Goal: Task Accomplishment & Management: Complete application form

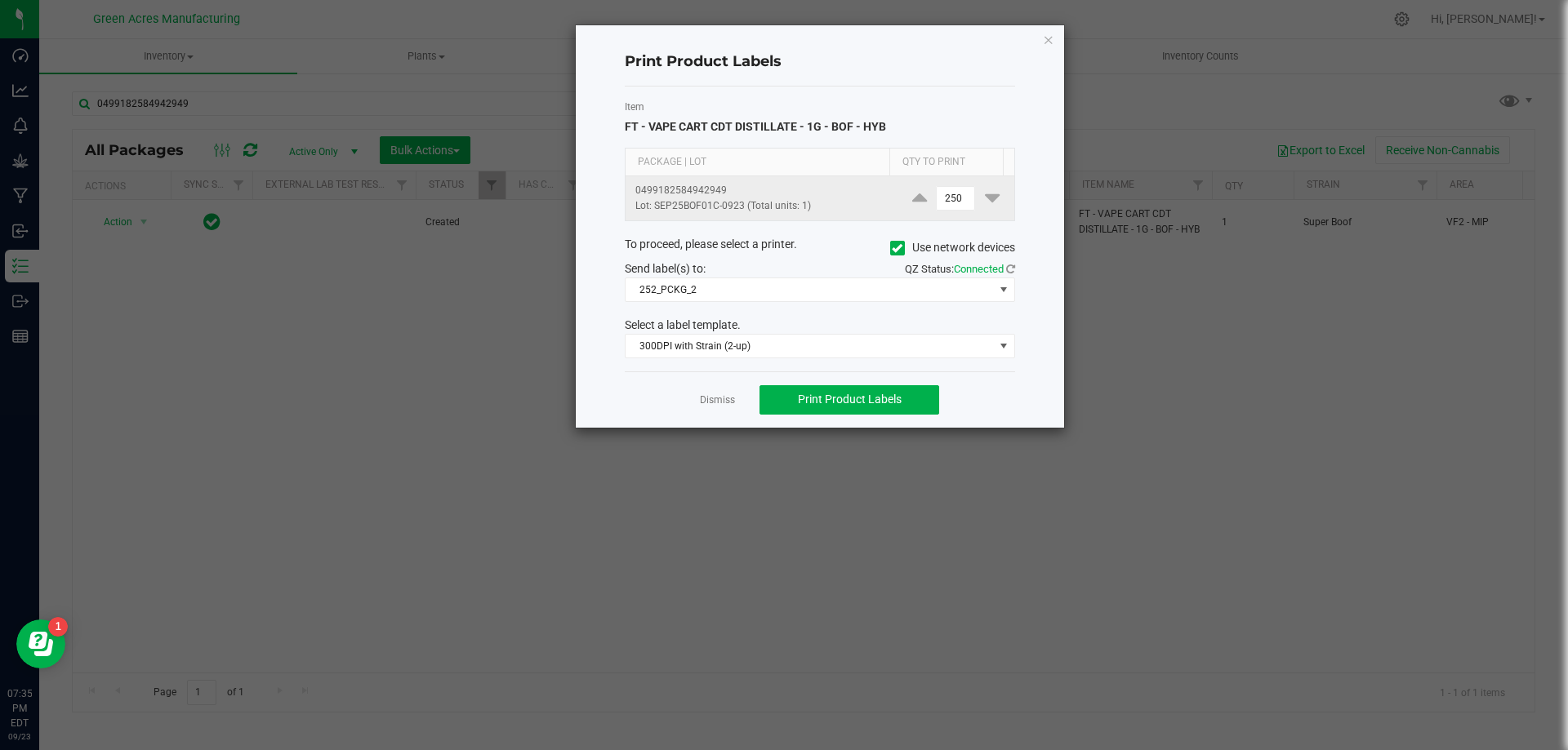
click at [939, 211] on td "250" at bounding box center [956, 198] width 117 height 44
click at [941, 202] on input "250" at bounding box center [955, 198] width 38 height 23
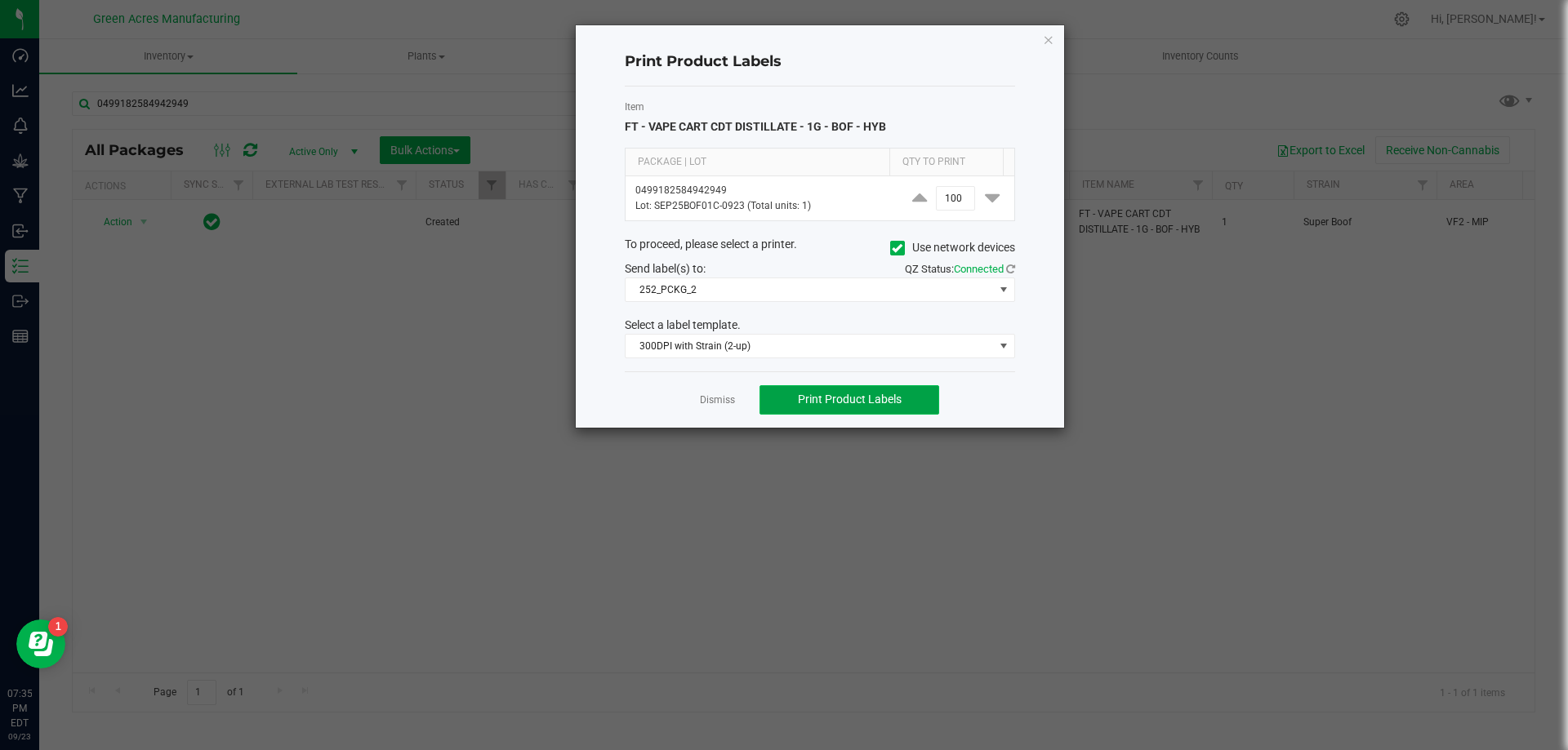
click at [888, 394] on span "Print Product Labels" at bounding box center [850, 399] width 103 height 13
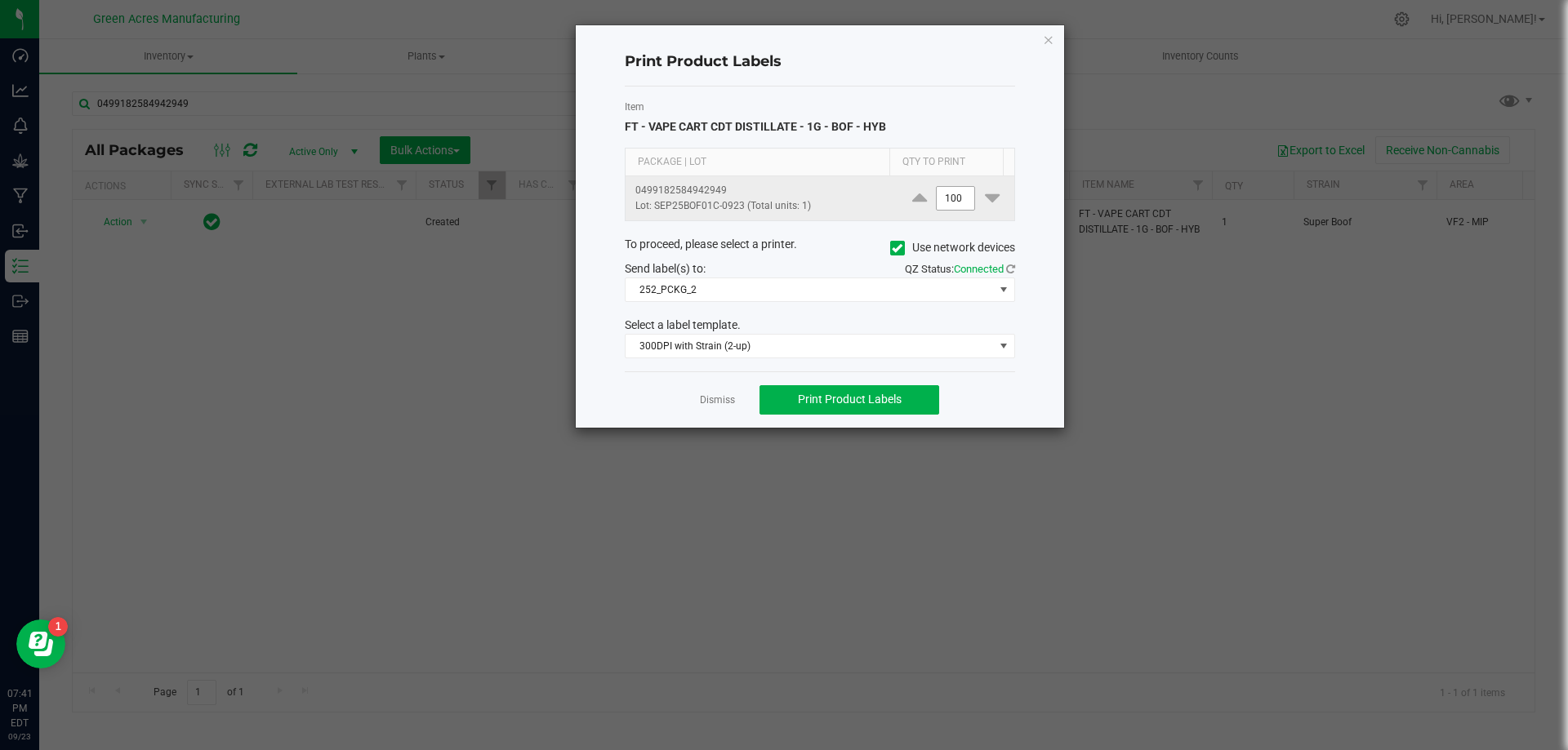
click at [948, 208] on input "100" at bounding box center [955, 198] width 38 height 23
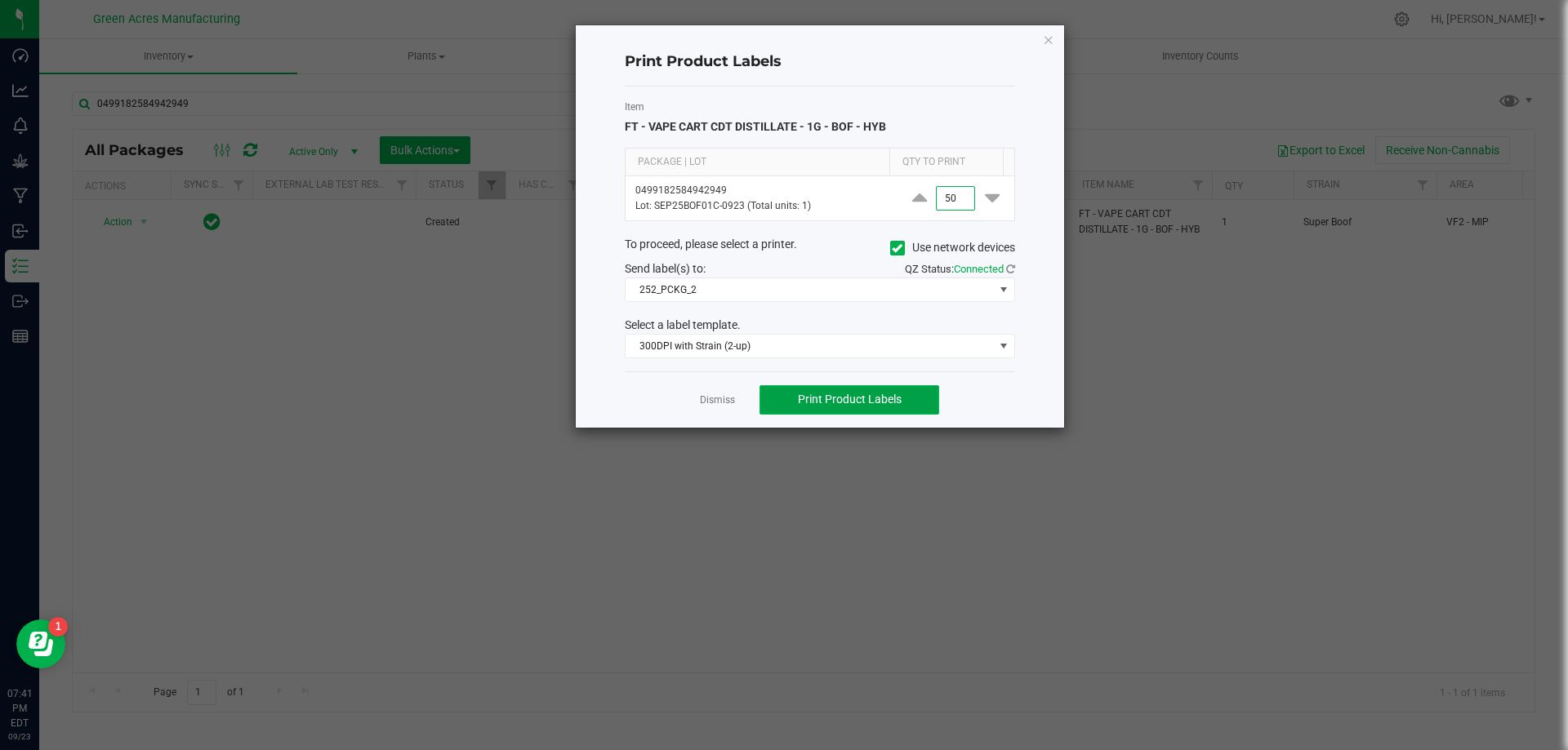
click at [900, 397] on span "Print Product Labels" at bounding box center [850, 399] width 103 height 13
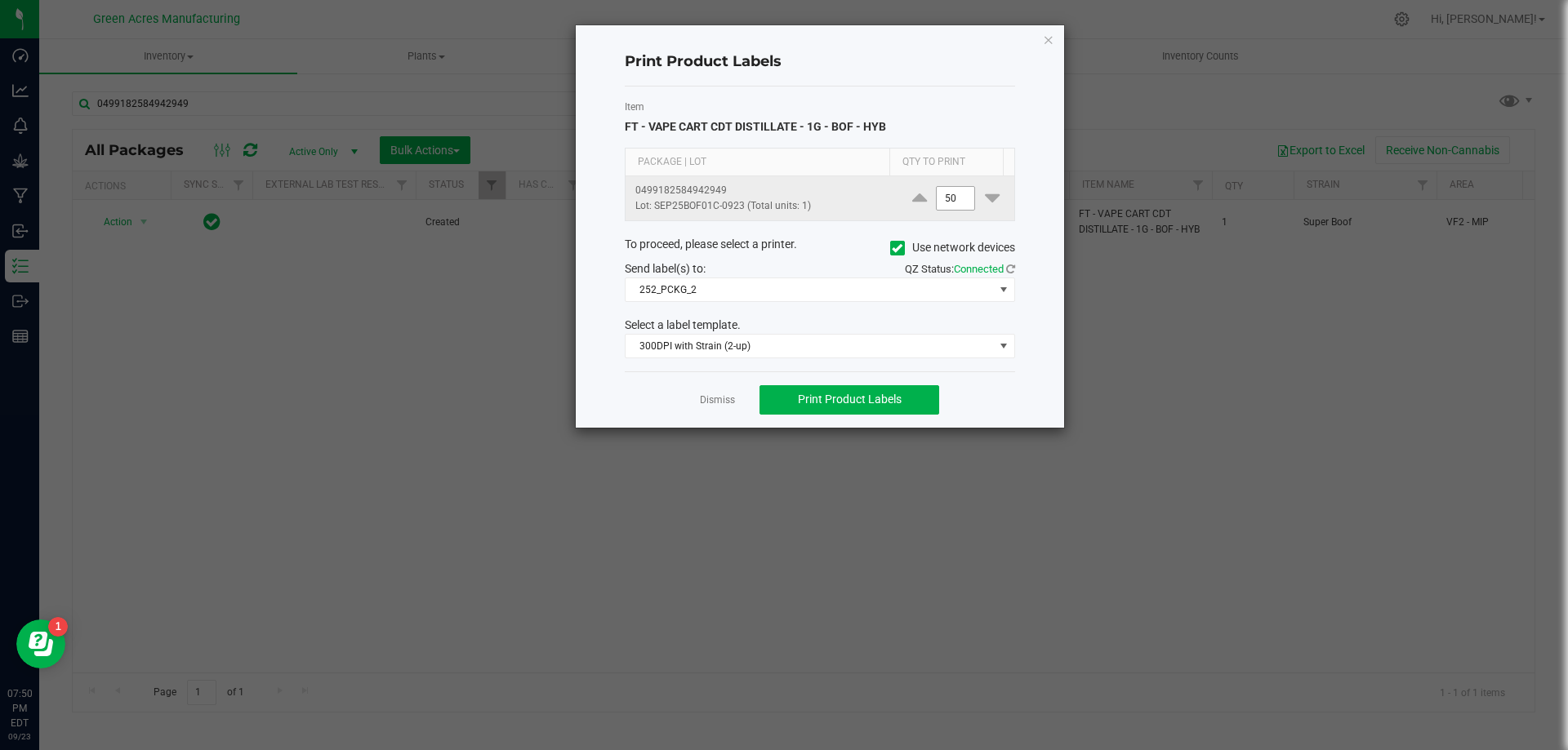
click at [937, 200] on input "50" at bounding box center [955, 198] width 38 height 23
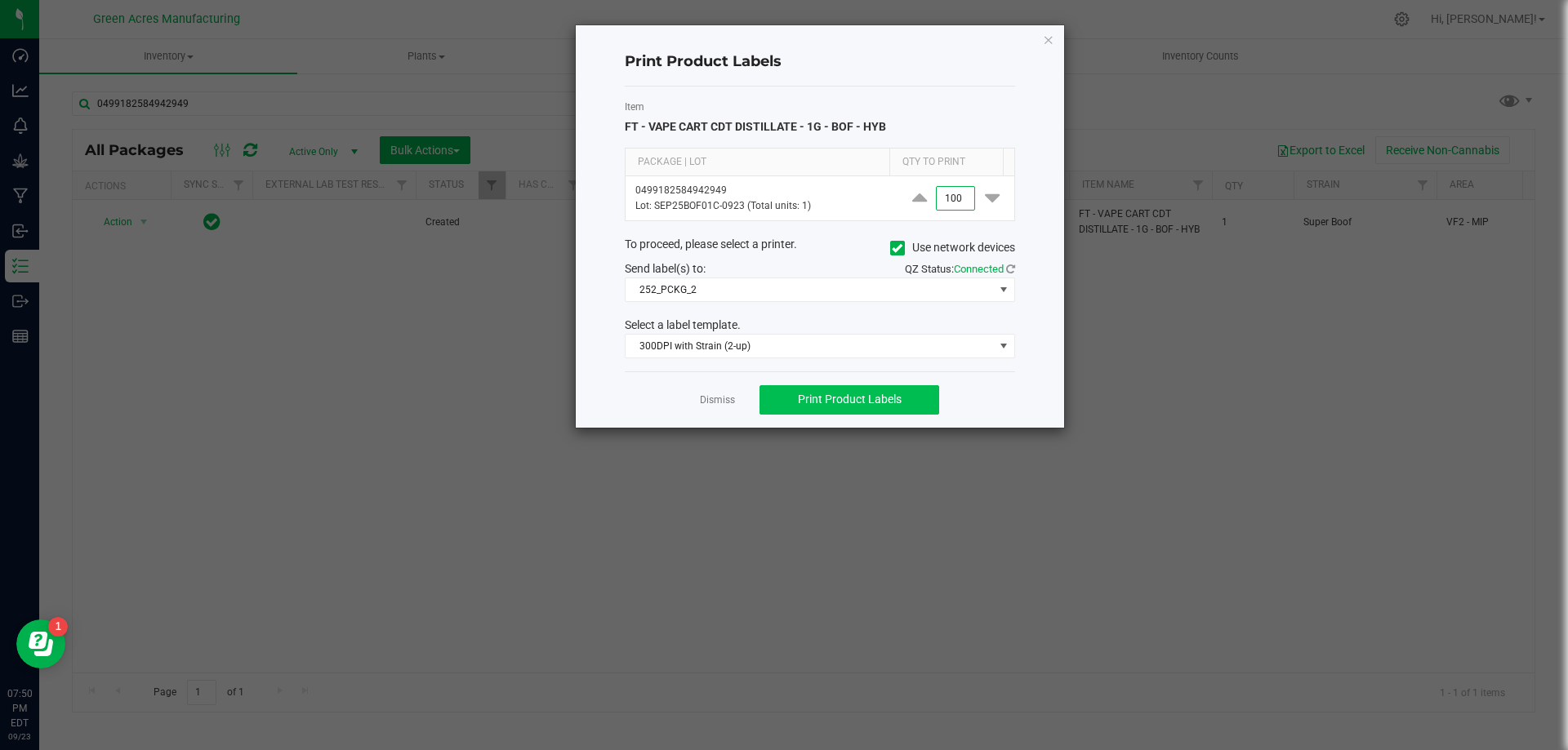
type input "100"
click at [810, 388] on button "Print Product Labels" at bounding box center [849, 399] width 180 height 29
click at [722, 399] on link "Dismiss" at bounding box center [717, 400] width 35 height 14
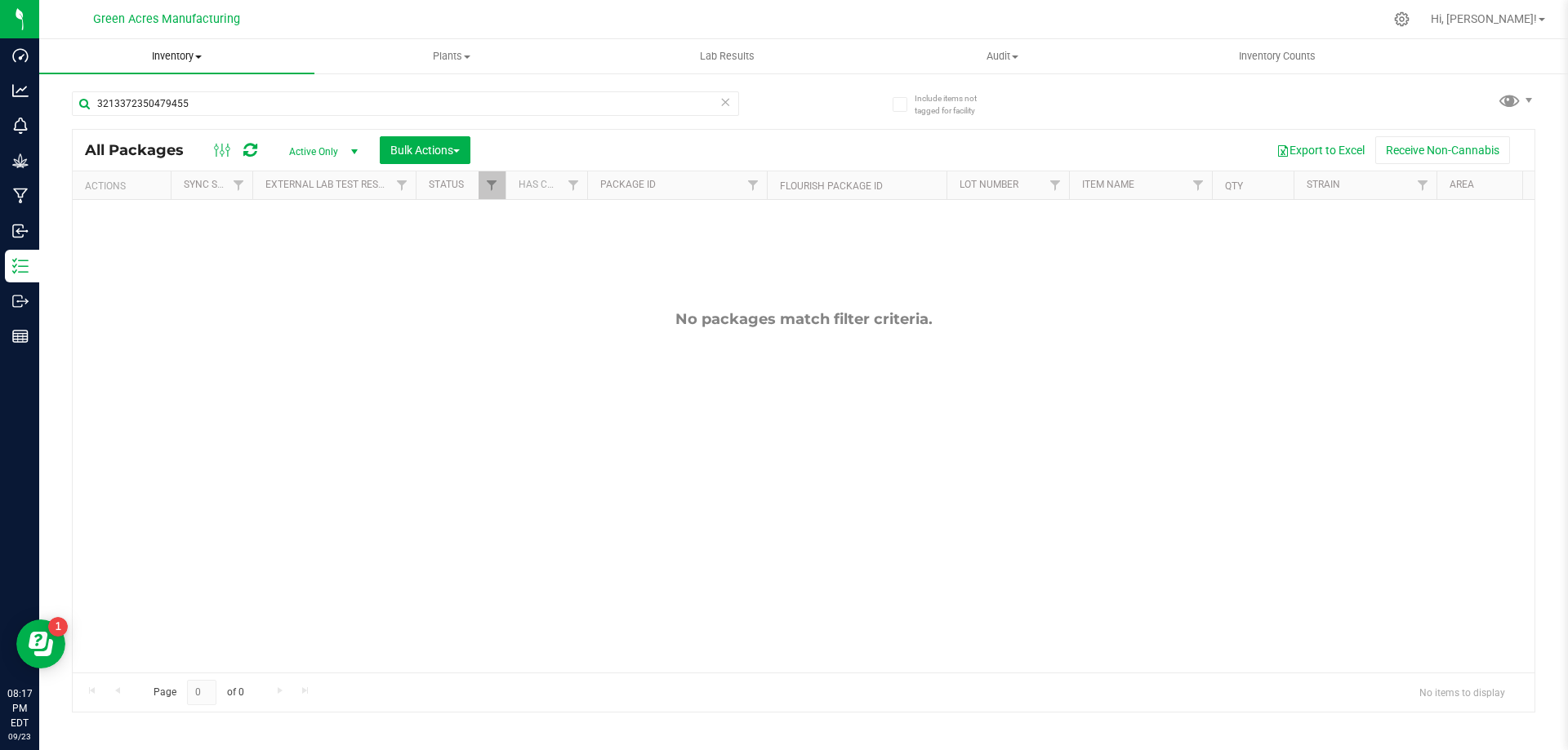
click at [171, 45] on uib-tab-heading "Inventory All packages All inventory Waste log Create inventory" at bounding box center [177, 56] width 275 height 34
click at [196, 192] on li "From bill of materials" at bounding box center [177, 196] width 275 height 20
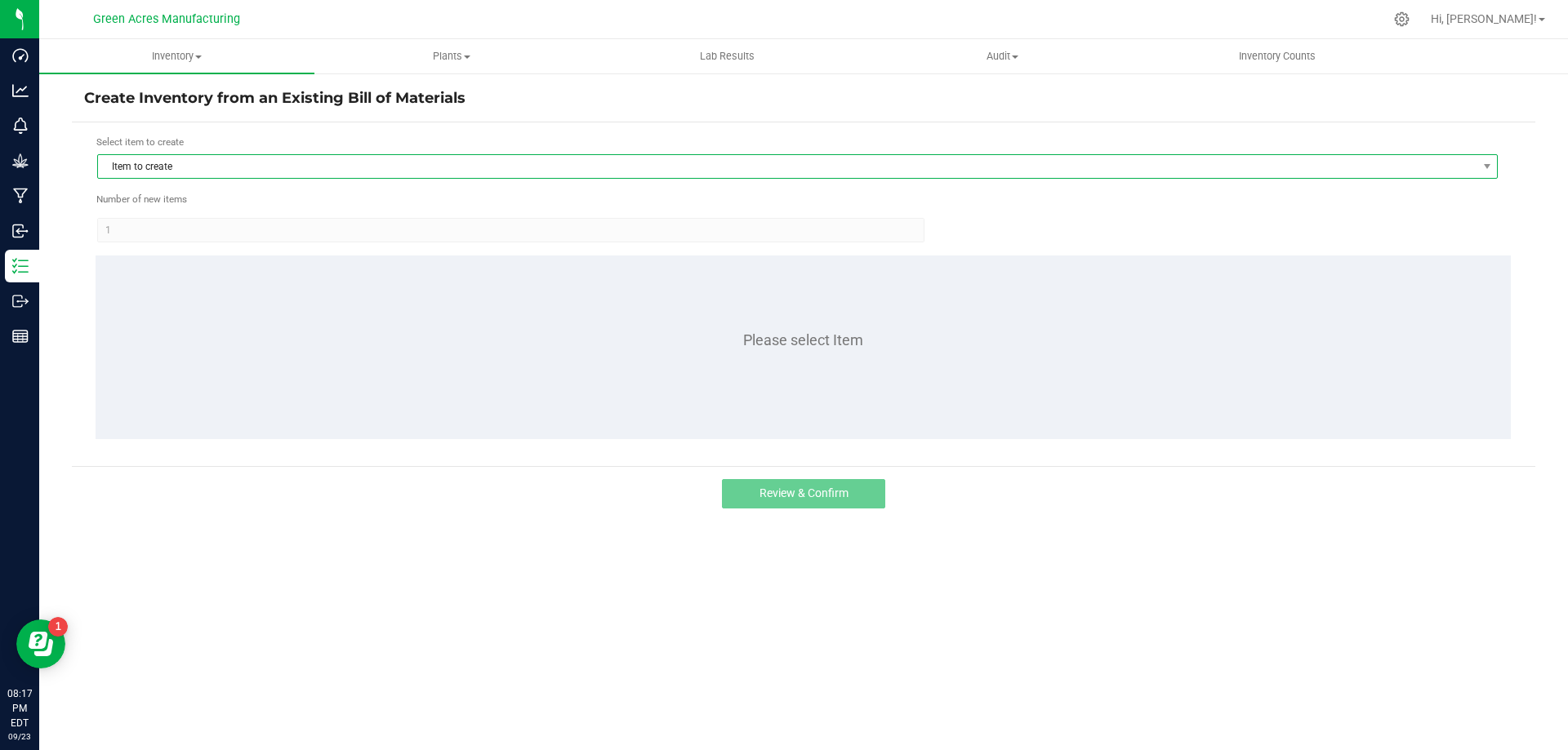
click at [229, 164] on span "Item to create" at bounding box center [787, 166] width 1378 height 23
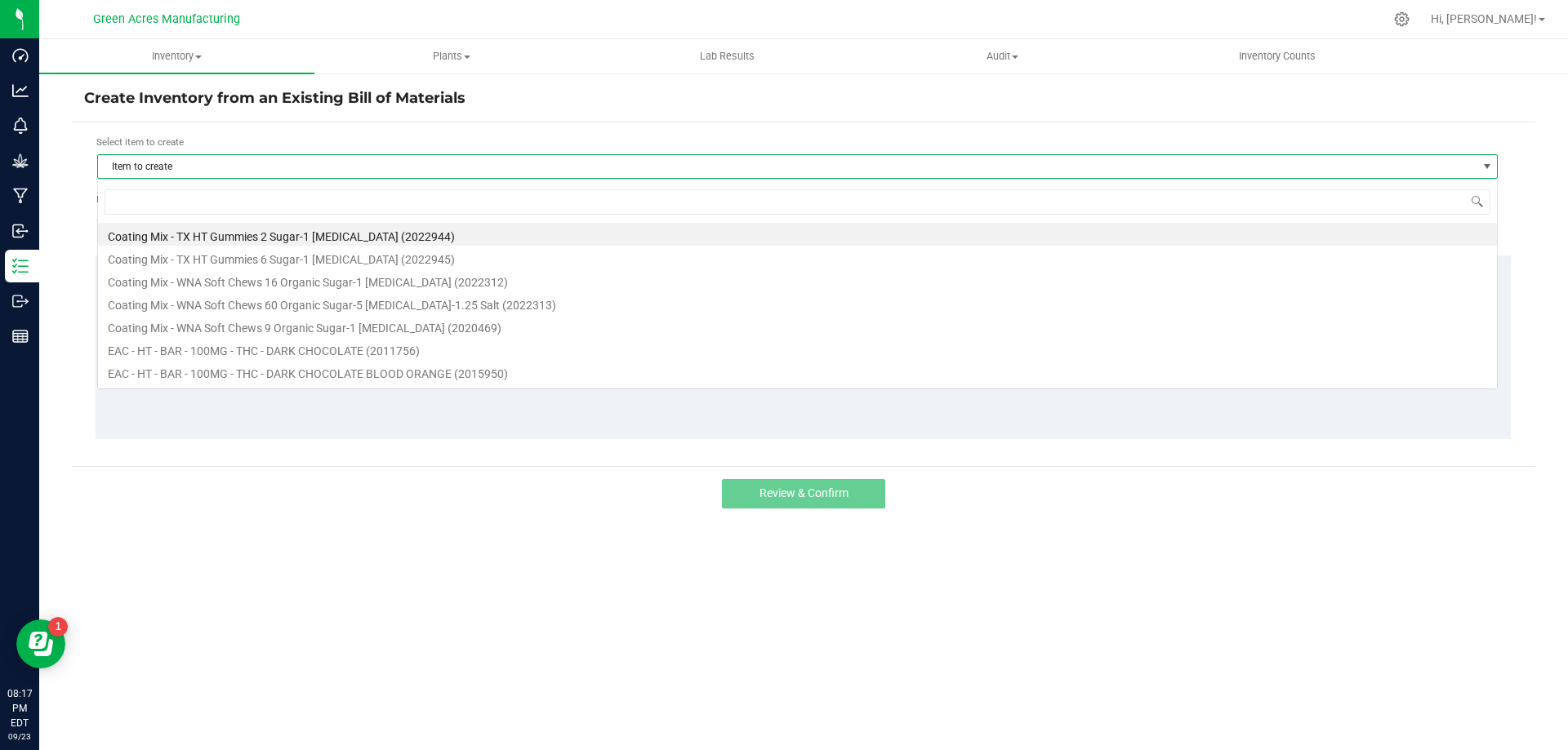
scroll to position [24, 1401]
type input "bof"
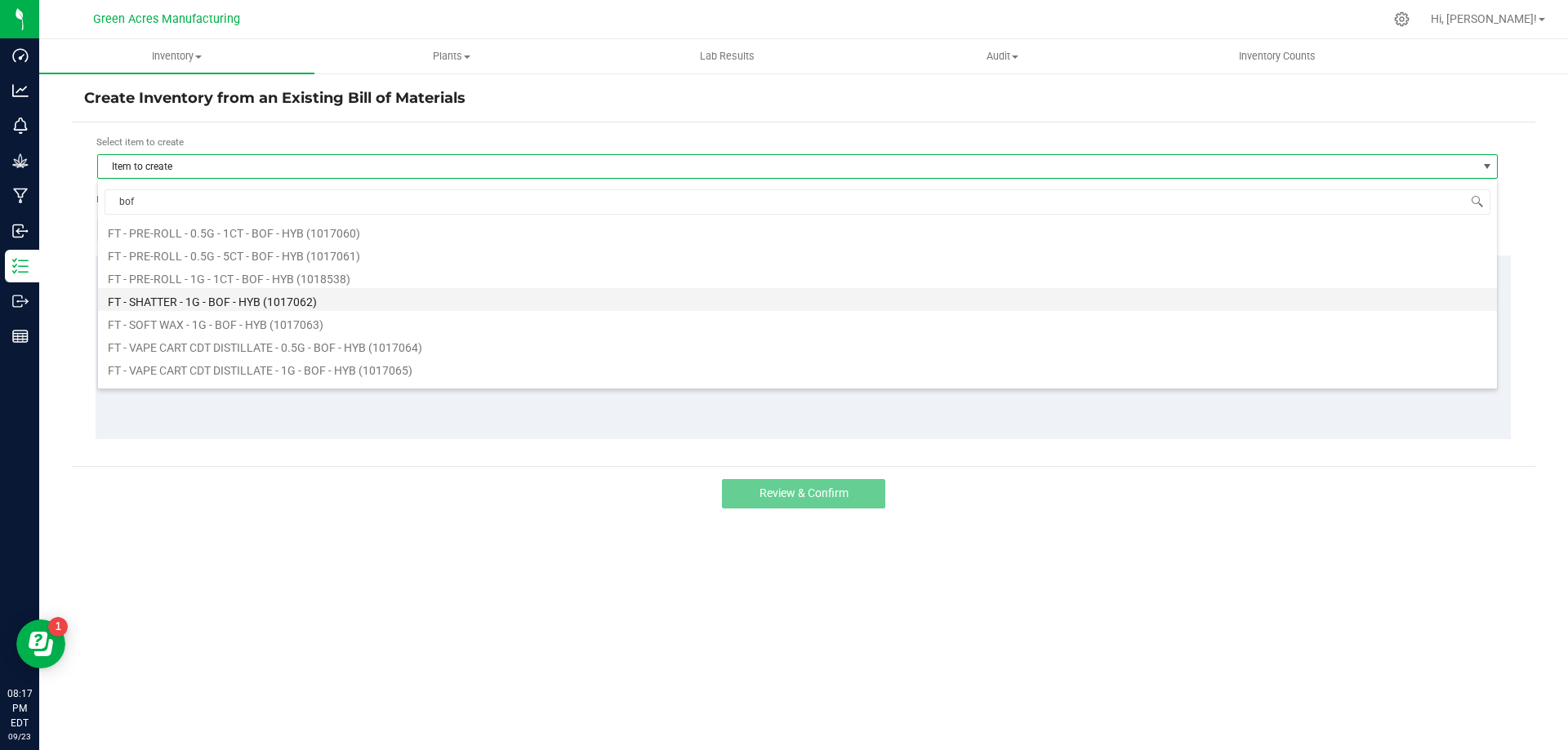
scroll to position [245, 0]
click at [535, 283] on li "FT - VAPE CART CDT DISTILLATE - 1G - BOF - HYB (1017065)" at bounding box center [797, 287] width 1399 height 23
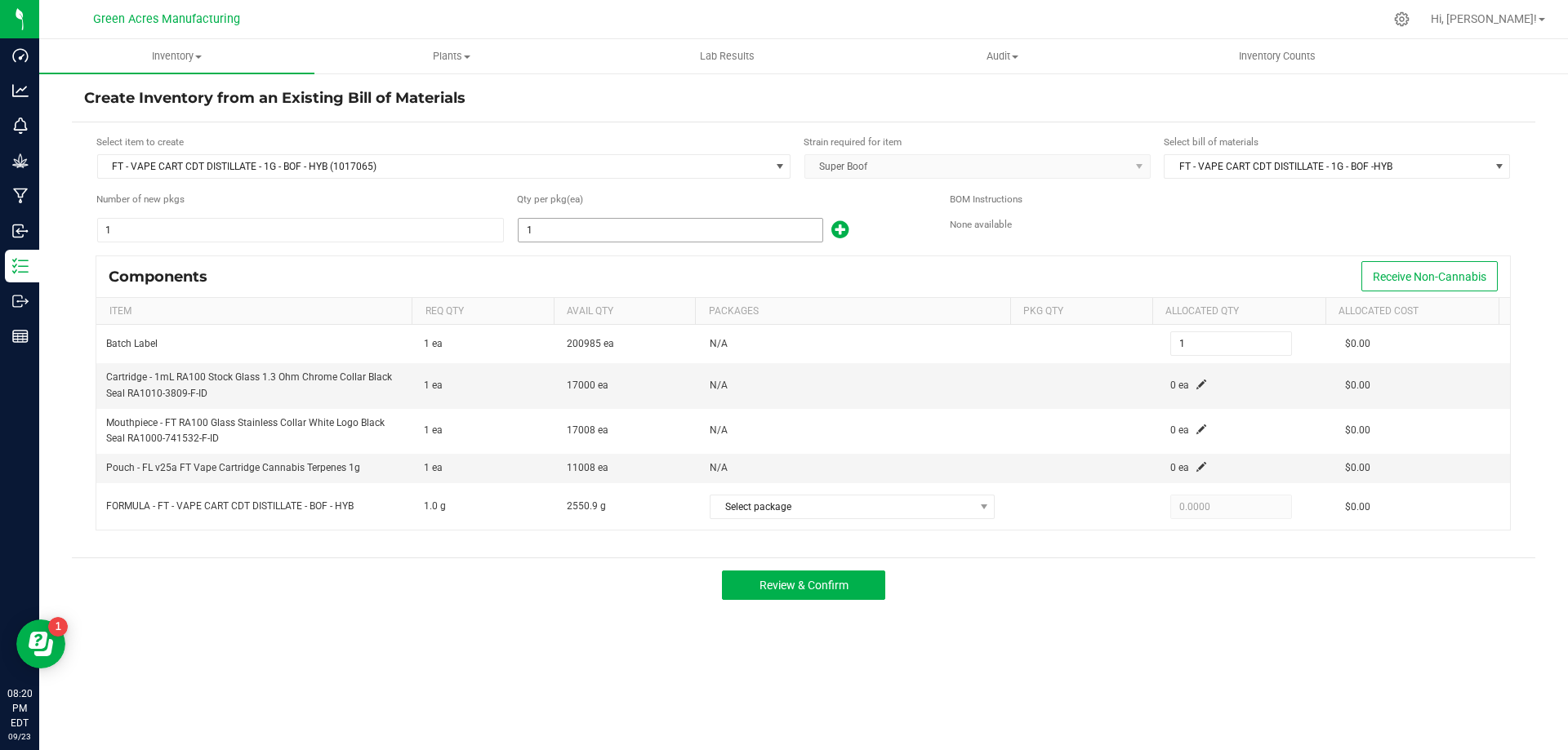
click at [650, 228] on input "1" at bounding box center [670, 230] width 304 height 23
type input "2"
type input "24"
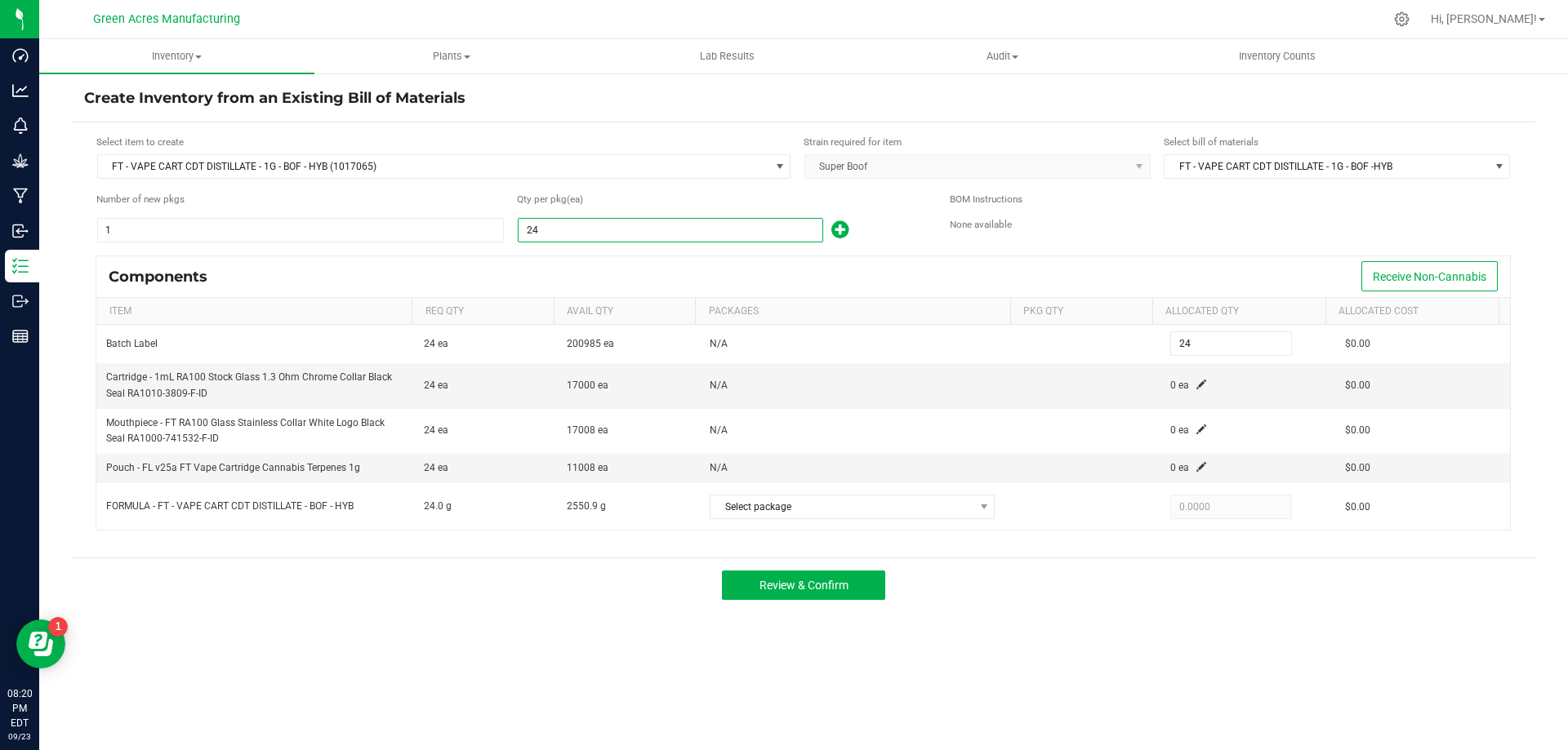
type input "248"
type input "2484"
type input "2,484"
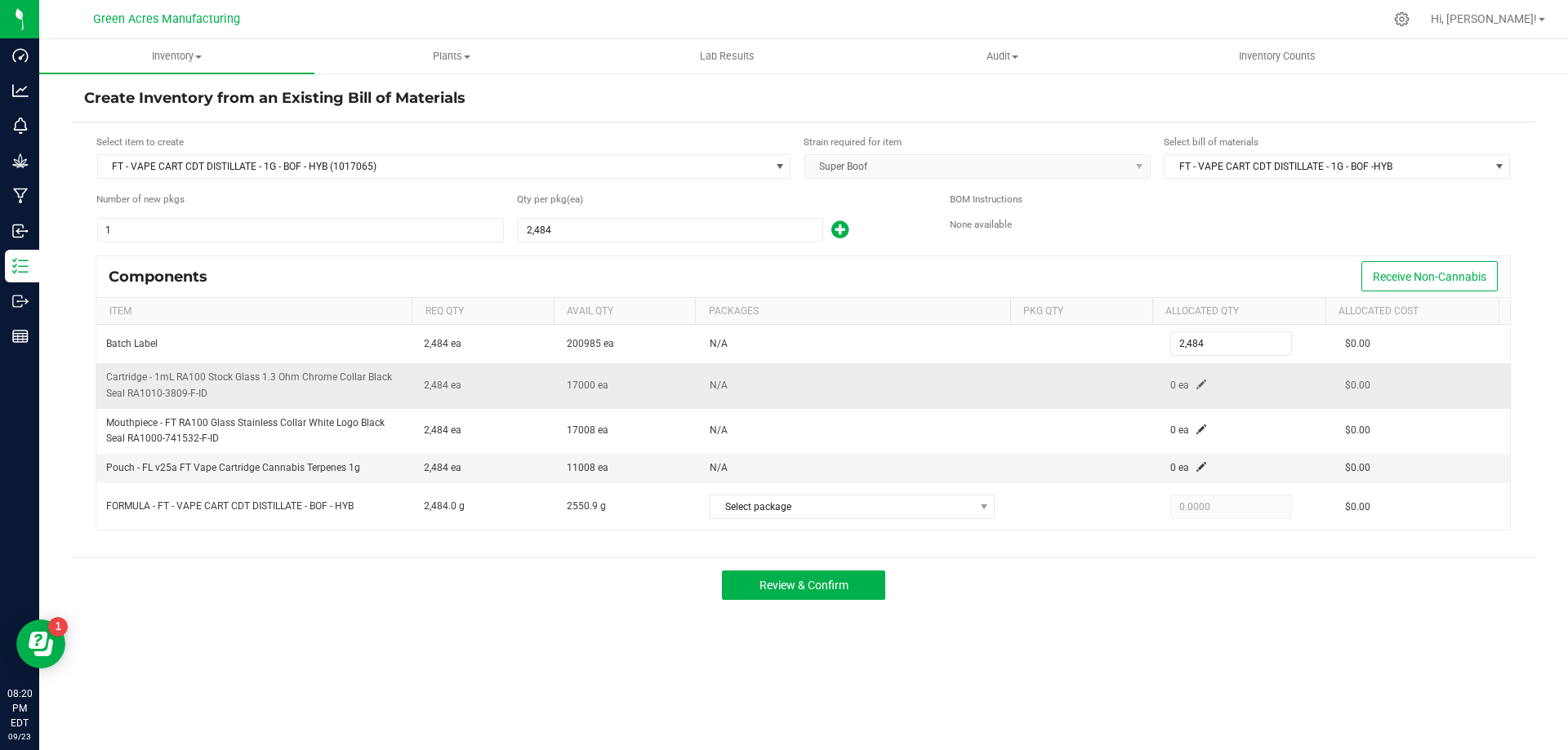
click at [1197, 389] on span at bounding box center [1201, 384] width 9 height 9
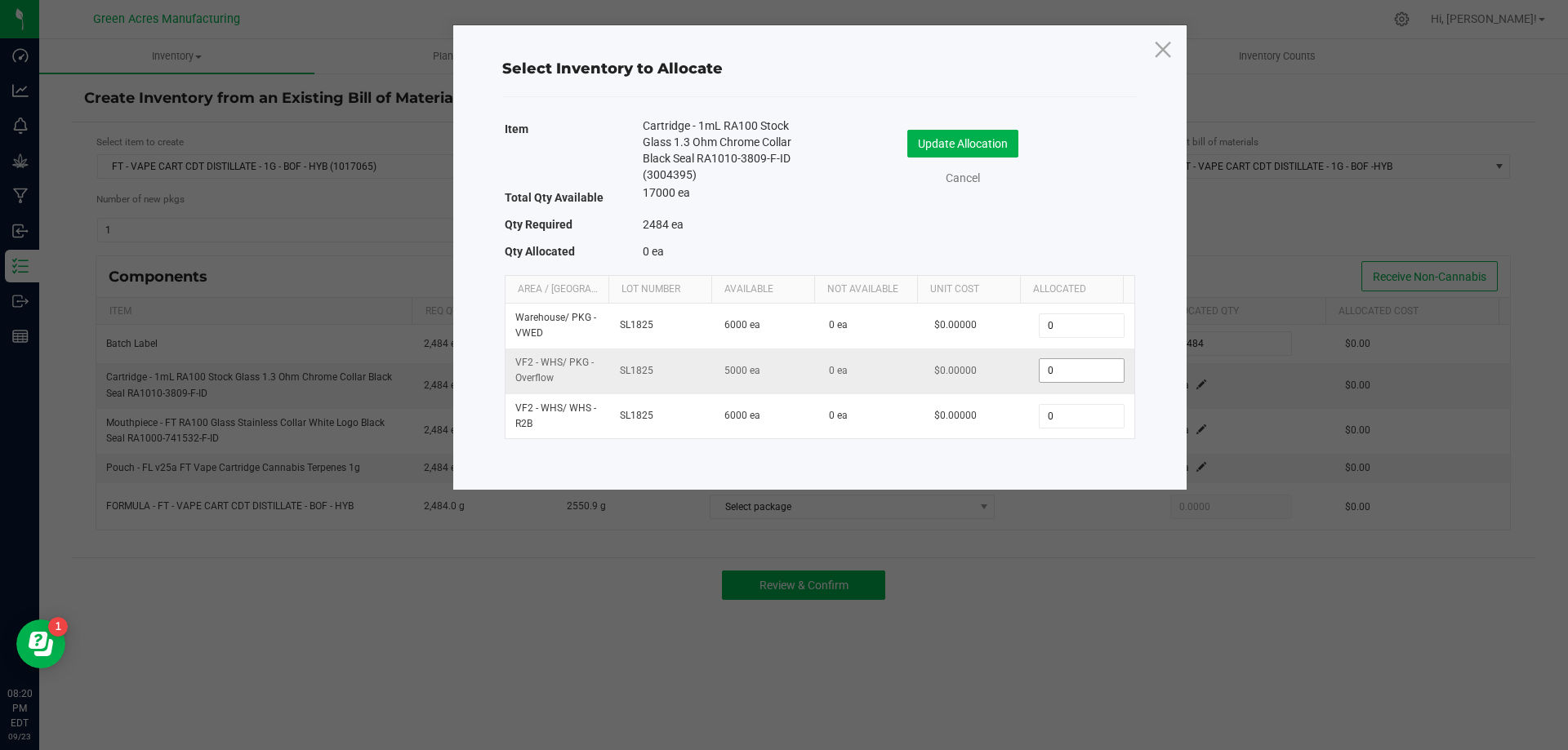
click at [1074, 376] on input "0" at bounding box center [1081, 370] width 84 height 23
type input "2492"
drag, startPoint x: 978, startPoint y: 157, endPoint x: 986, endPoint y: 156, distance: 8.1
click at [980, 156] on button "Update Allocation" at bounding box center [963, 144] width 111 height 28
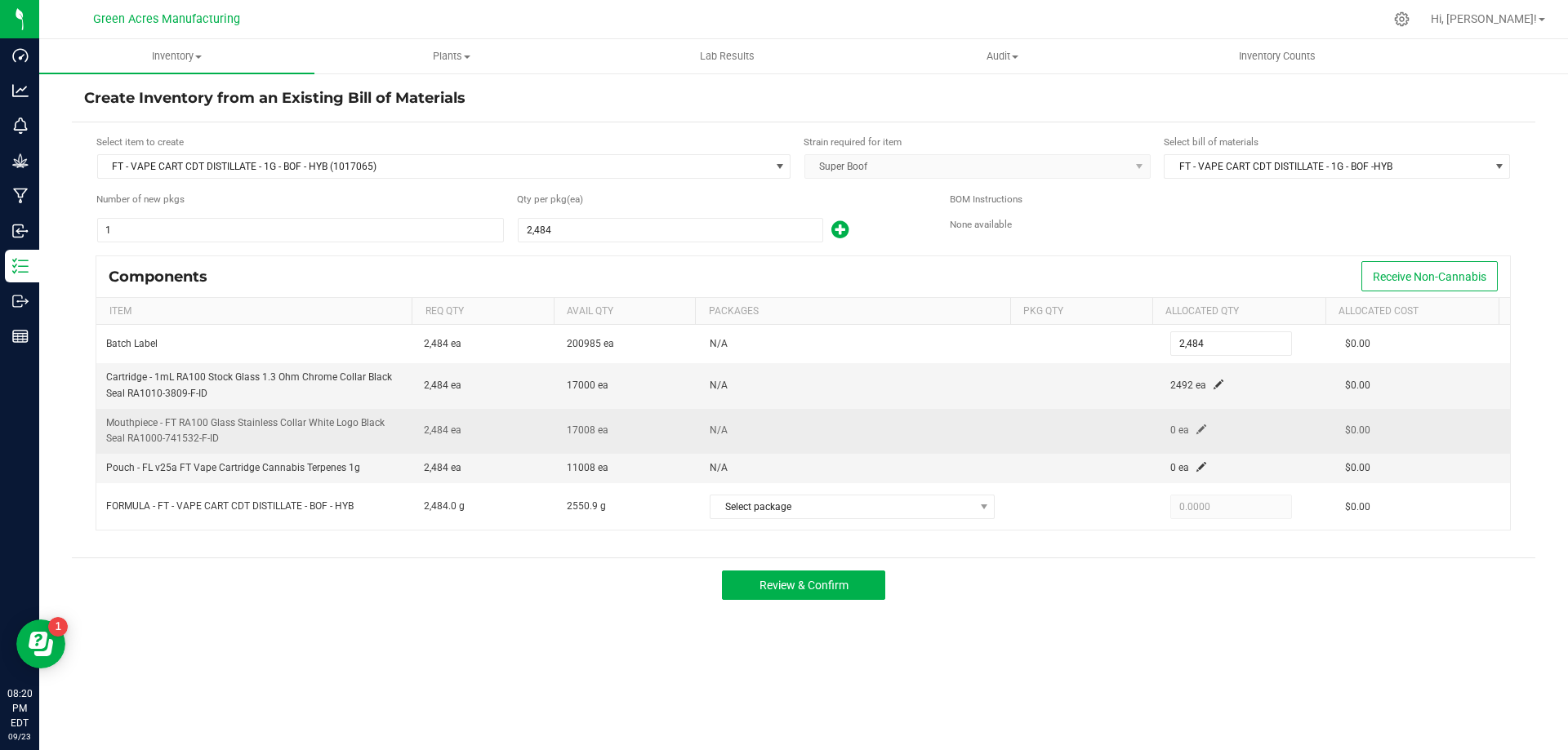
click at [1197, 434] on span at bounding box center [1201, 430] width 9 height 9
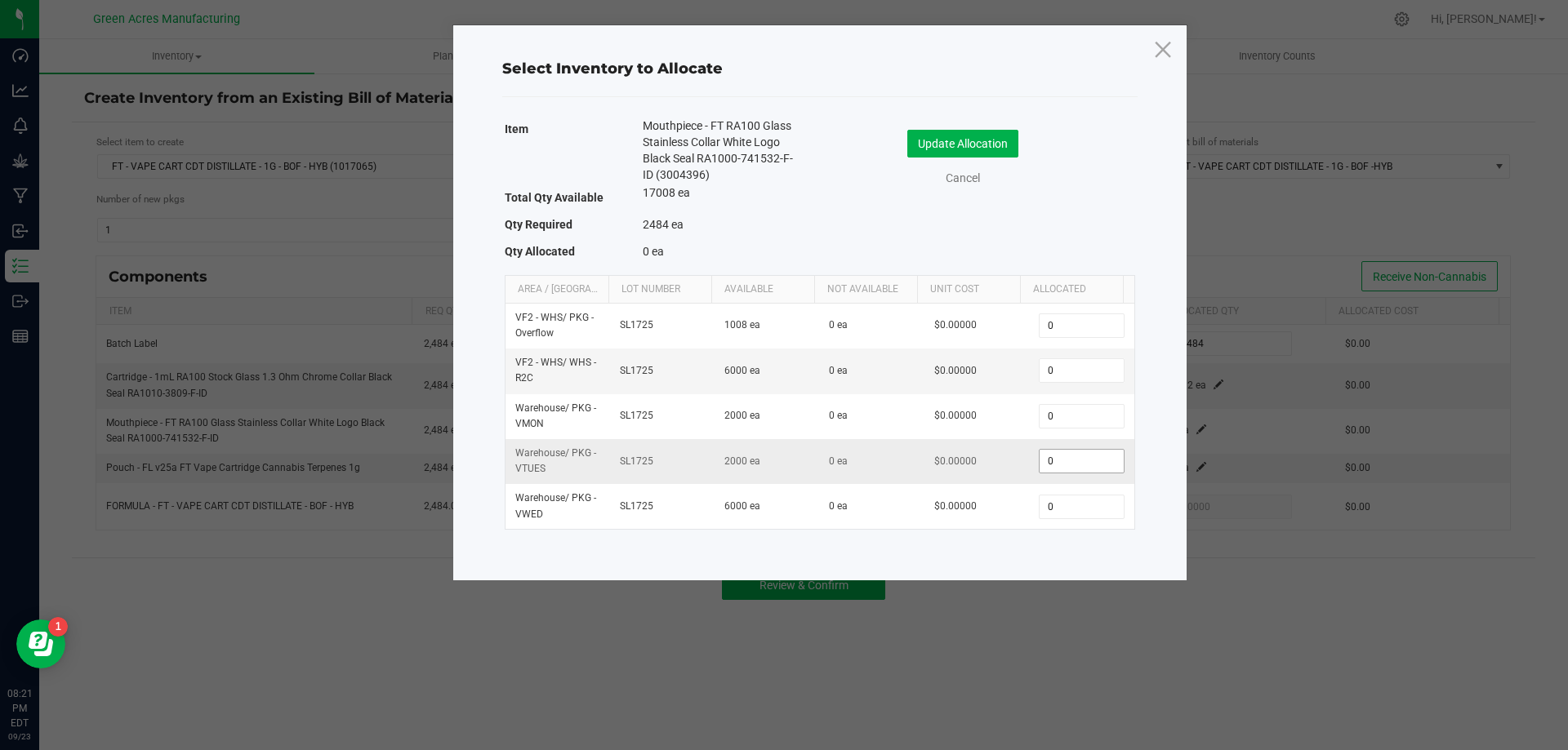
click at [1075, 461] on input "0" at bounding box center [1081, 461] width 84 height 23
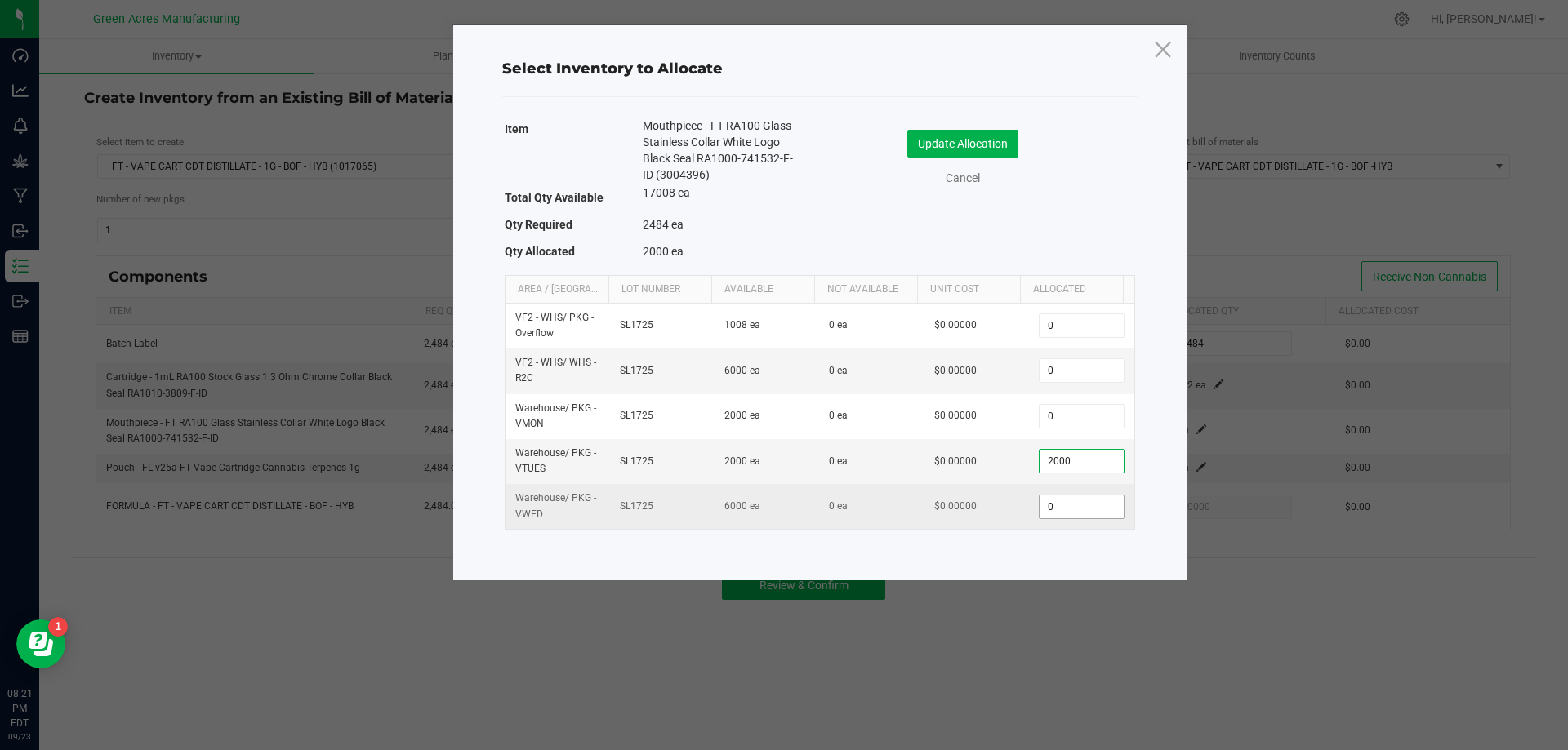
type input "2,000"
click at [1071, 505] on input "0" at bounding box center [1081, 507] width 84 height 23
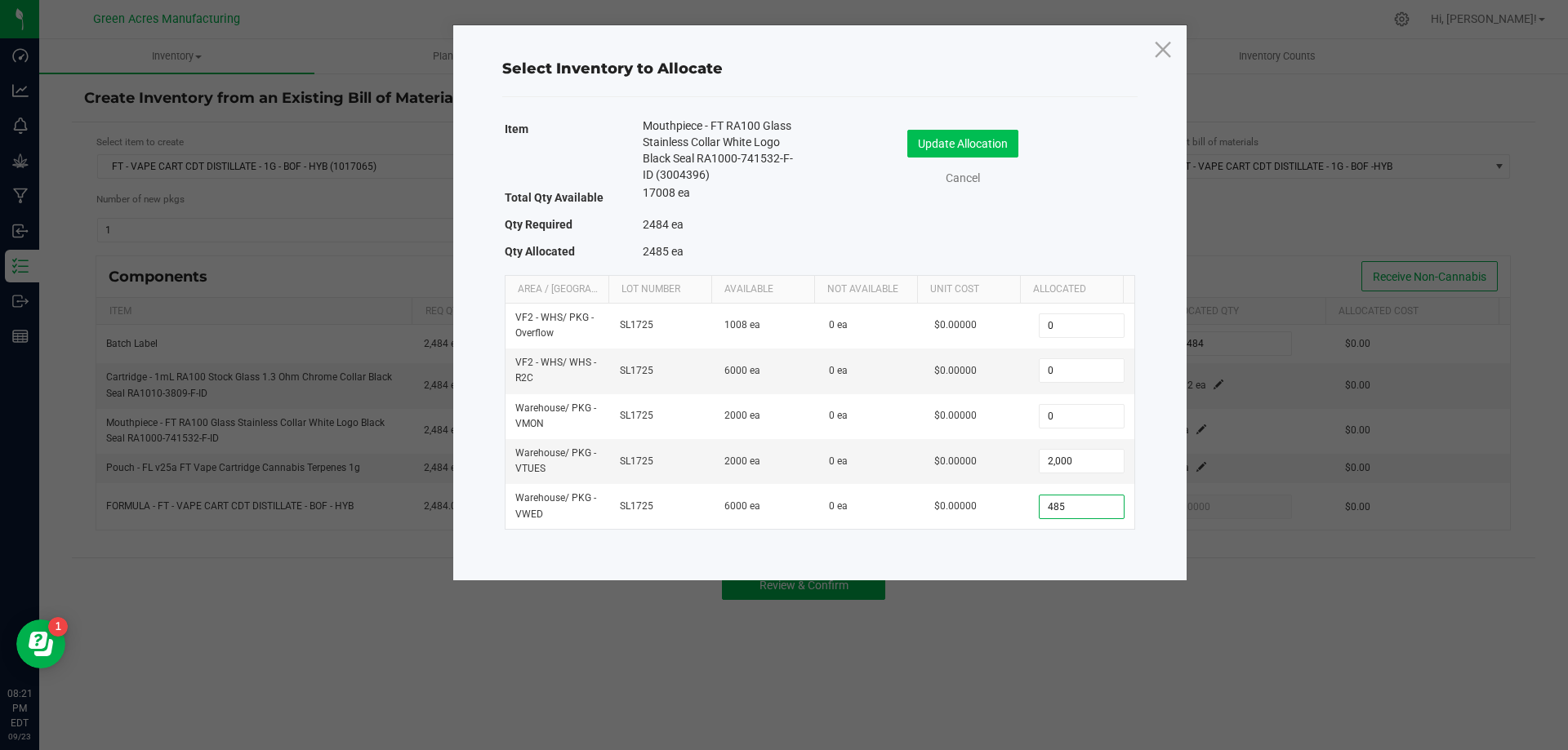
type input "485"
click at [960, 133] on button "Update Allocation" at bounding box center [963, 144] width 111 height 28
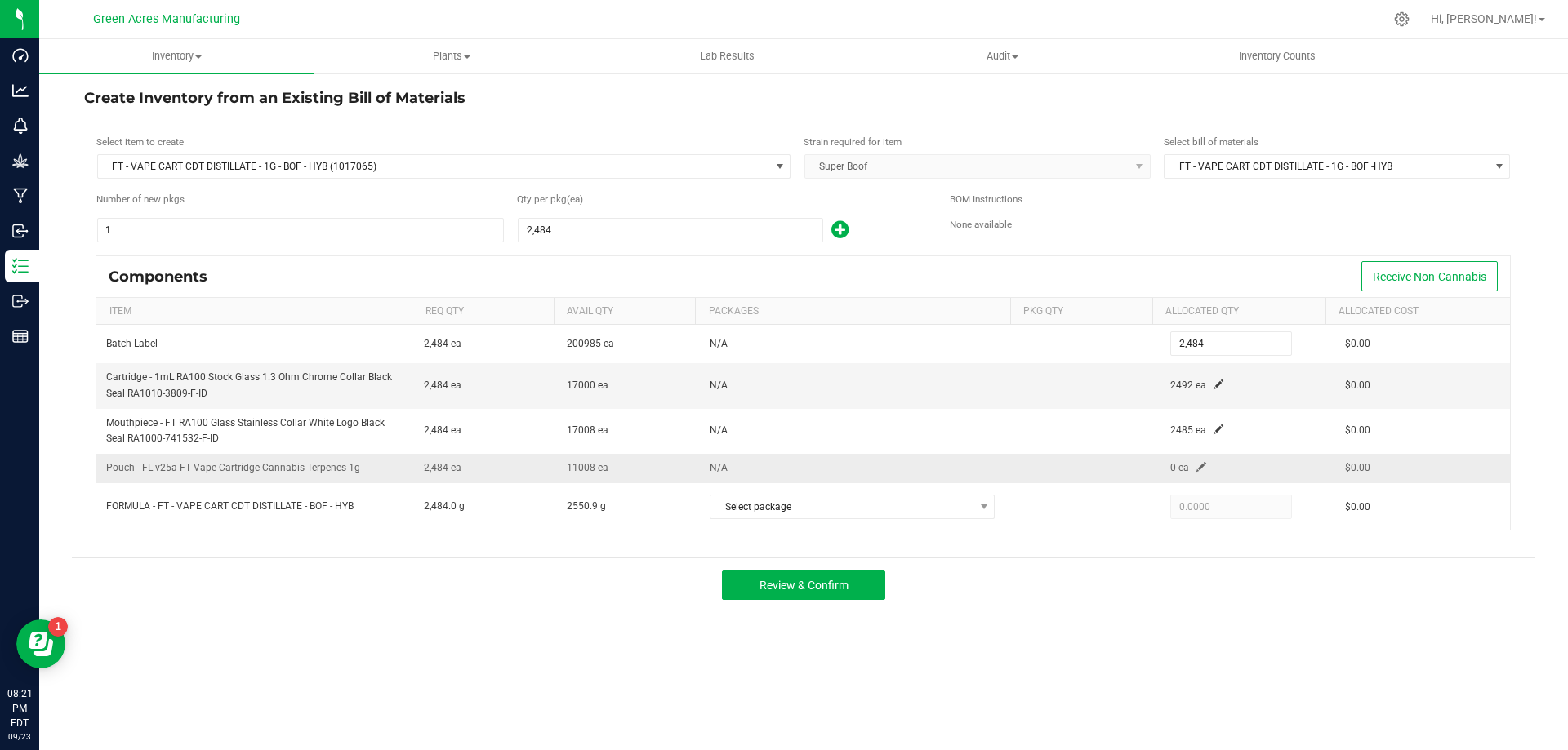
click at [1197, 463] on span at bounding box center [1201, 467] width 9 height 9
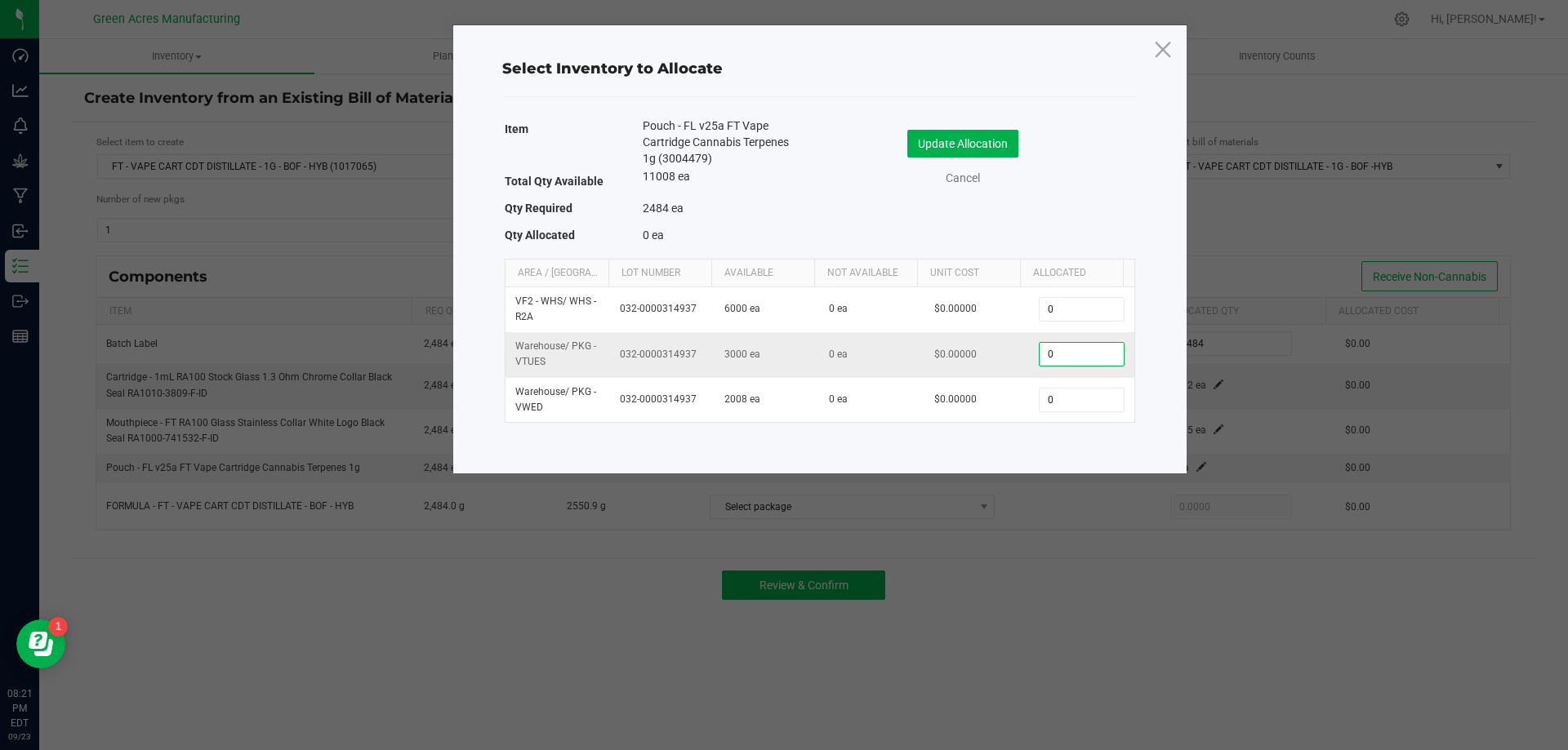
click at [1070, 352] on input "0" at bounding box center [1081, 354] width 84 height 23
type input "2,484"
click at [1006, 148] on button "Update Allocation" at bounding box center [963, 144] width 111 height 28
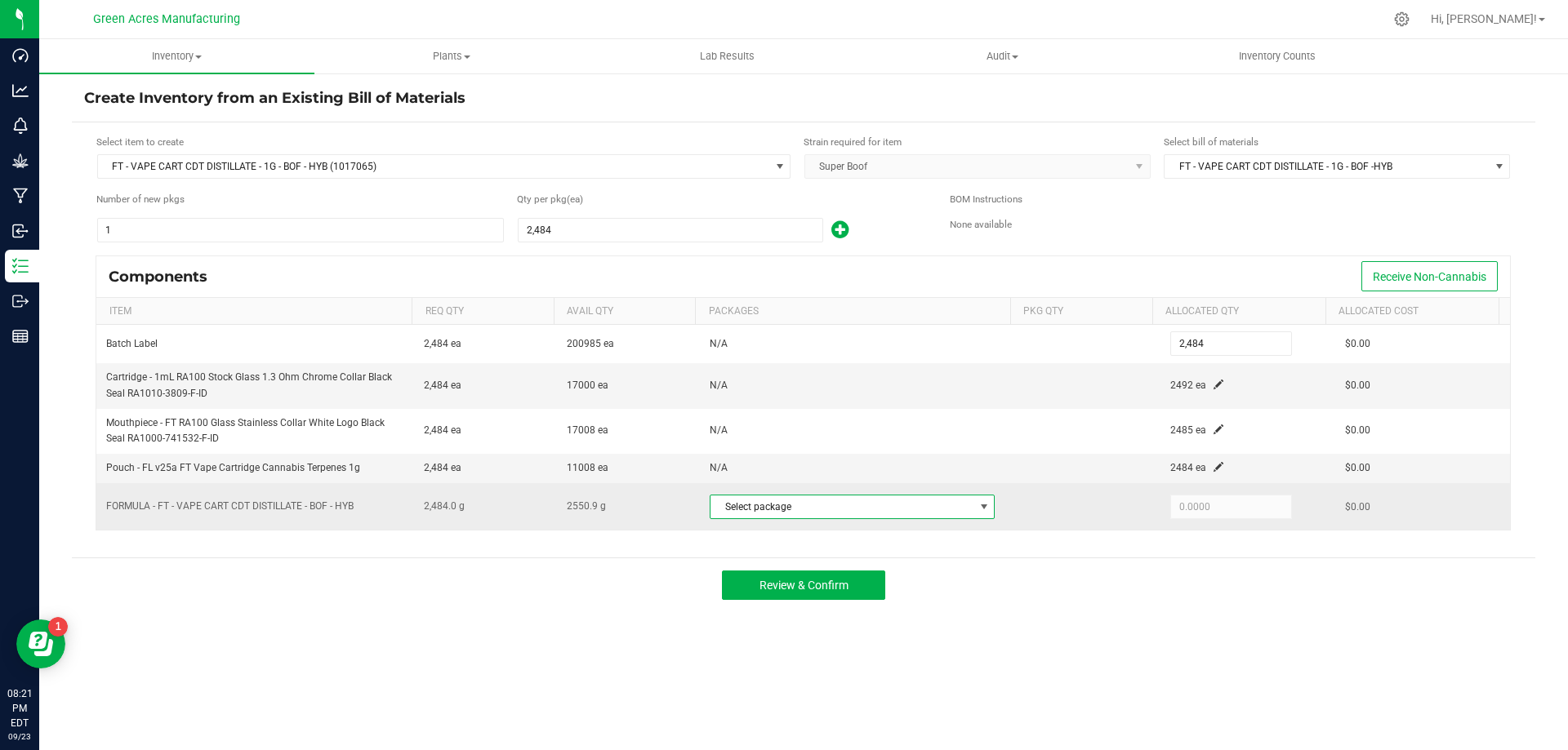
click at [954, 503] on span "Select package" at bounding box center [842, 507] width 263 height 23
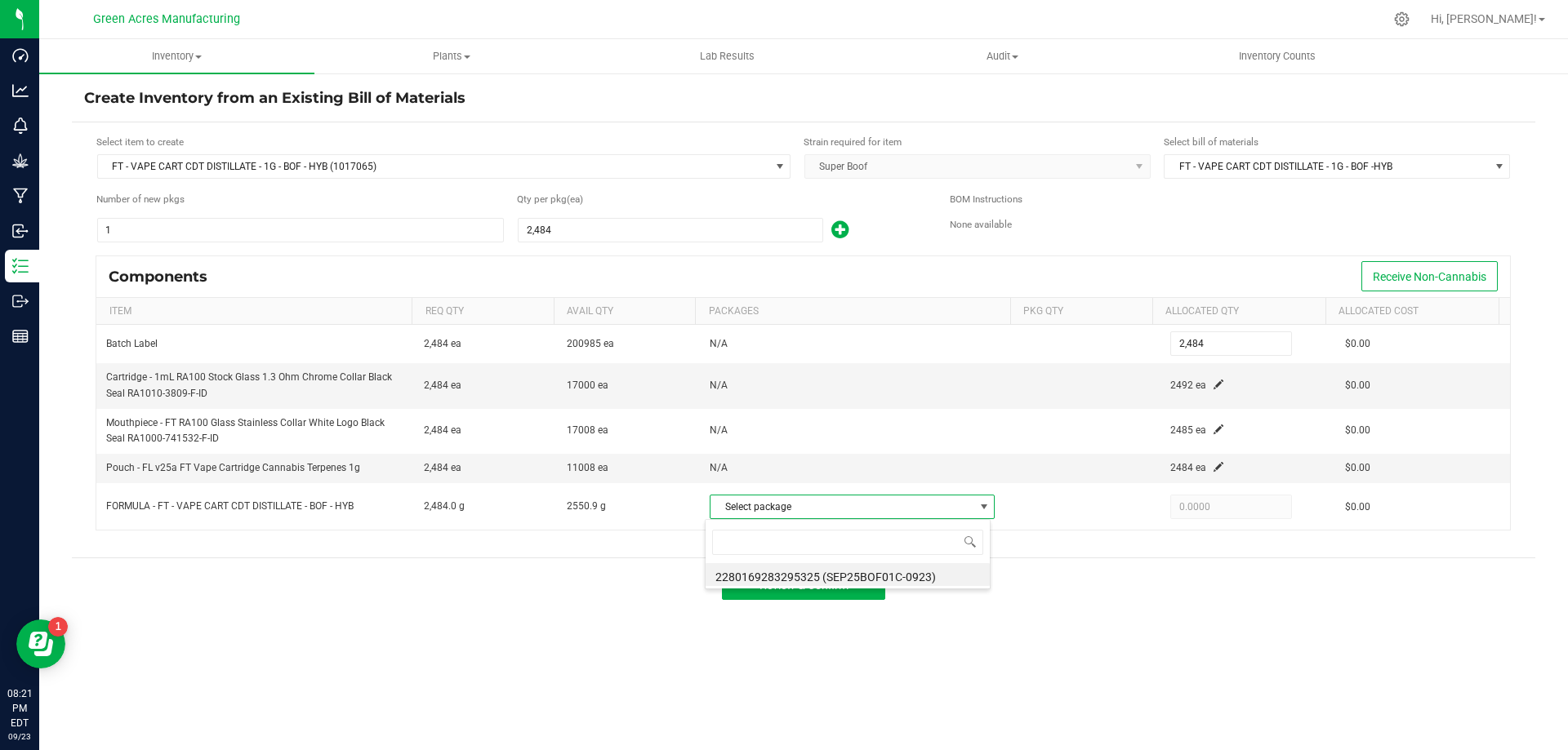
scroll to position [24, 282]
click at [944, 571] on li "2280169283295325 (SEP25BOF01C-0923)" at bounding box center [848, 574] width 284 height 23
type input "2,484.0000"
click at [875, 592] on button "Review & Confirm" at bounding box center [804, 585] width 164 height 29
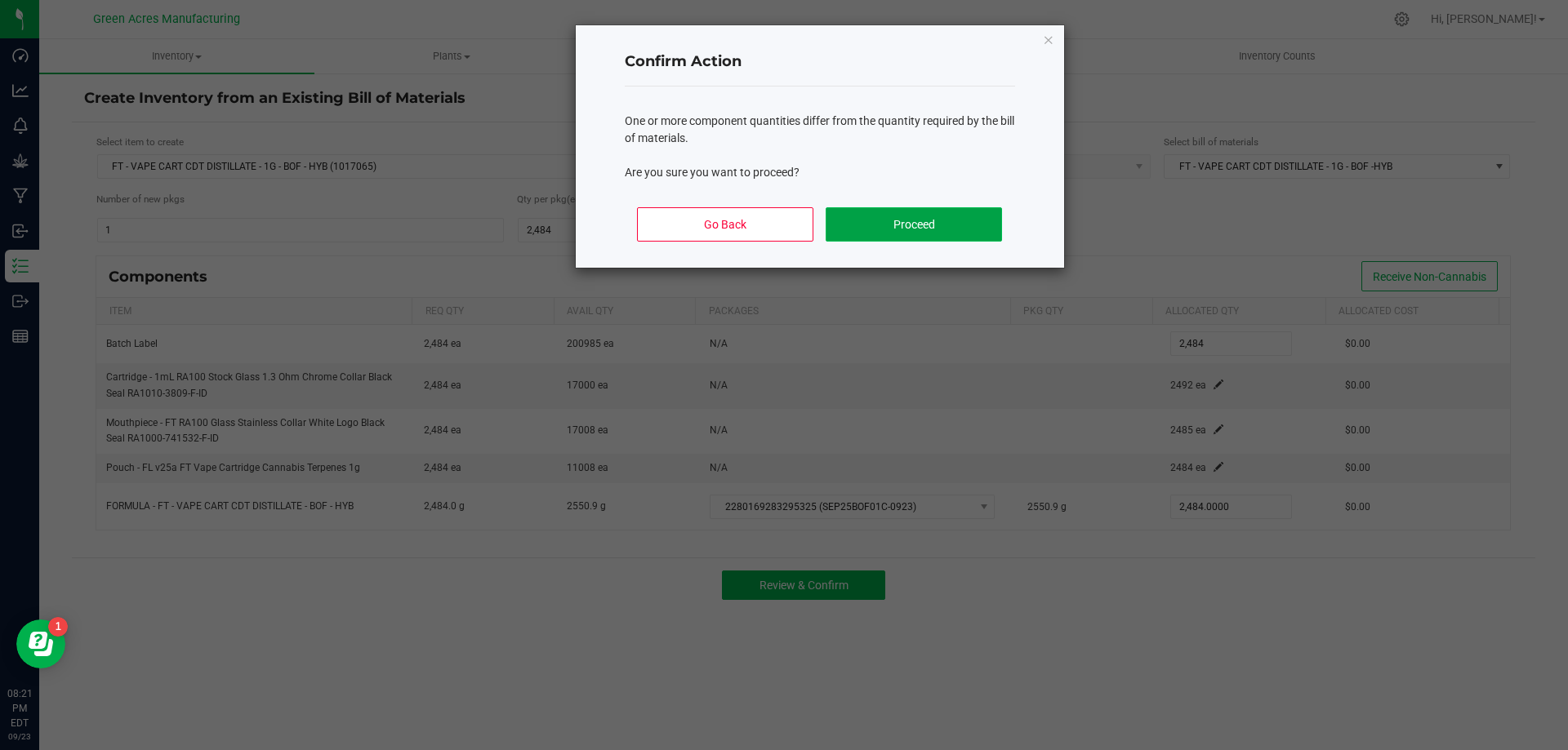
click at [905, 223] on button "Proceed" at bounding box center [913, 225] width 176 height 34
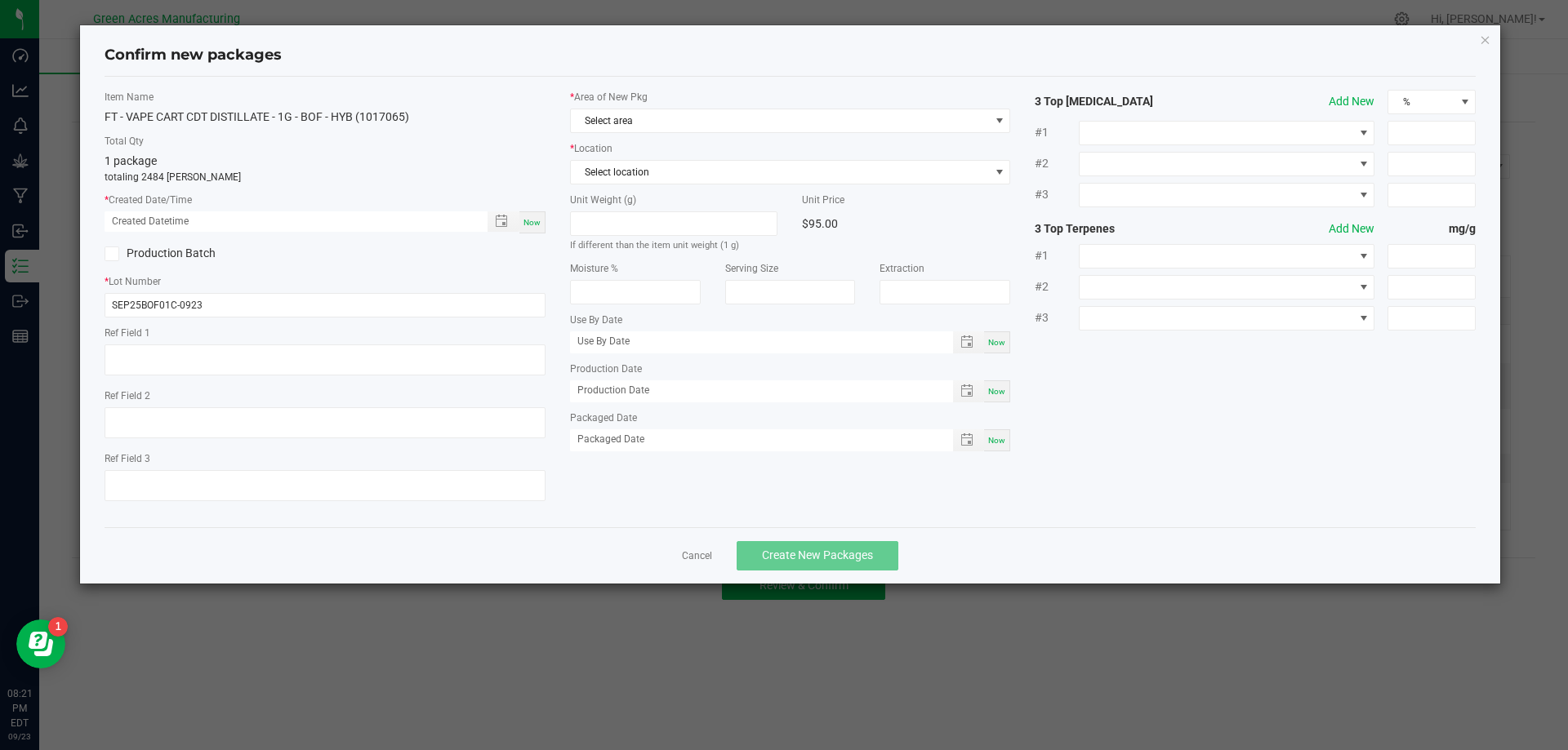
click at [530, 222] on span "Now" at bounding box center [532, 223] width 17 height 9
type input "09/23/2025 08:21 PM"
click at [658, 113] on span "Select area" at bounding box center [780, 120] width 419 height 23
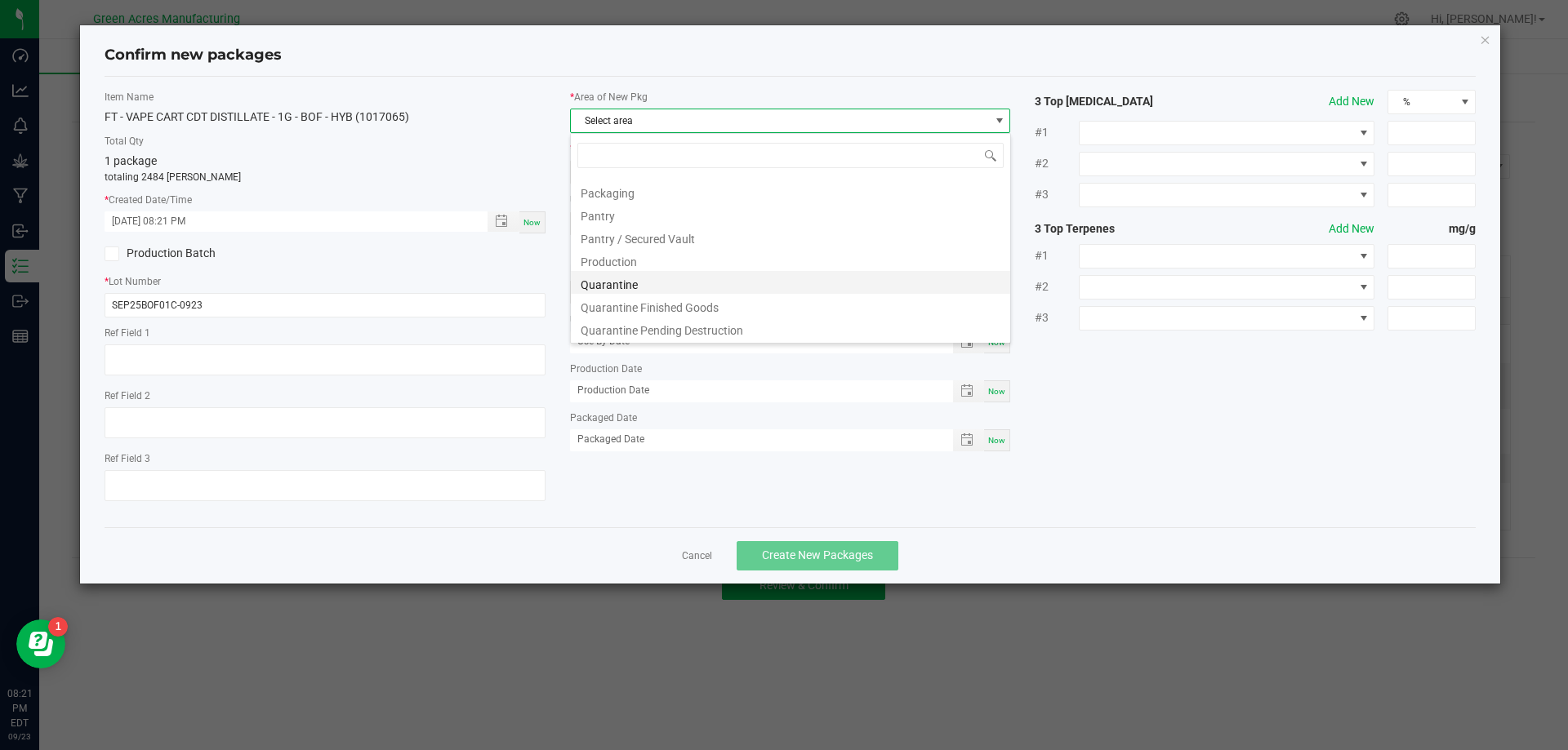
scroll to position [408, 0]
click at [670, 255] on li "Pantry / Secured Vault" at bounding box center [790, 259] width 439 height 23
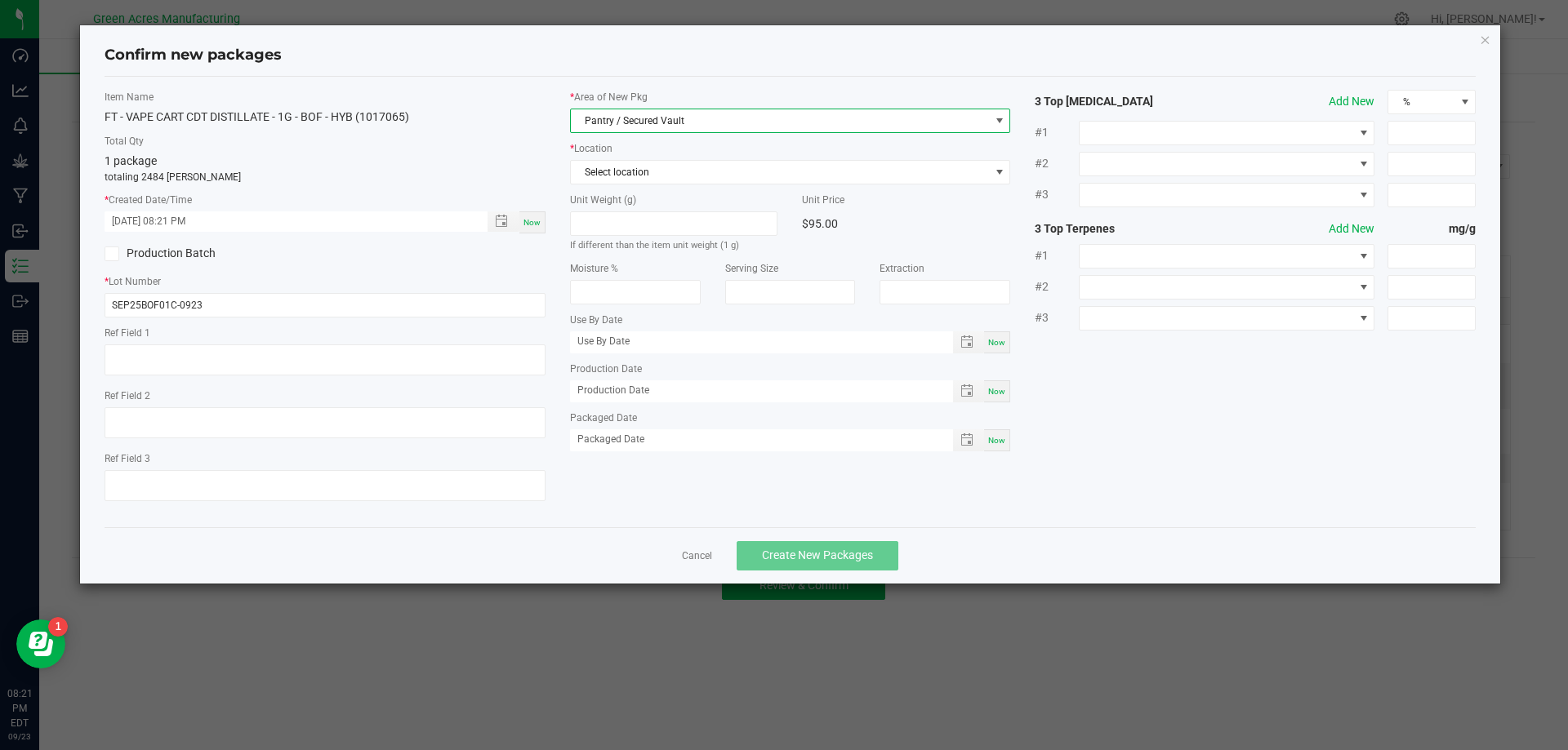
click at [651, 151] on label "* Location" at bounding box center [790, 148] width 441 height 15
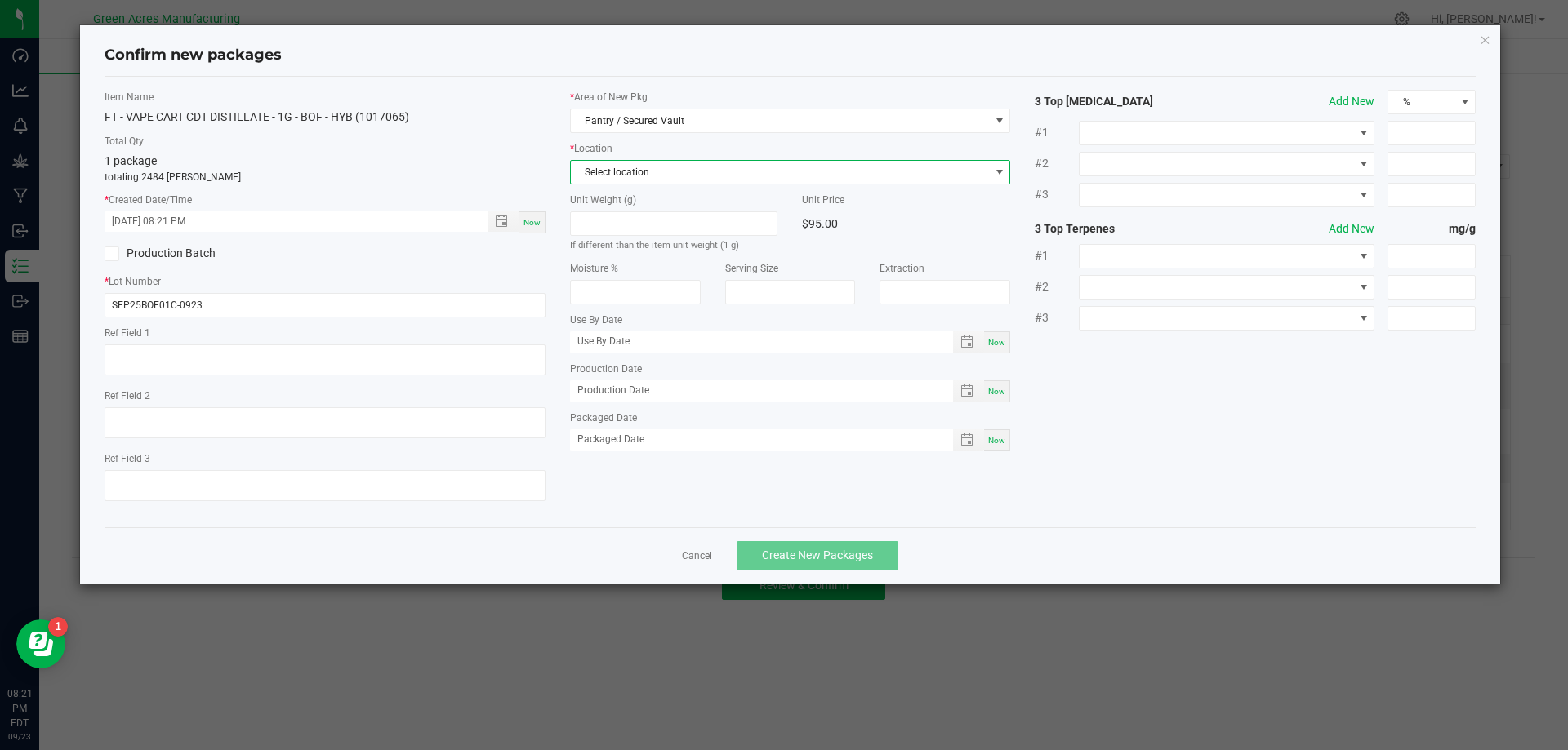
click at [647, 171] on span "Select location" at bounding box center [780, 172] width 419 height 23
click at [640, 262] on li "Intake" at bounding box center [790, 262] width 439 height 23
click at [546, 262] on div "Production Batch" at bounding box center [324, 254] width 465 height 24
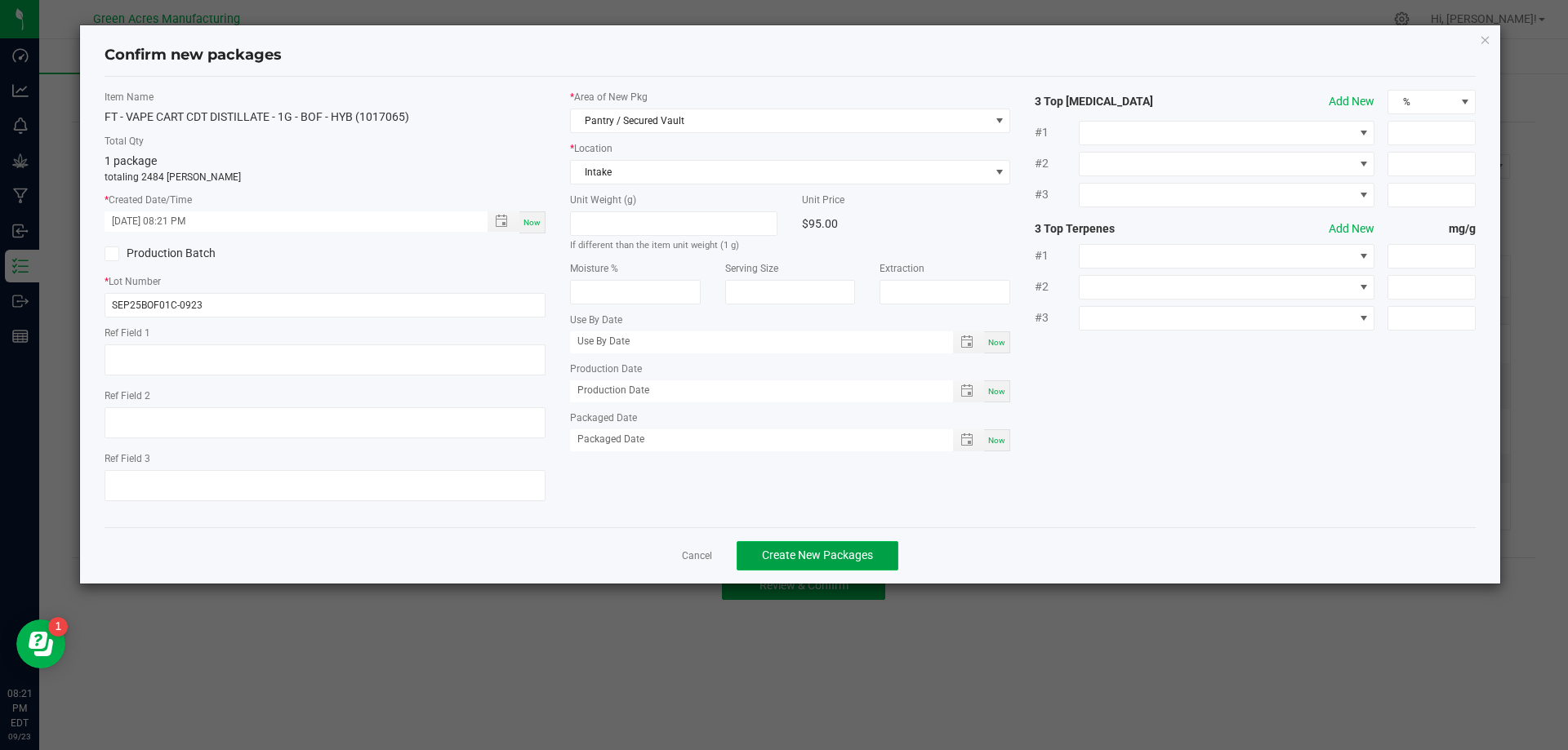
click at [841, 550] on span "Create New Packages" at bounding box center [818, 555] width 111 height 13
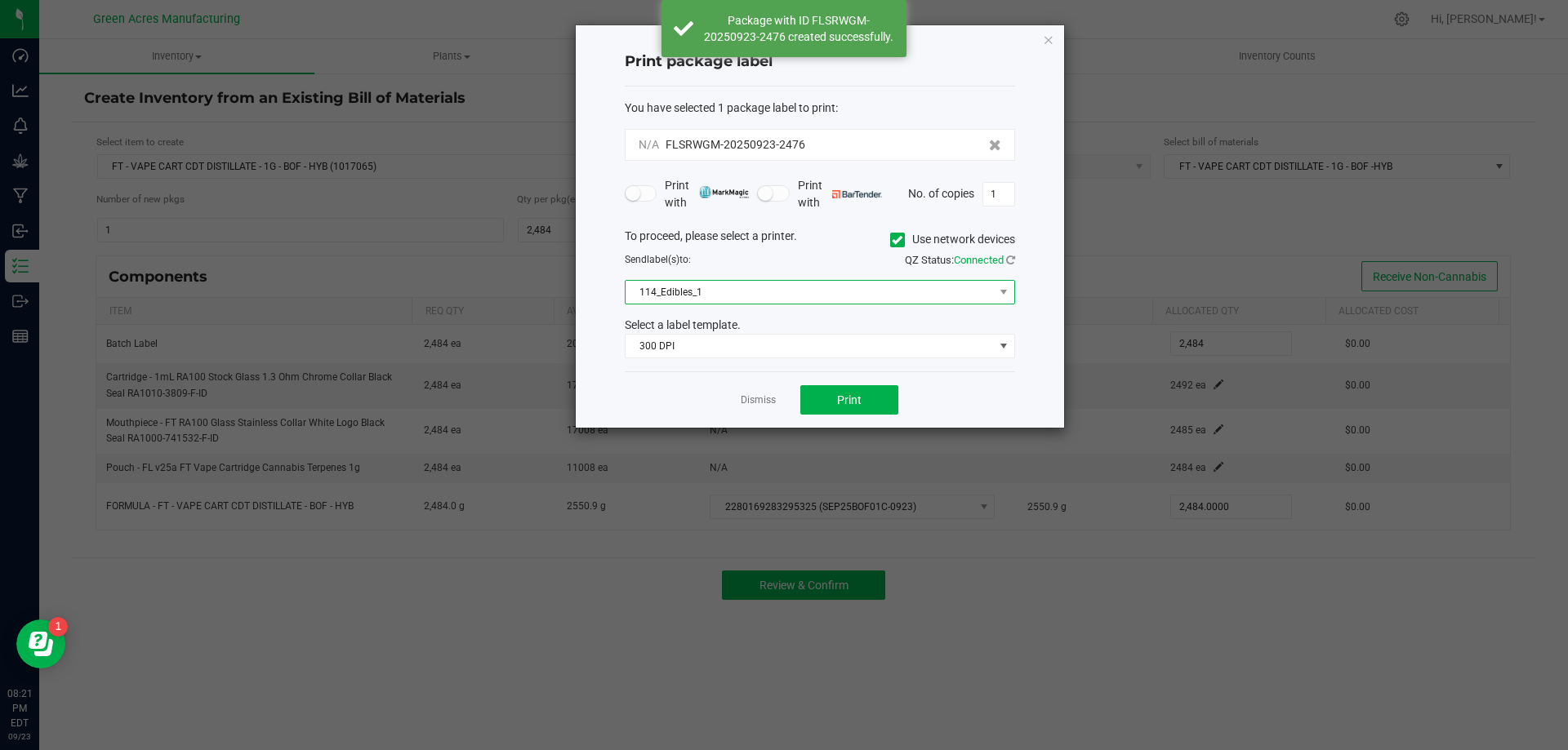
click at [806, 295] on span "114_Edibles_1" at bounding box center [809, 292] width 368 height 23
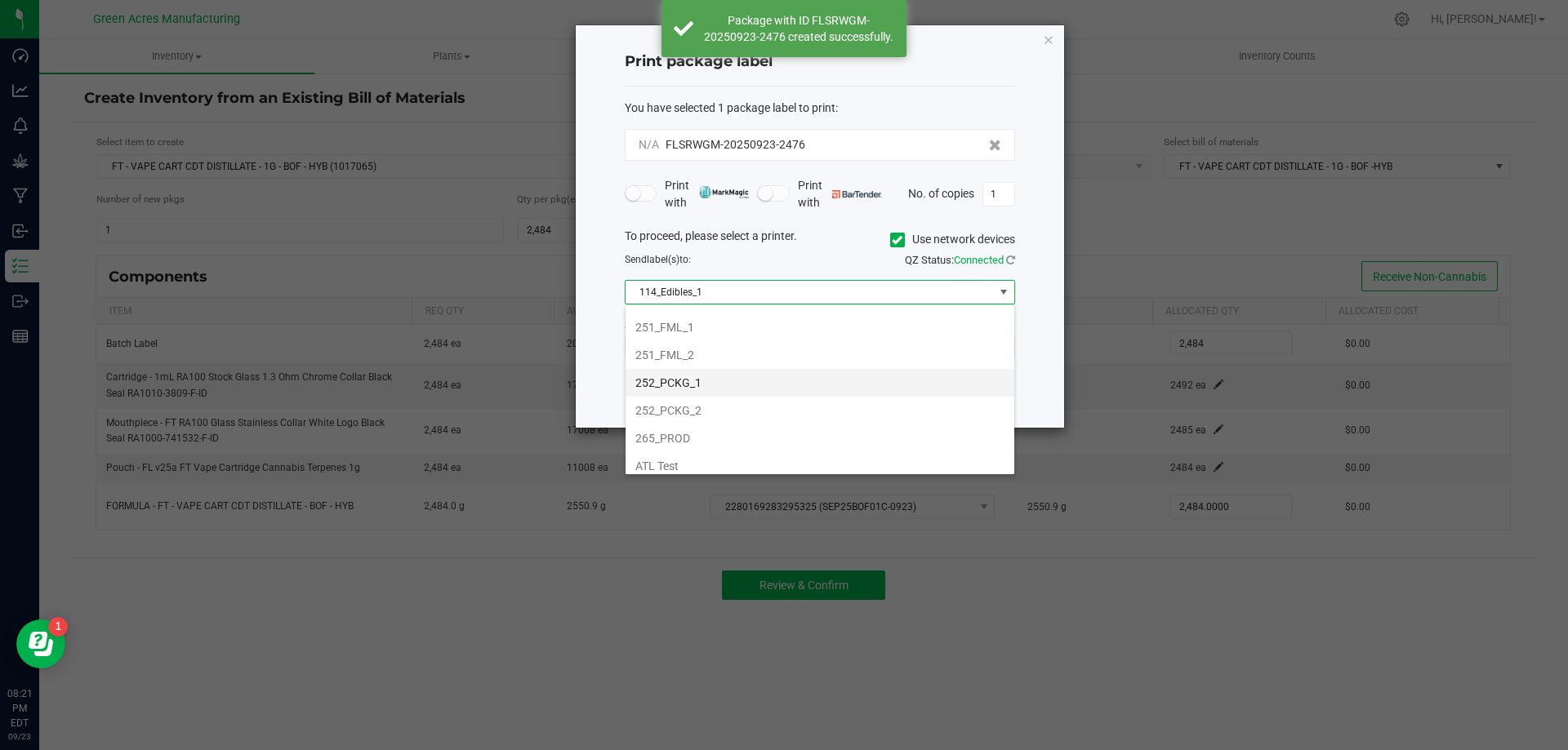
scroll to position [164, 0]
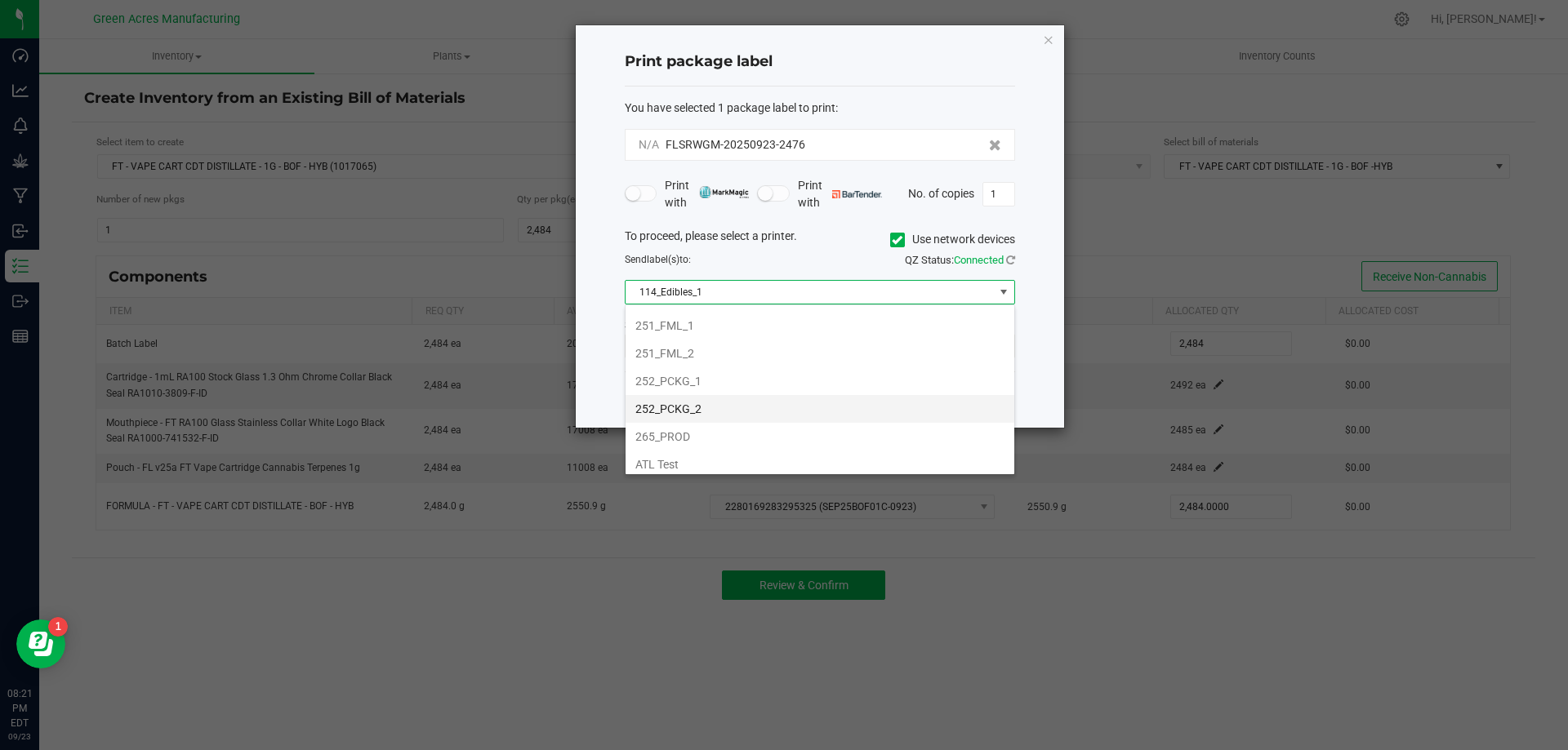
click at [789, 407] on li "252_PCKG_2" at bounding box center [820, 409] width 389 height 28
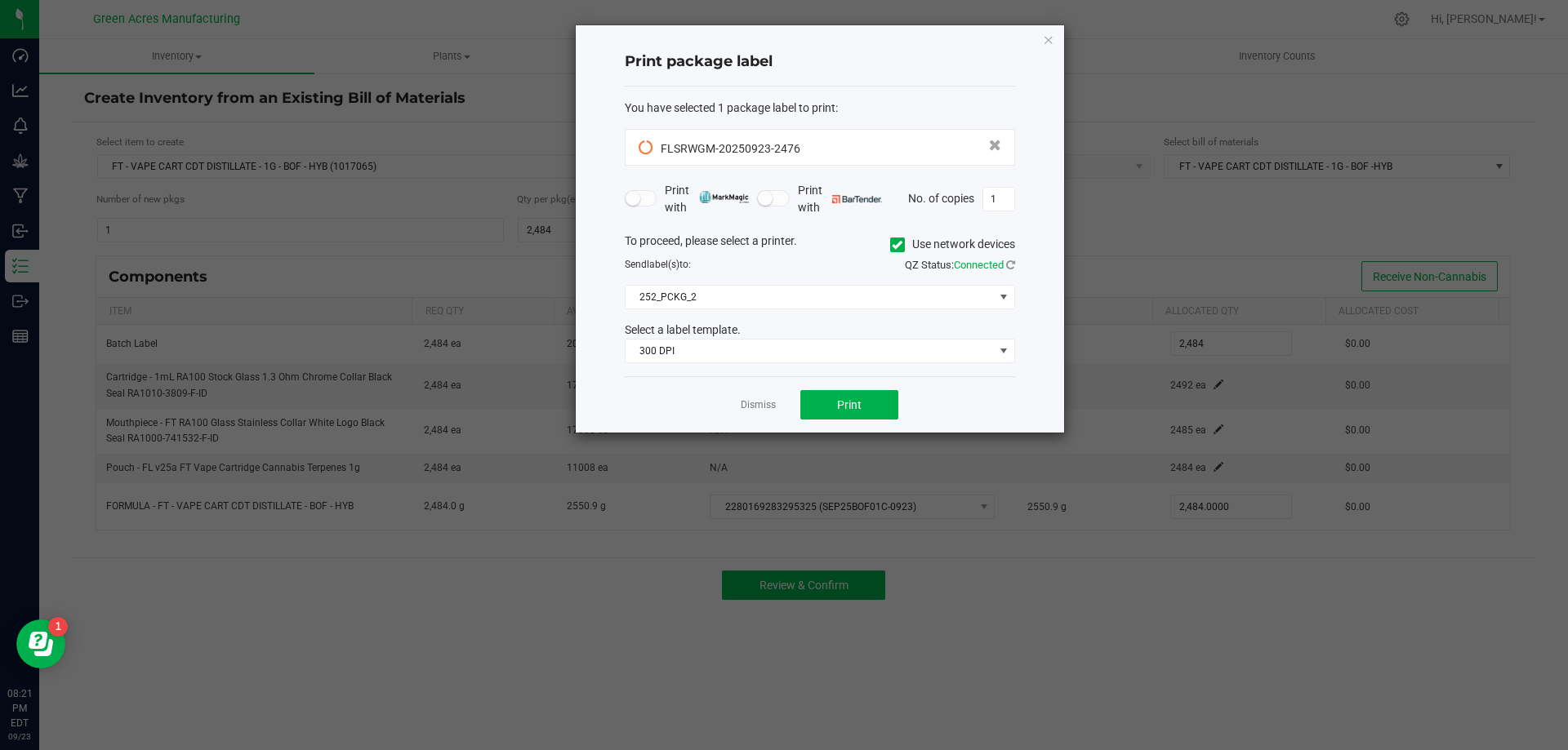
click at [745, 283] on div "To proceed, please select a printer. Use network devices Send label(s) to: QZ S…" at bounding box center [820, 299] width 390 height 132
click at [756, 298] on span "252_PCKG_2" at bounding box center [809, 297] width 368 height 23
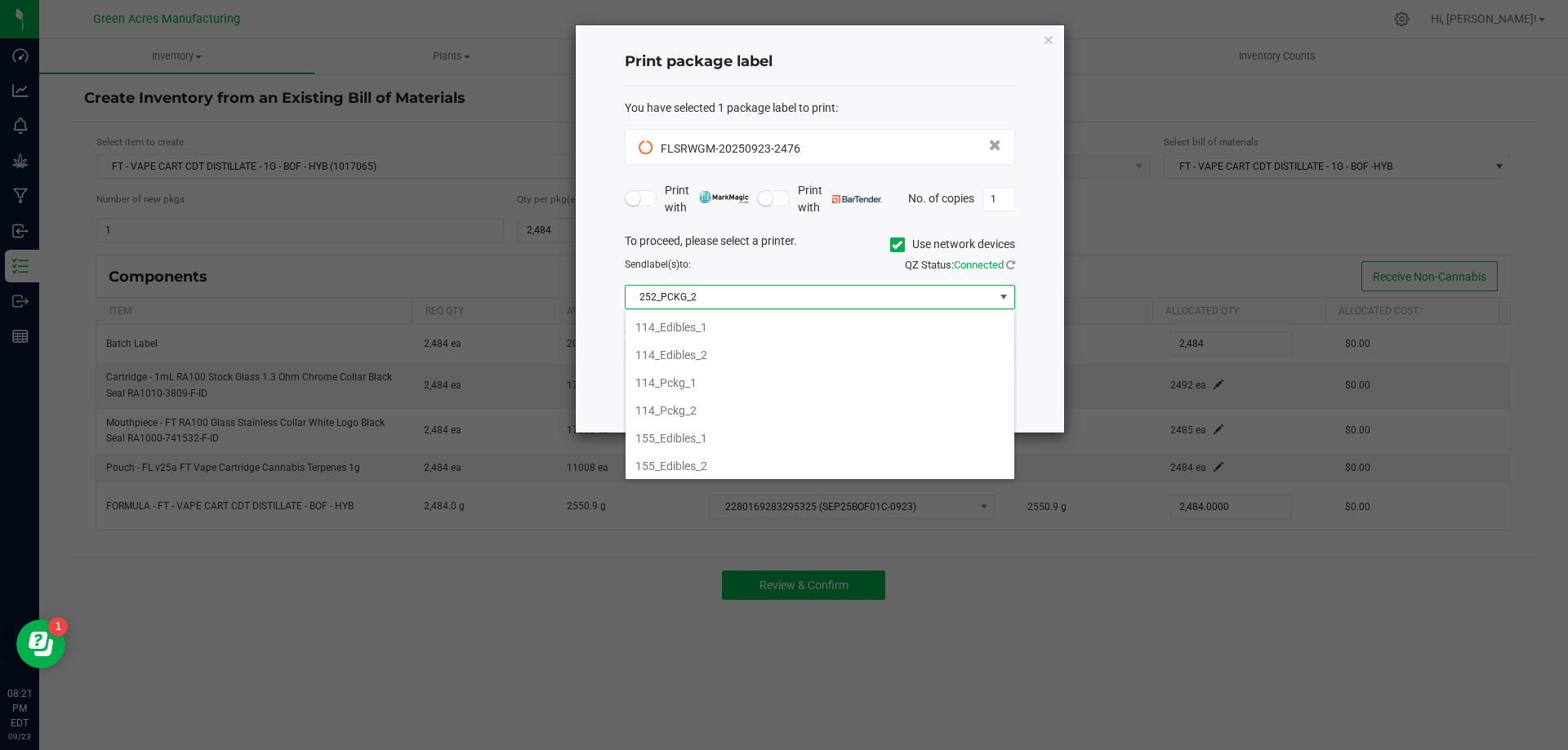
scroll to position [24, 390]
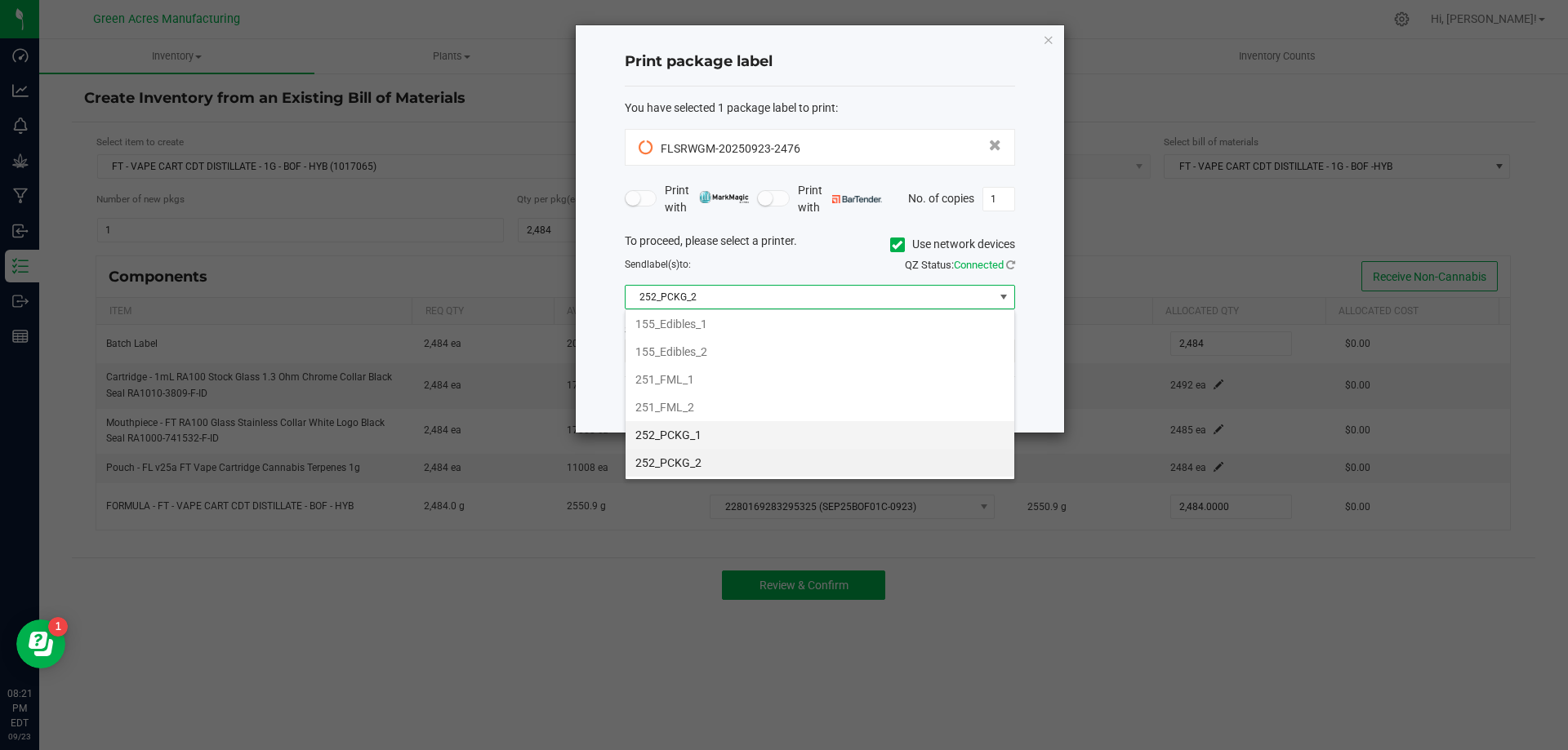
click at [709, 436] on li "252_PCKG_1" at bounding box center [820, 435] width 389 height 28
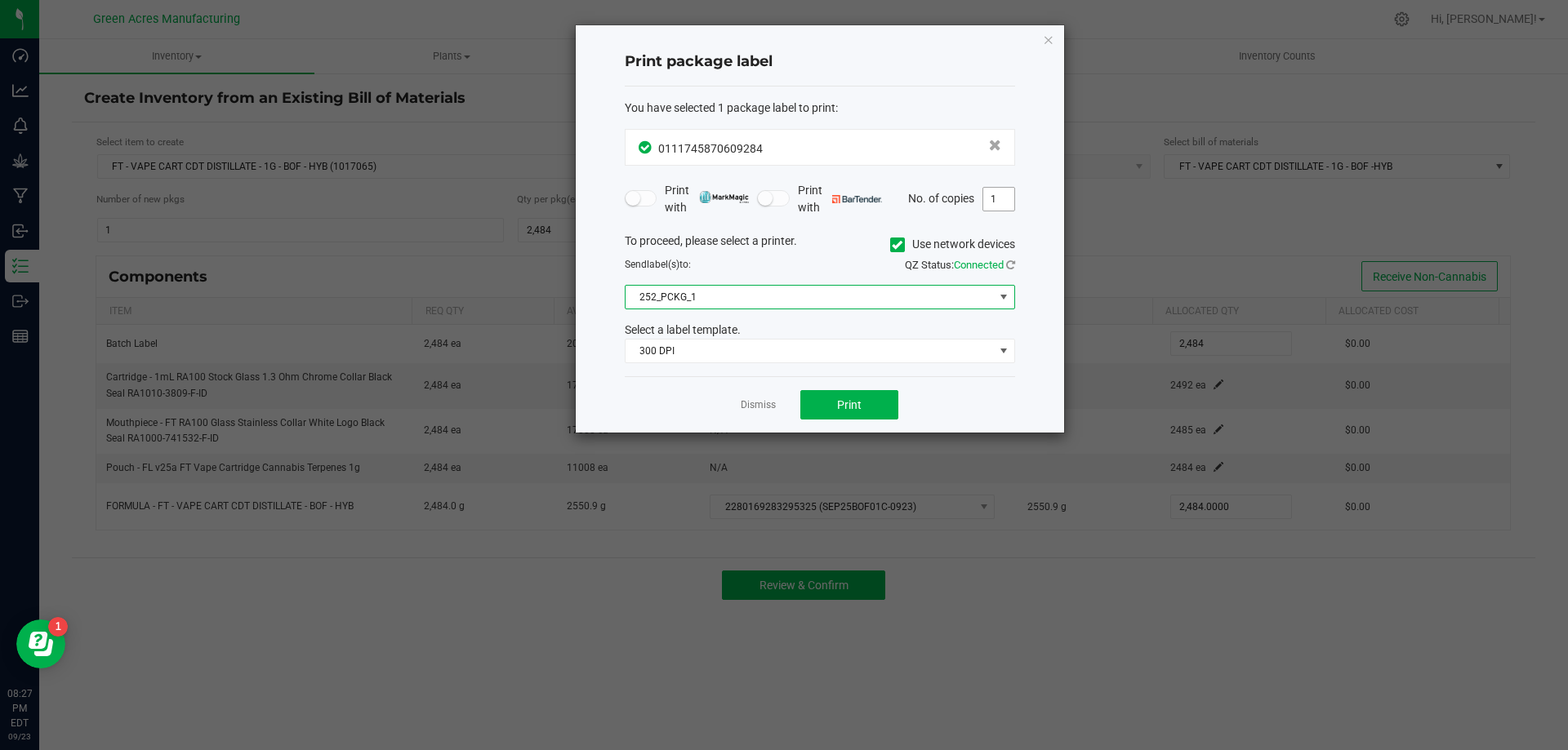
click at [1001, 190] on input "1" at bounding box center [998, 199] width 31 height 23
type input "2"
click at [826, 396] on button "Print" at bounding box center [849, 404] width 98 height 29
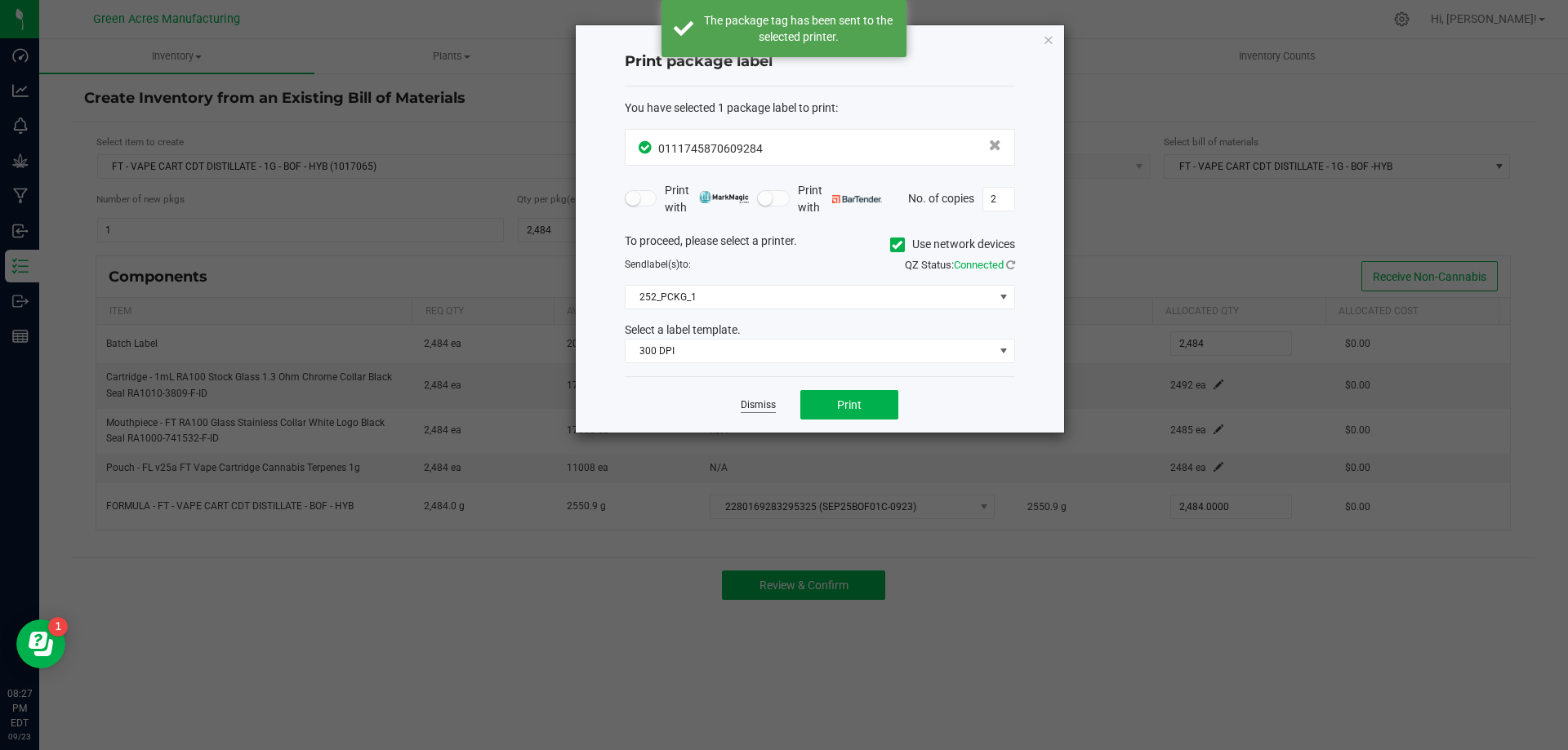
click at [761, 408] on link "Dismiss" at bounding box center [758, 405] width 35 height 14
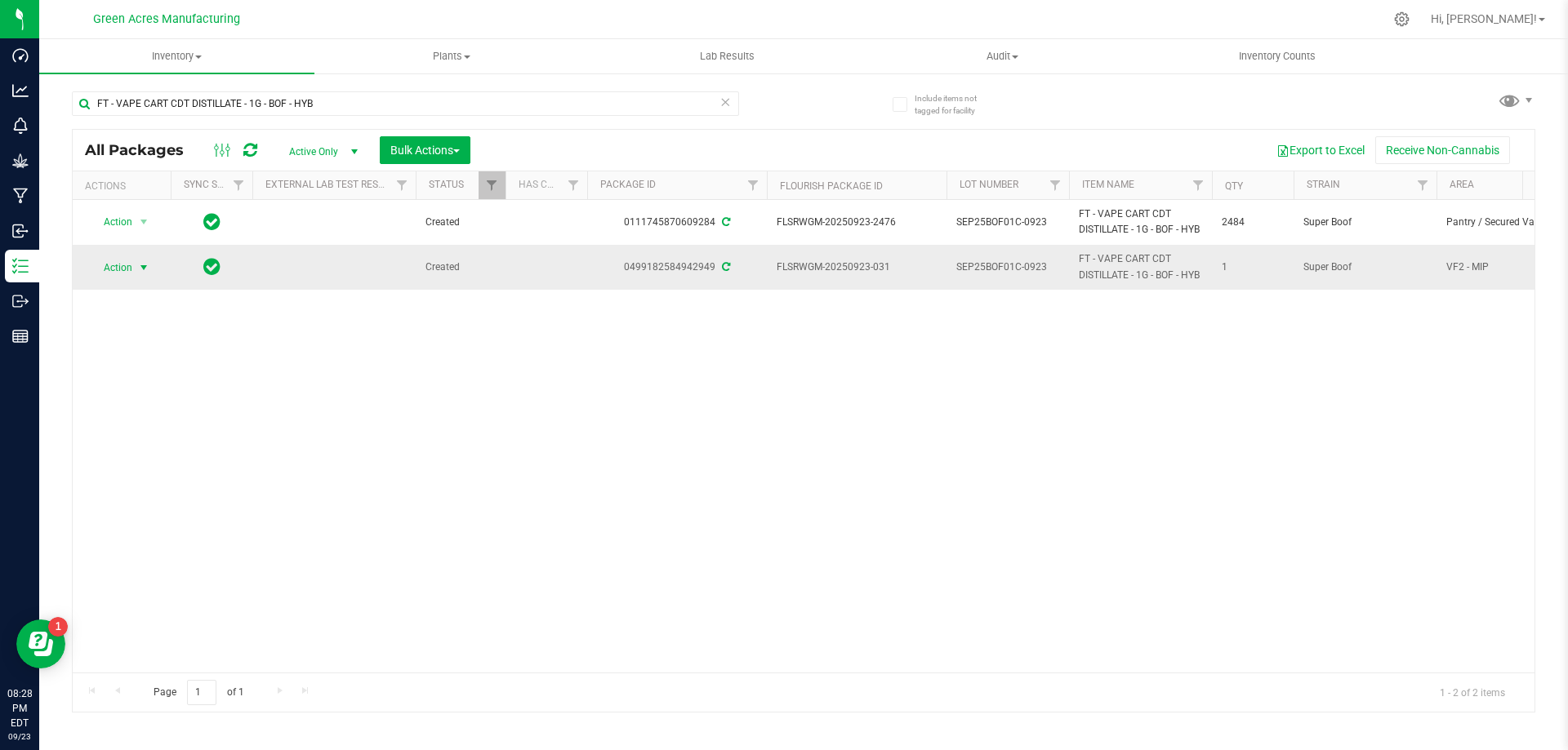
click at [152, 268] on span "select" at bounding box center [144, 268] width 21 height 23
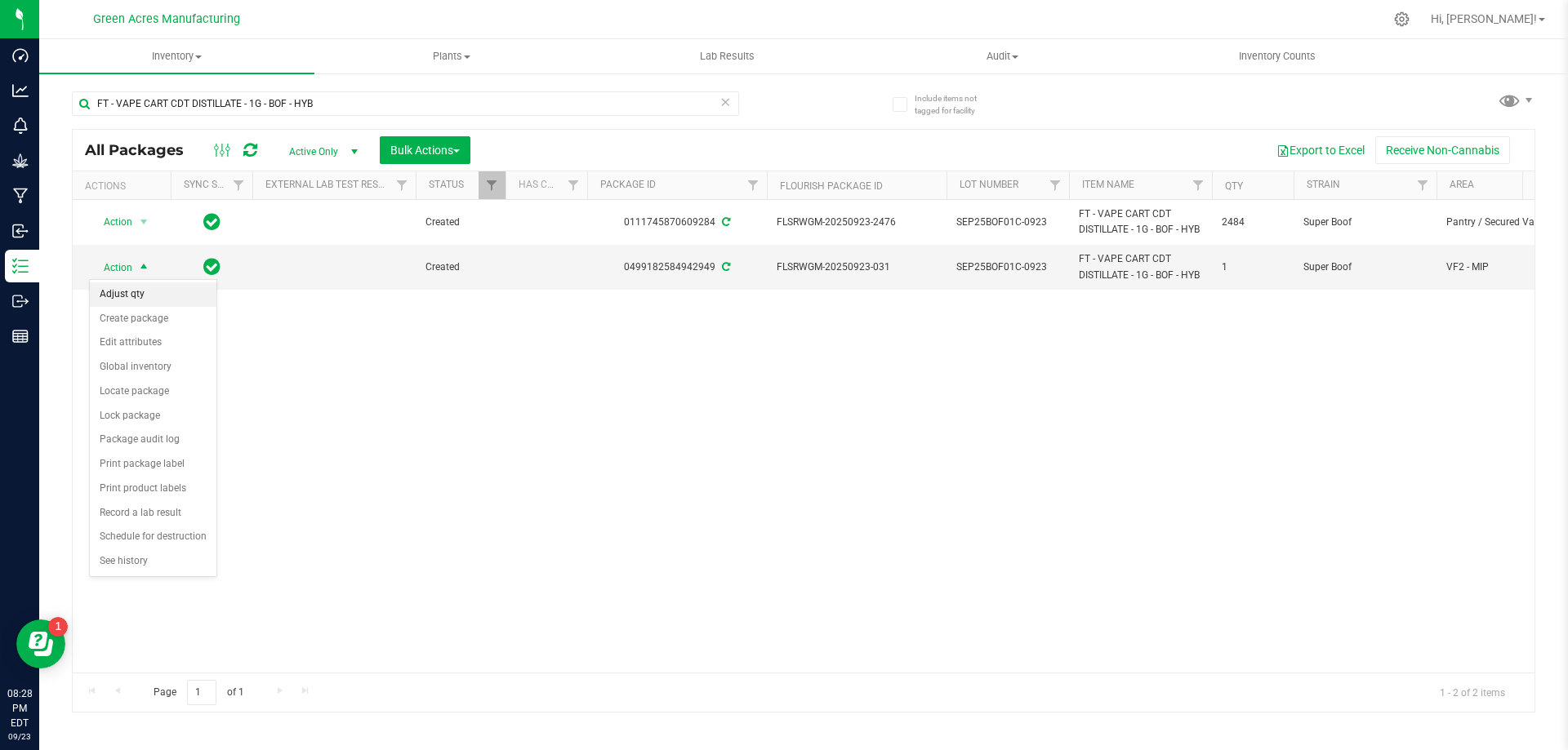
click at [165, 302] on li "Adjust qty" at bounding box center [153, 295] width 127 height 24
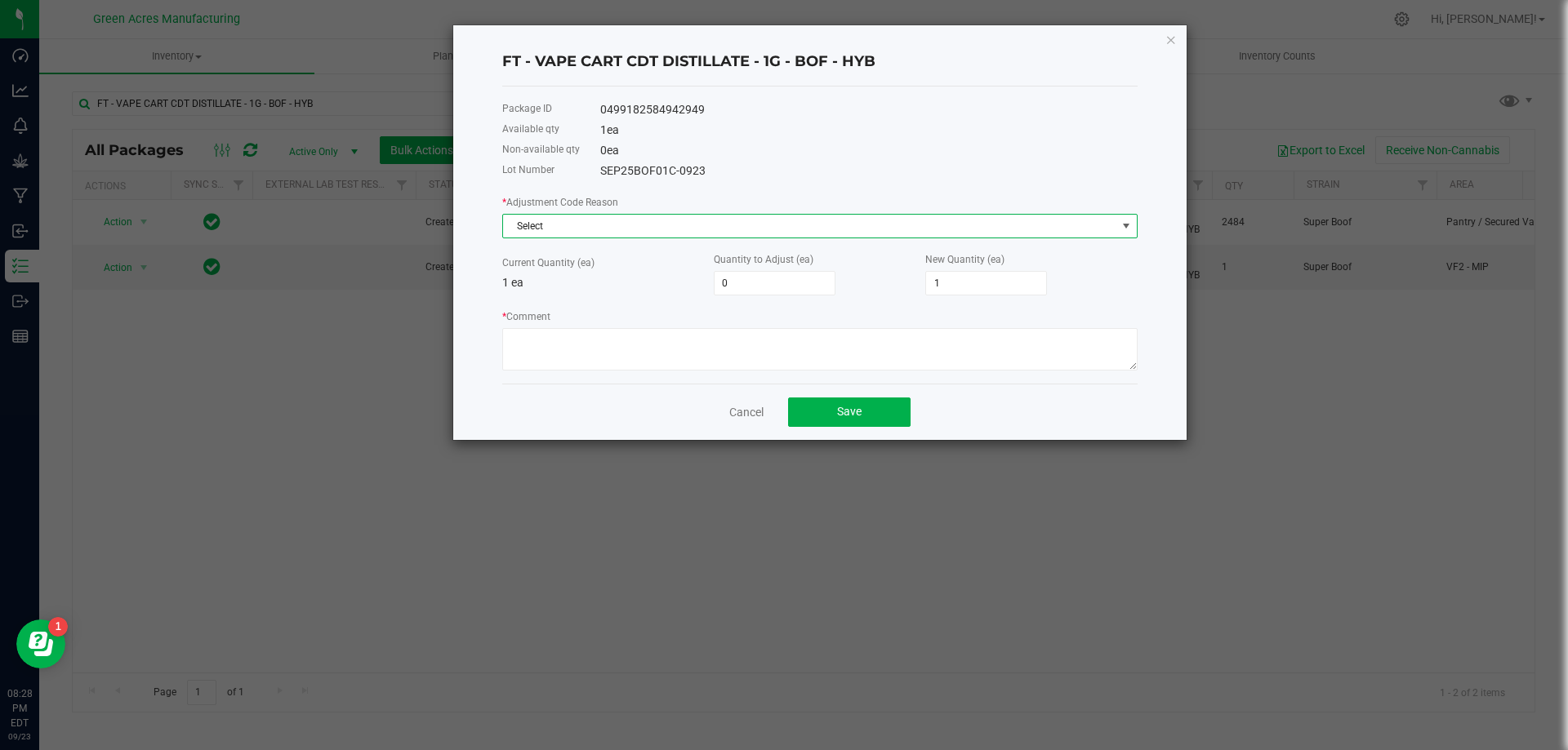
click at [588, 214] on span "Select" at bounding box center [820, 227] width 635 height 24
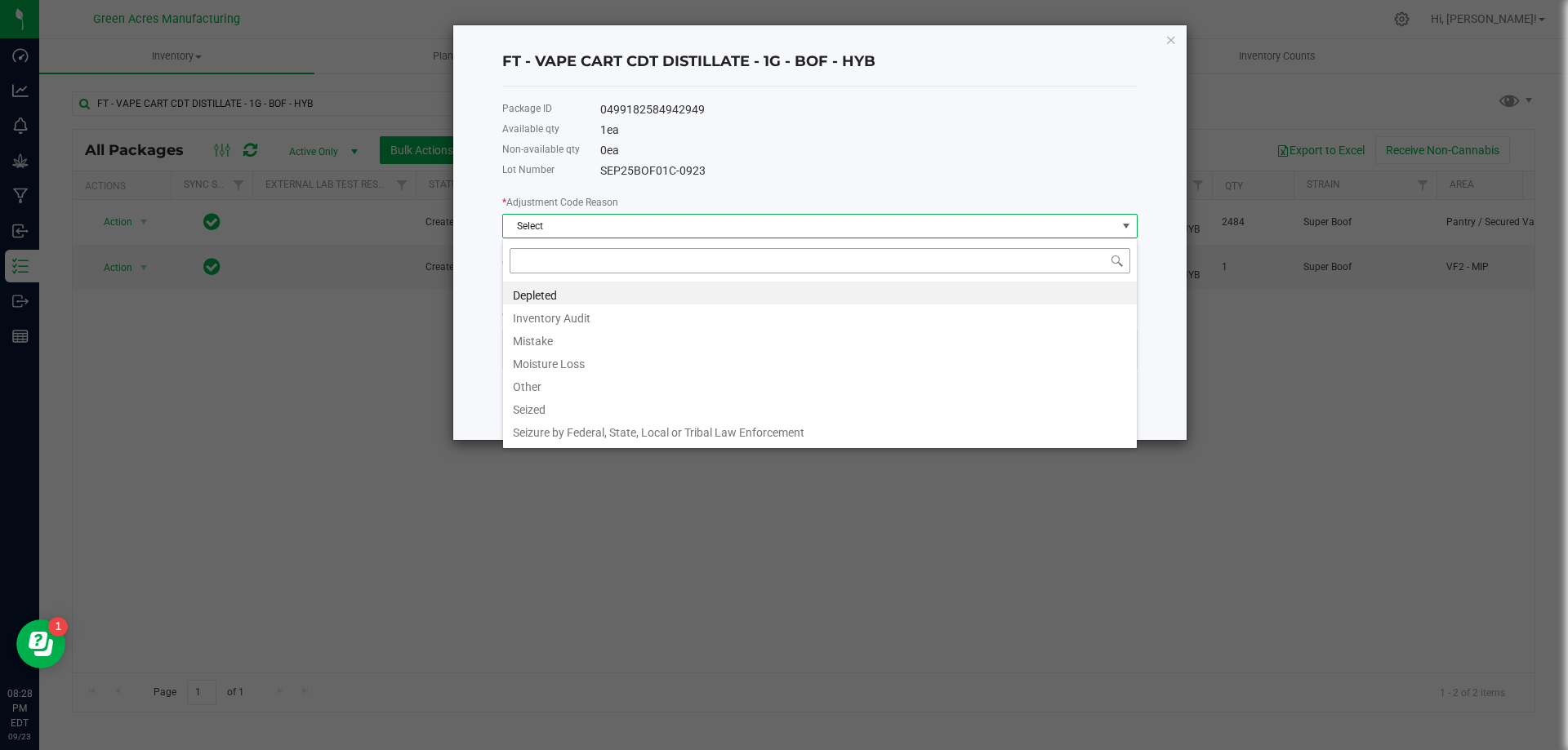
scroll to position [24, 635]
click at [555, 301] on li "Depleted" at bounding box center [820, 293] width 634 height 23
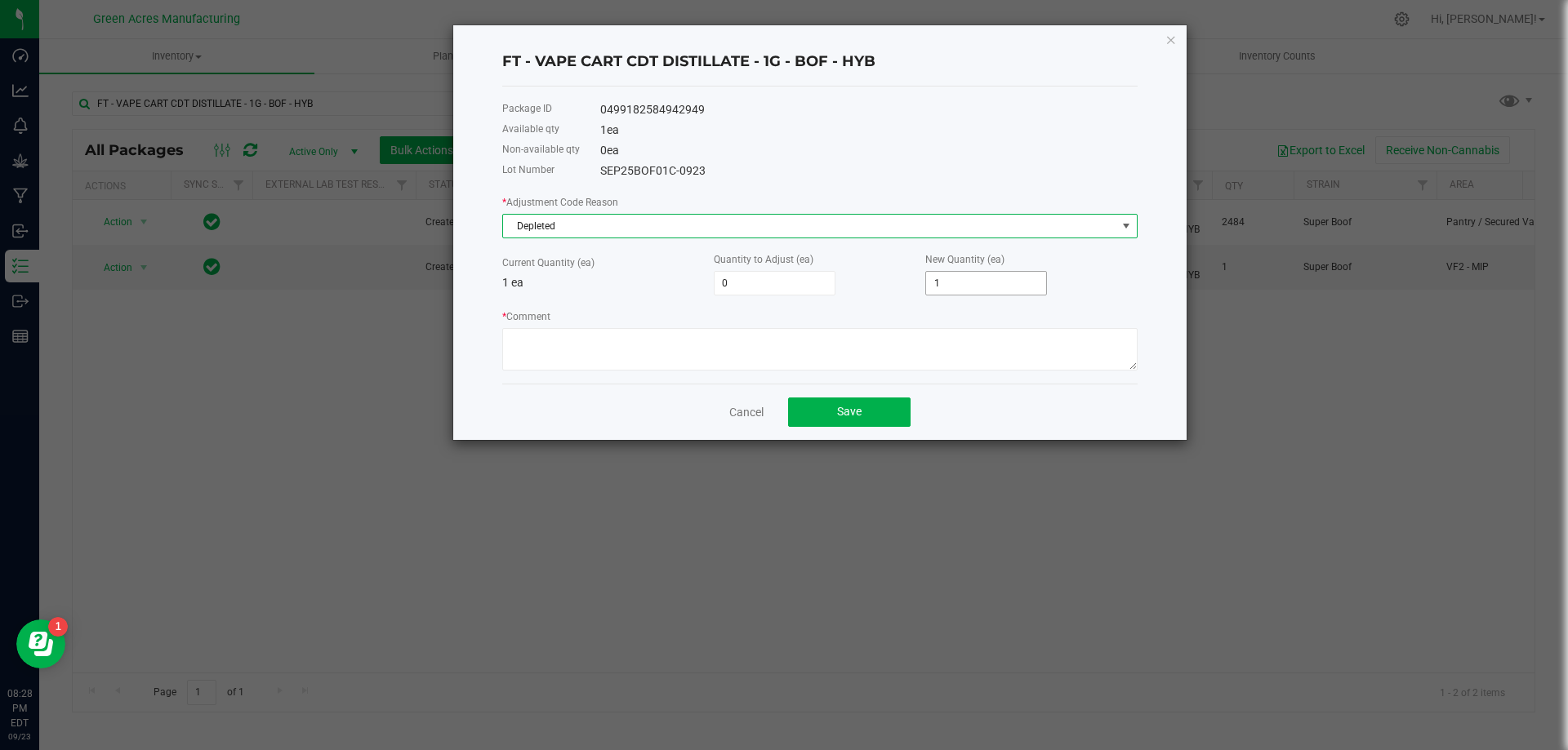
click at [1001, 281] on input "1" at bounding box center [986, 283] width 120 height 23
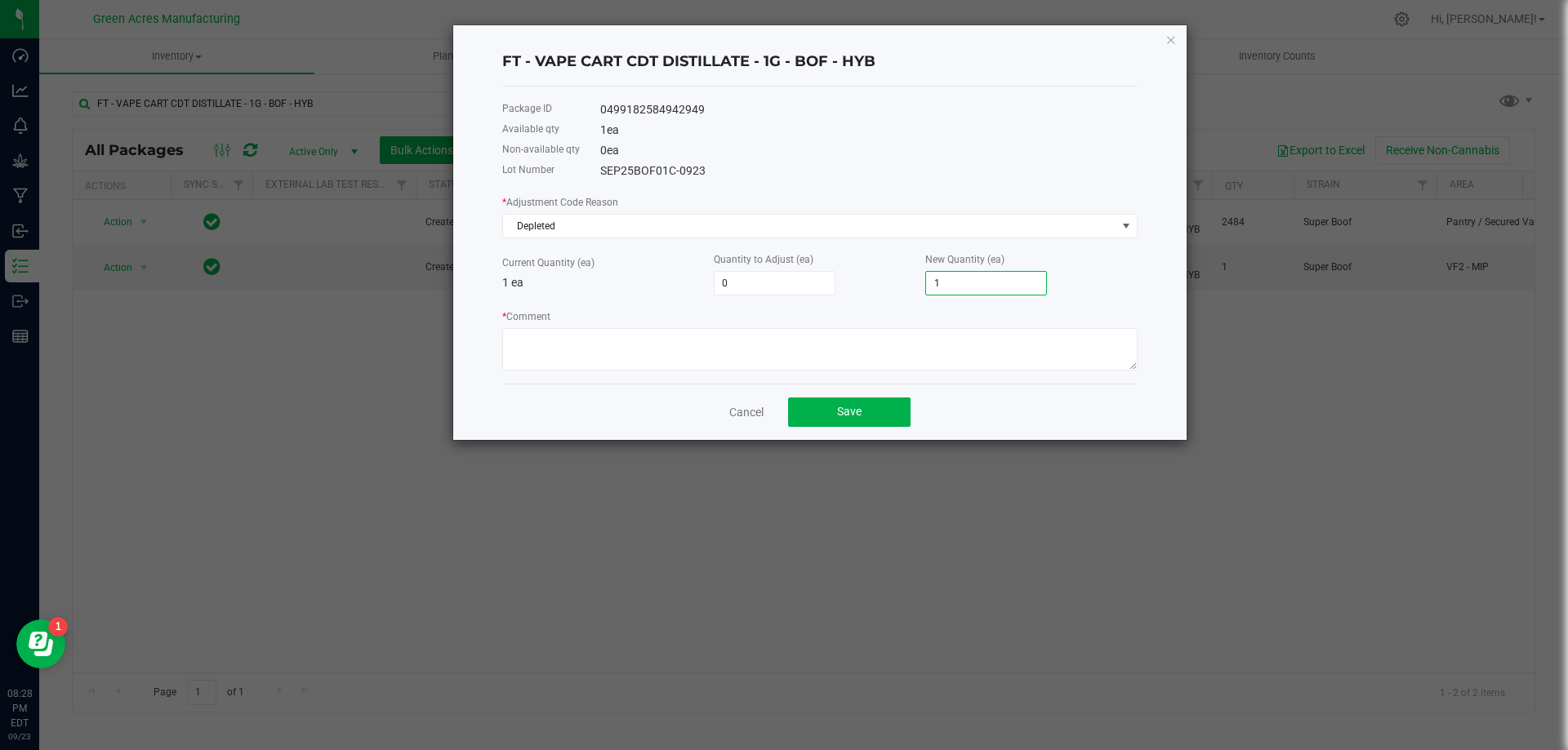
click at [1001, 281] on input "1" at bounding box center [986, 283] width 120 height 23
type input "-1"
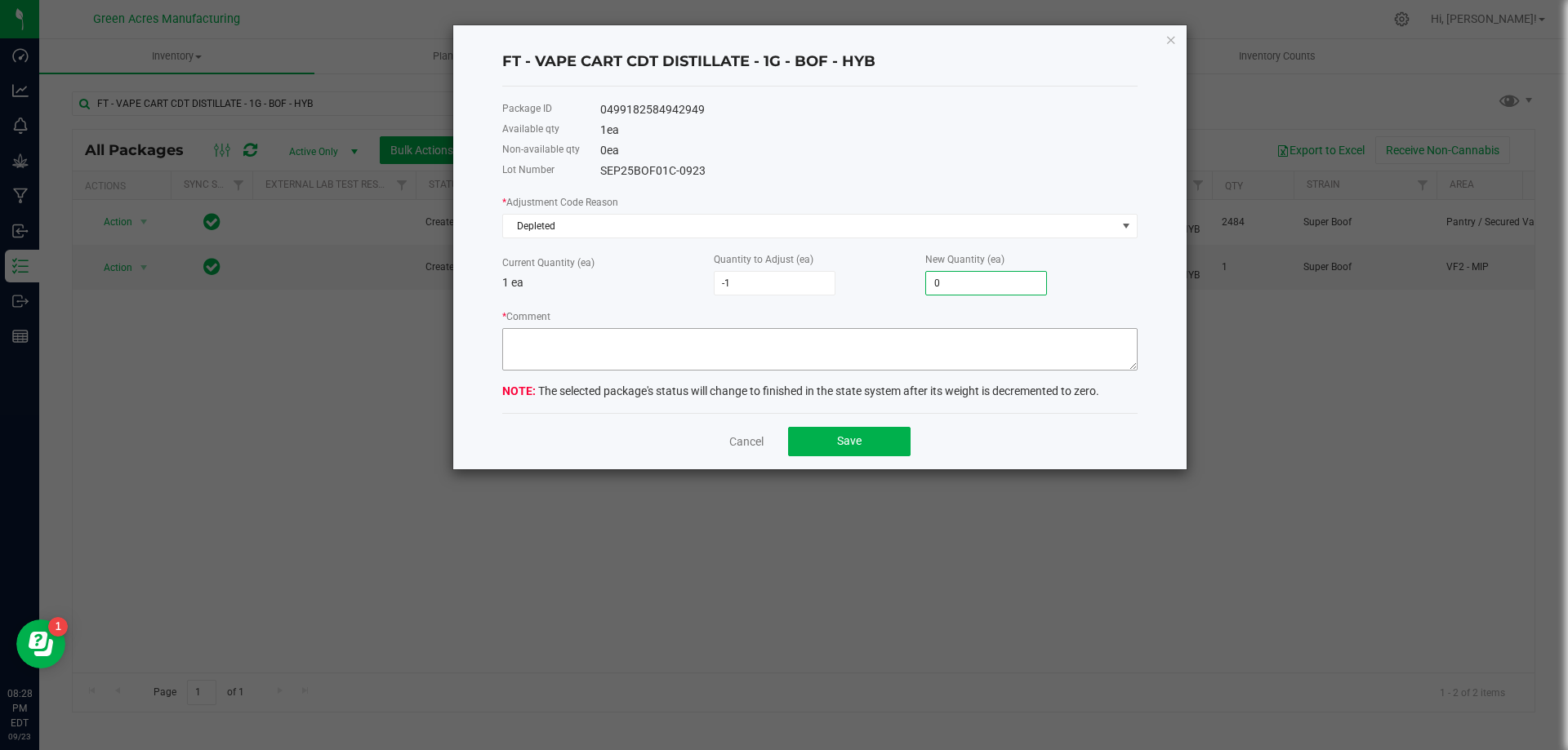
type input "0"
click at [983, 338] on textarea "* Comment" at bounding box center [820, 349] width 635 height 42
type textarea "zeroing out 1 of 1 package."
click at [814, 443] on button "Save" at bounding box center [849, 441] width 122 height 29
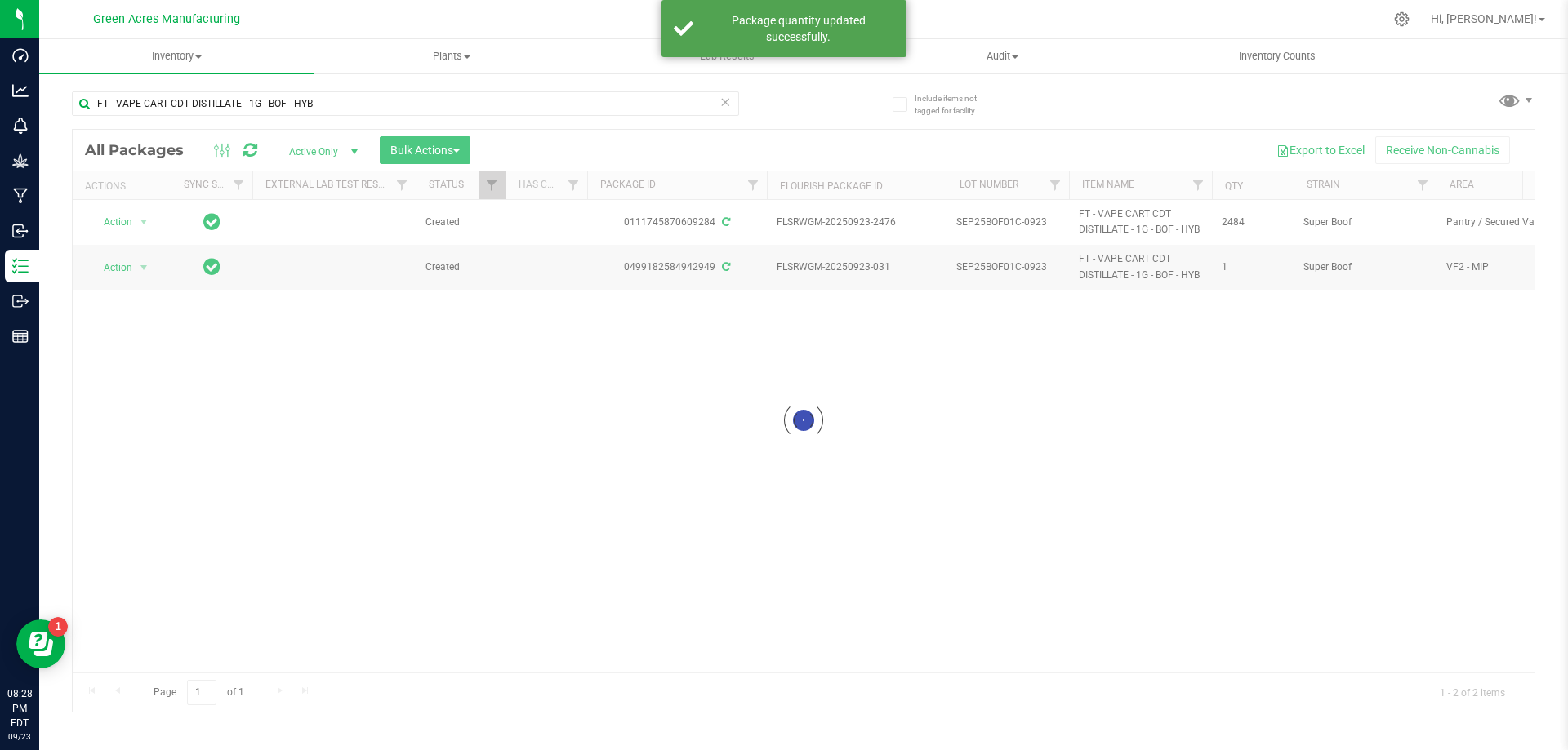
click at [722, 100] on icon at bounding box center [725, 101] width 11 height 20
click at [682, 109] on input "text" at bounding box center [405, 103] width 667 height 24
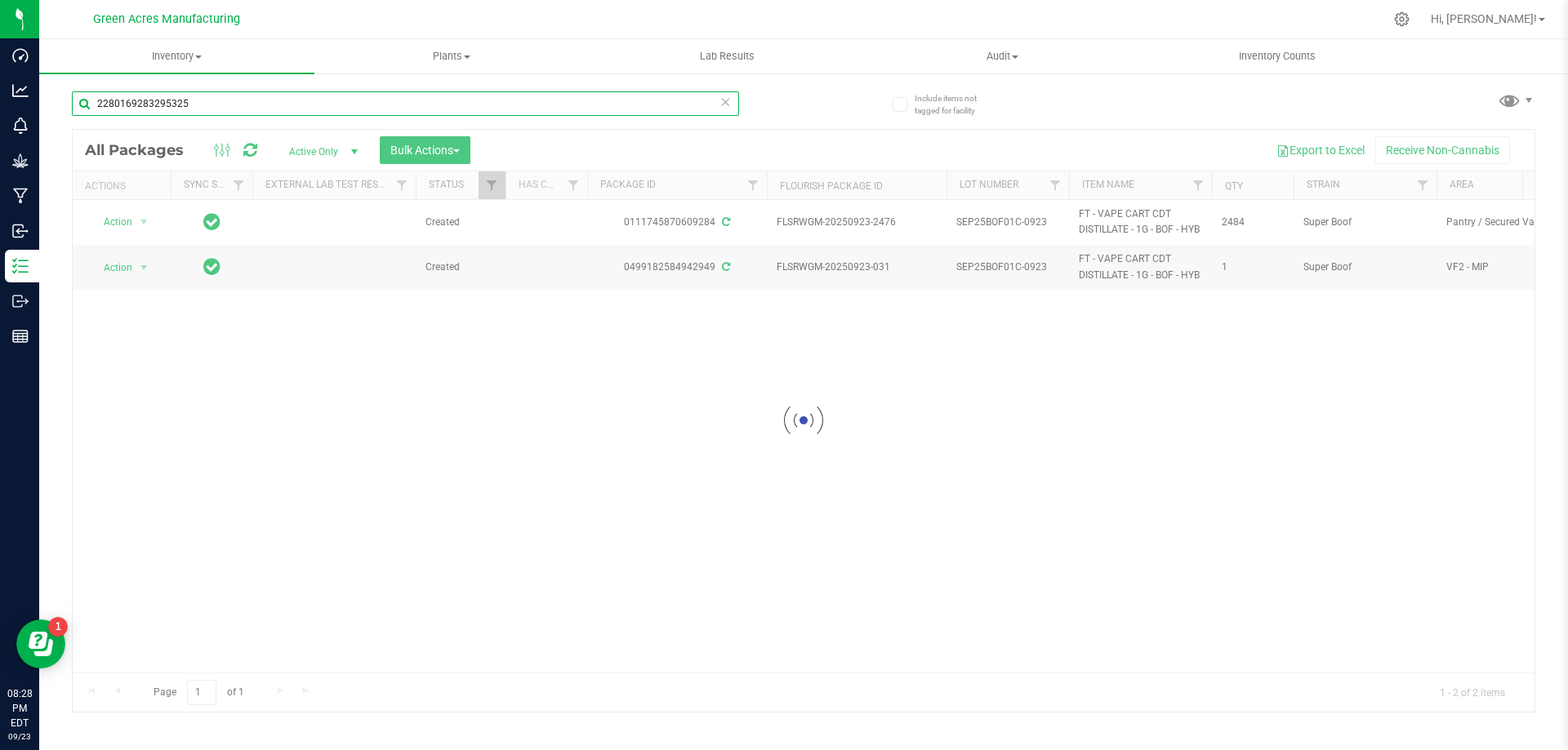
type input "2280169283295325"
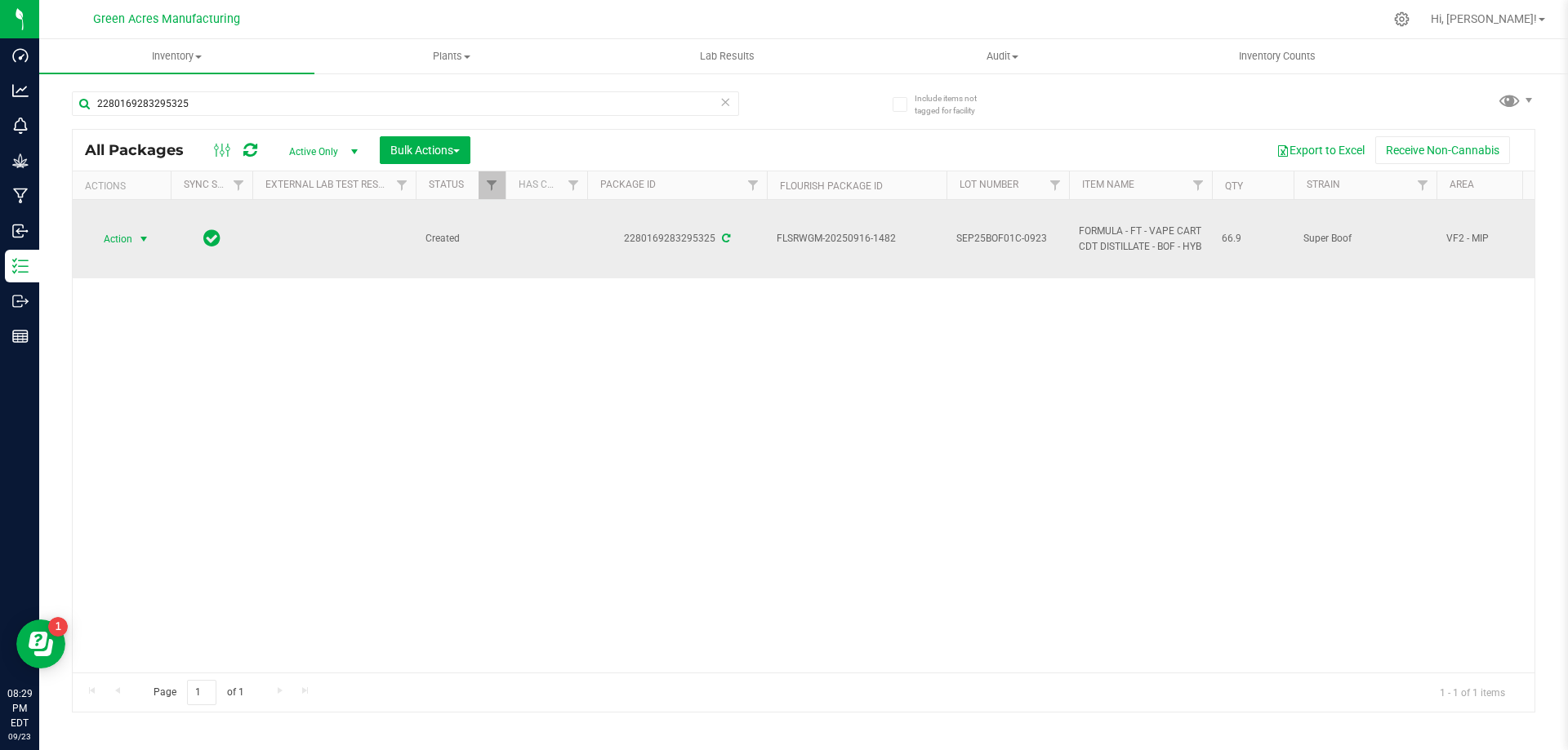
click at [136, 237] on span "select" at bounding box center [144, 239] width 21 height 23
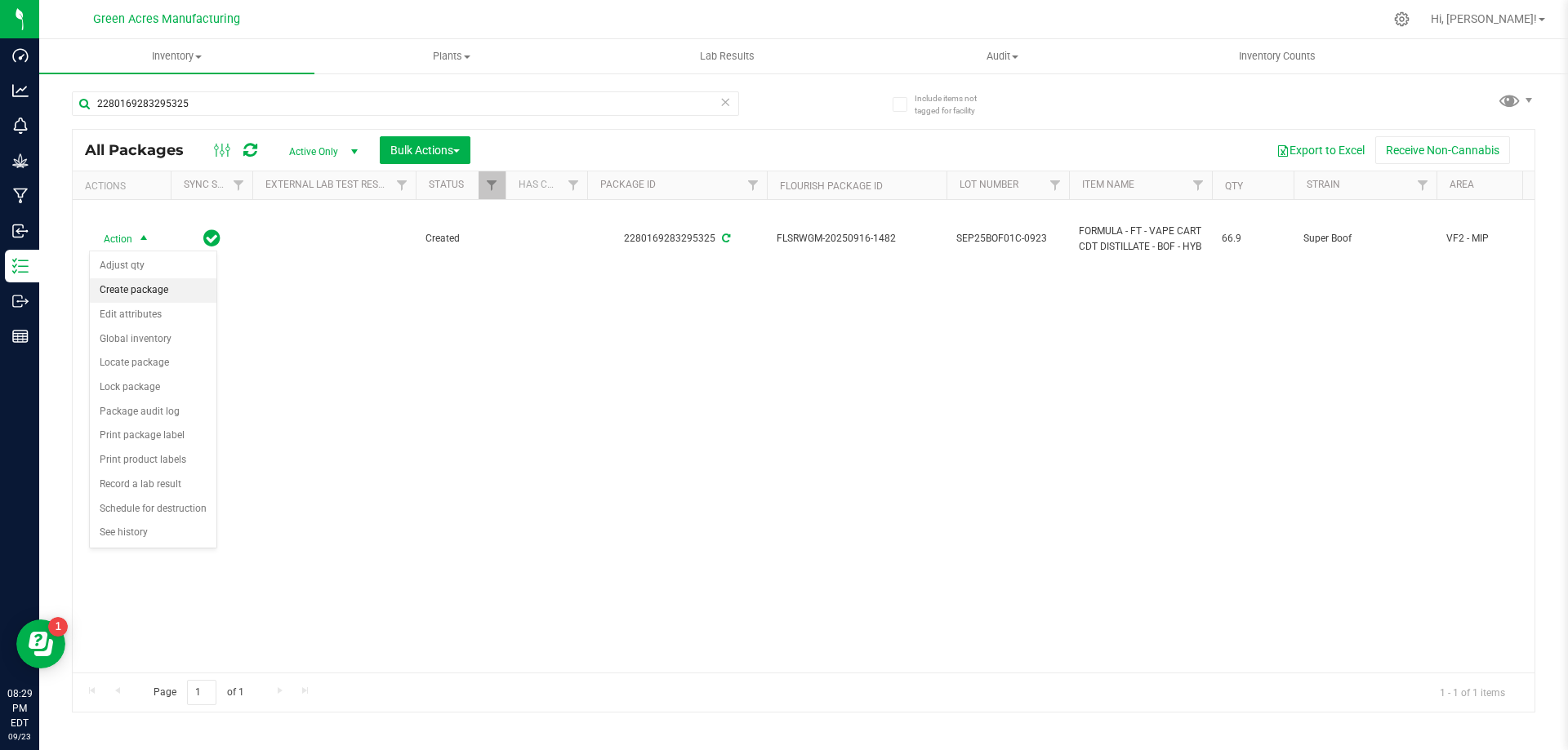
click at [161, 284] on li "Create package" at bounding box center [153, 290] width 127 height 24
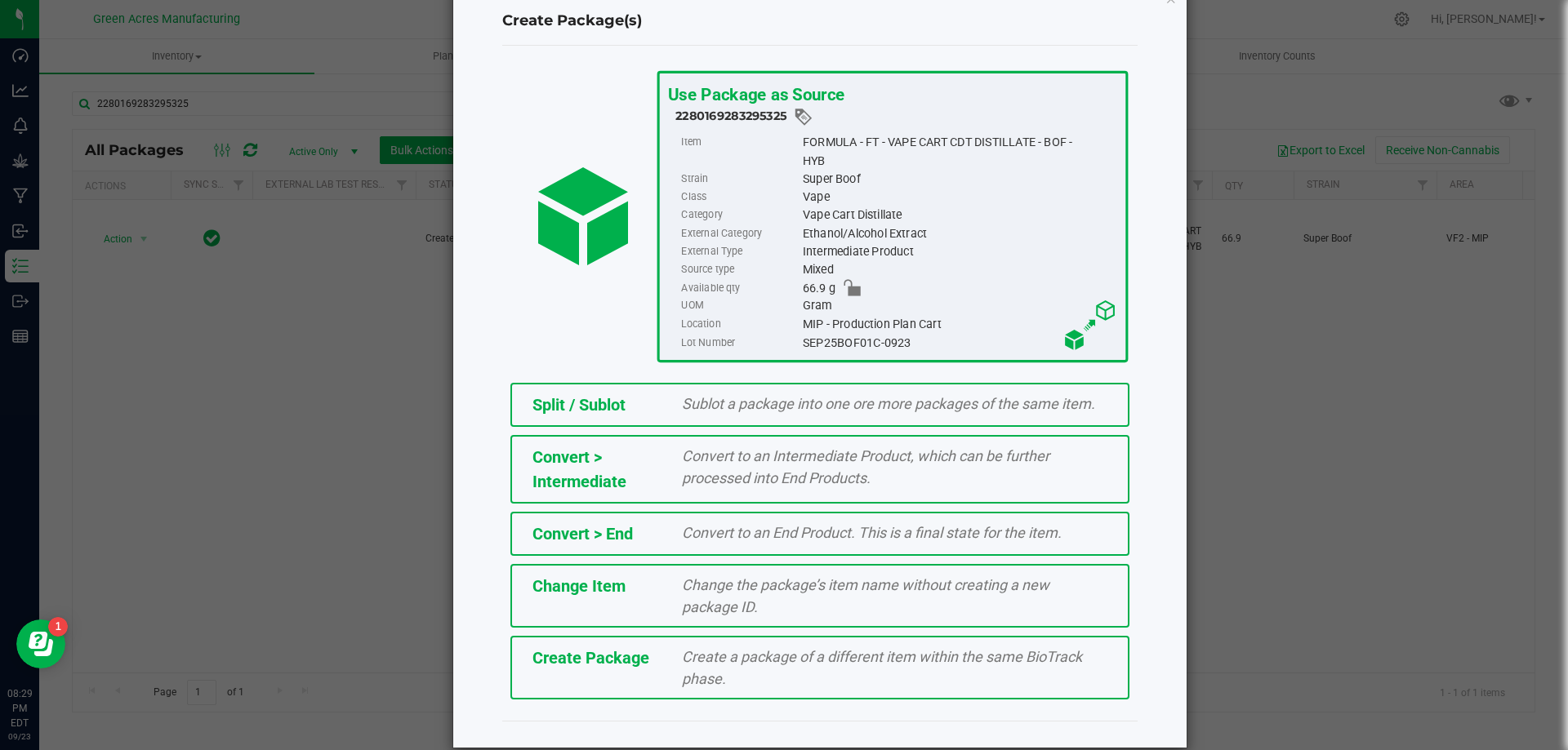
scroll to position [64, 0]
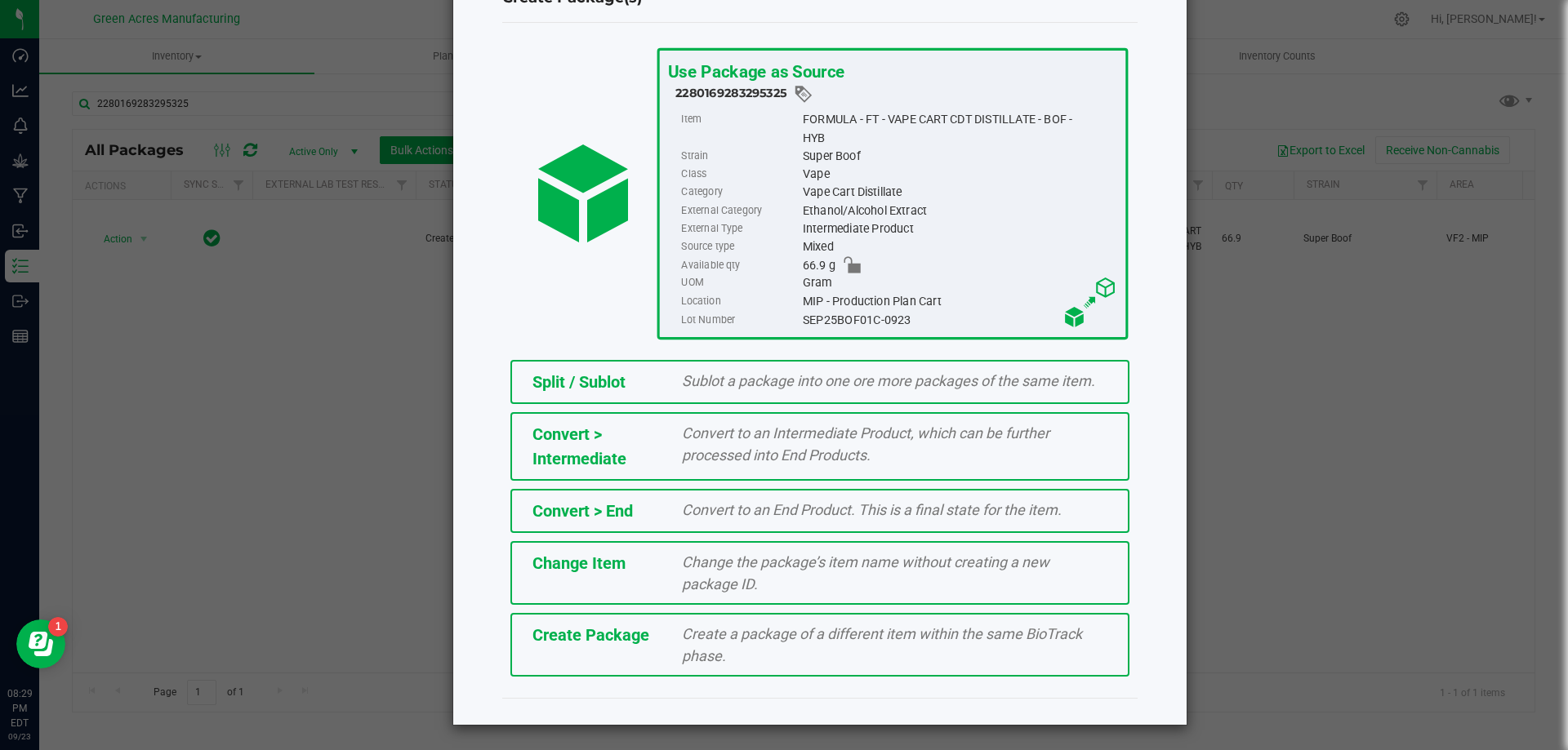
click at [693, 662] on span "Create a package of a different item within the same BioTrack phase." at bounding box center [882, 645] width 400 height 39
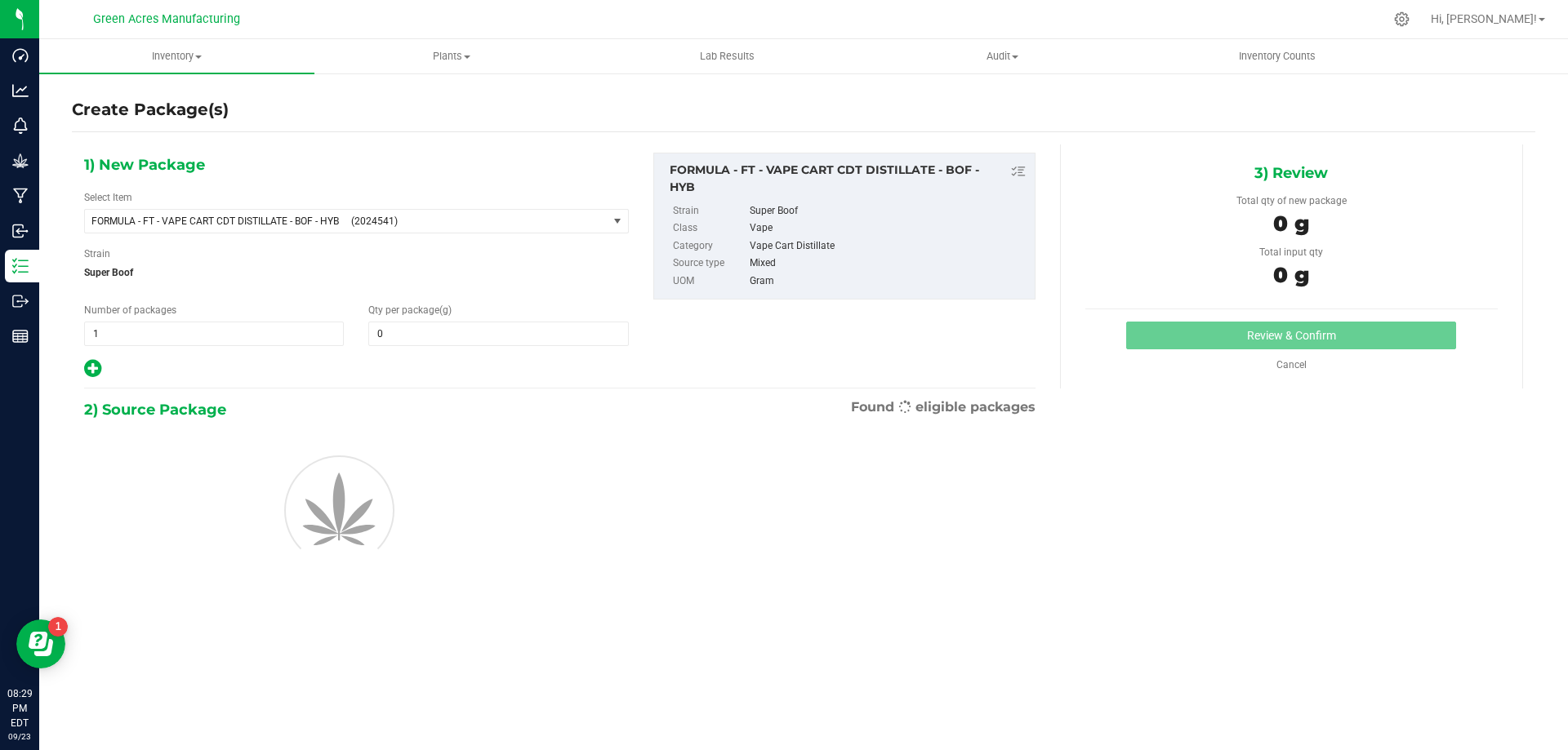
type input "0.0000"
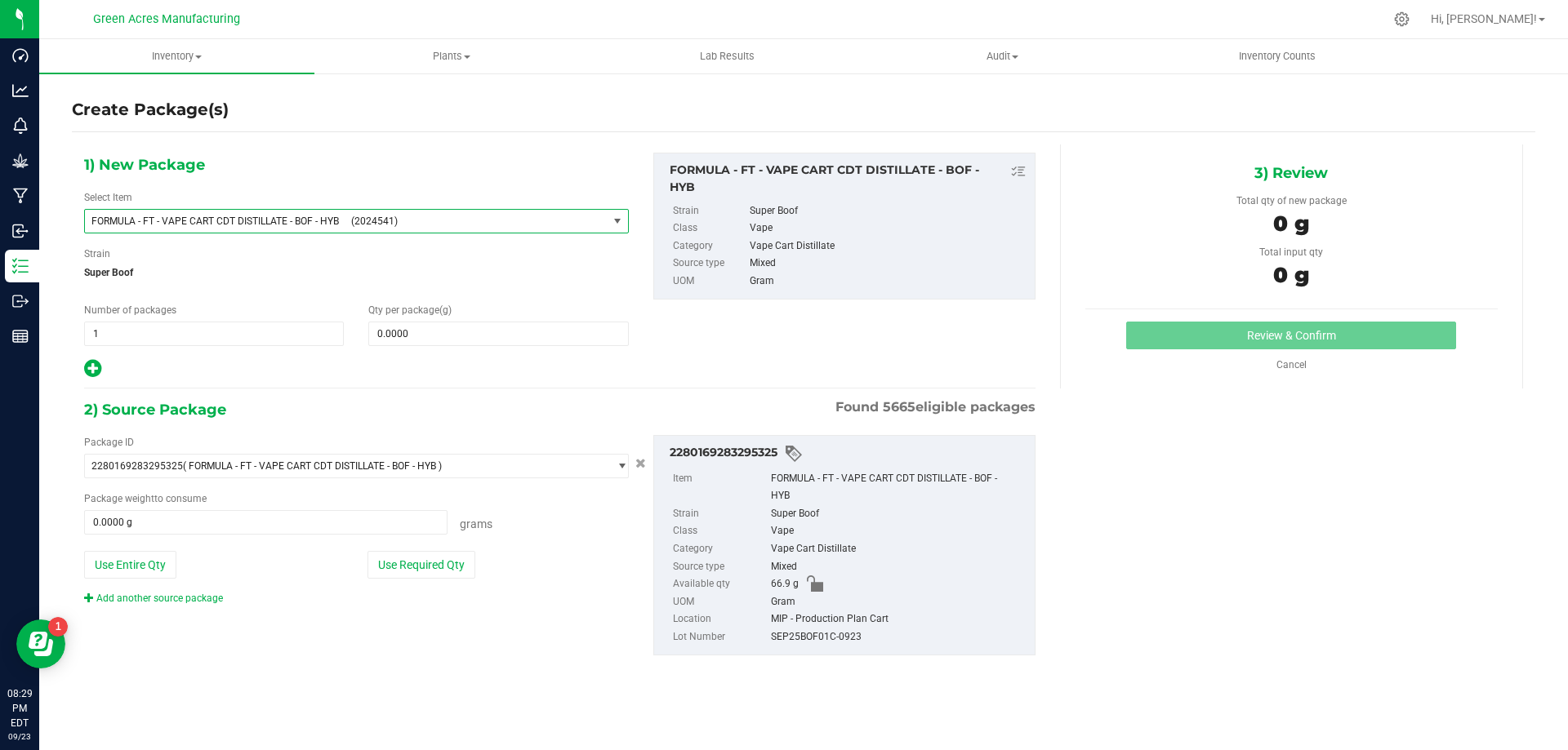
click at [151, 217] on span "FORMULA - FT - VAPE CART CDT DISTILLATE - BOF - HYB" at bounding box center [216, 221] width 250 height 11
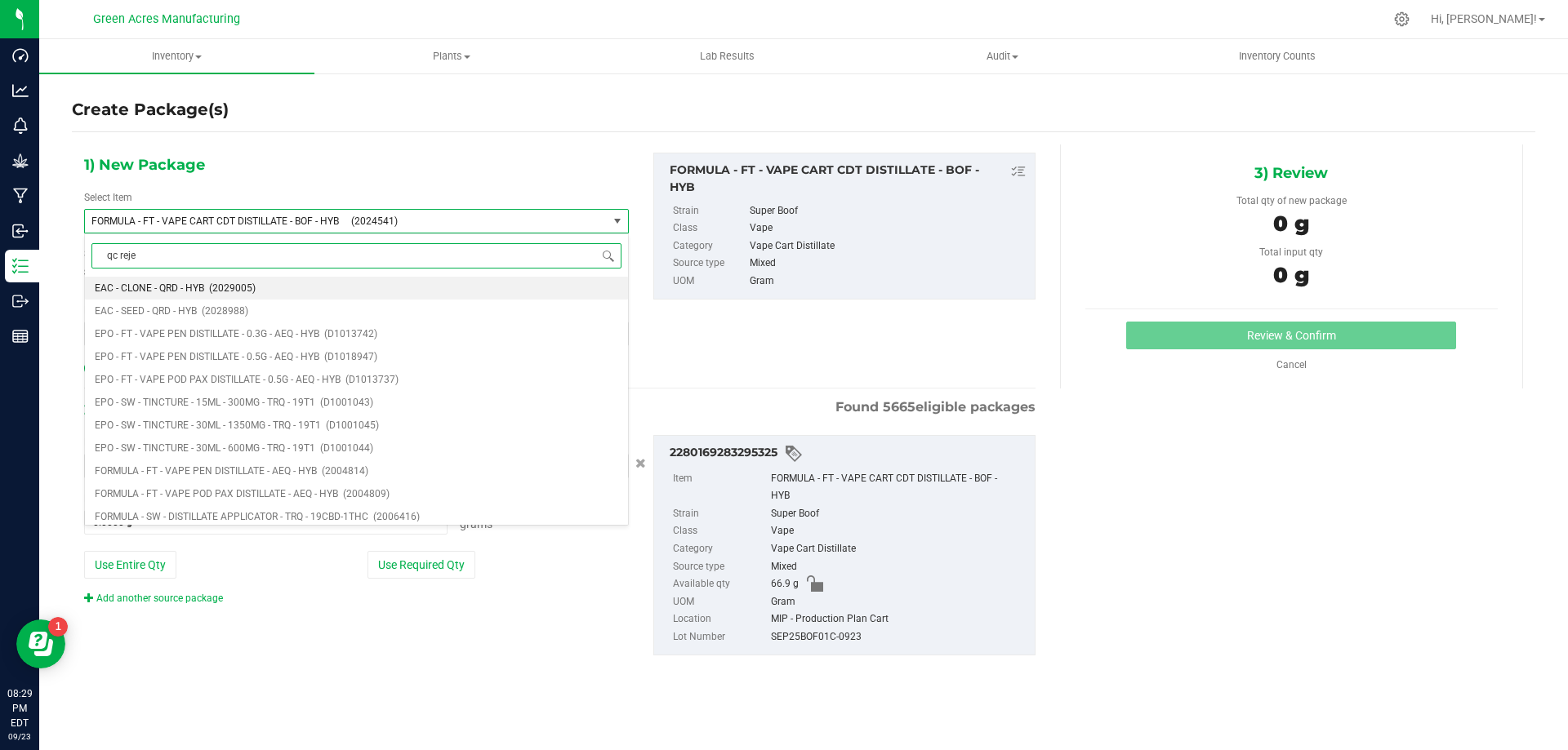
type input "qc rejec"
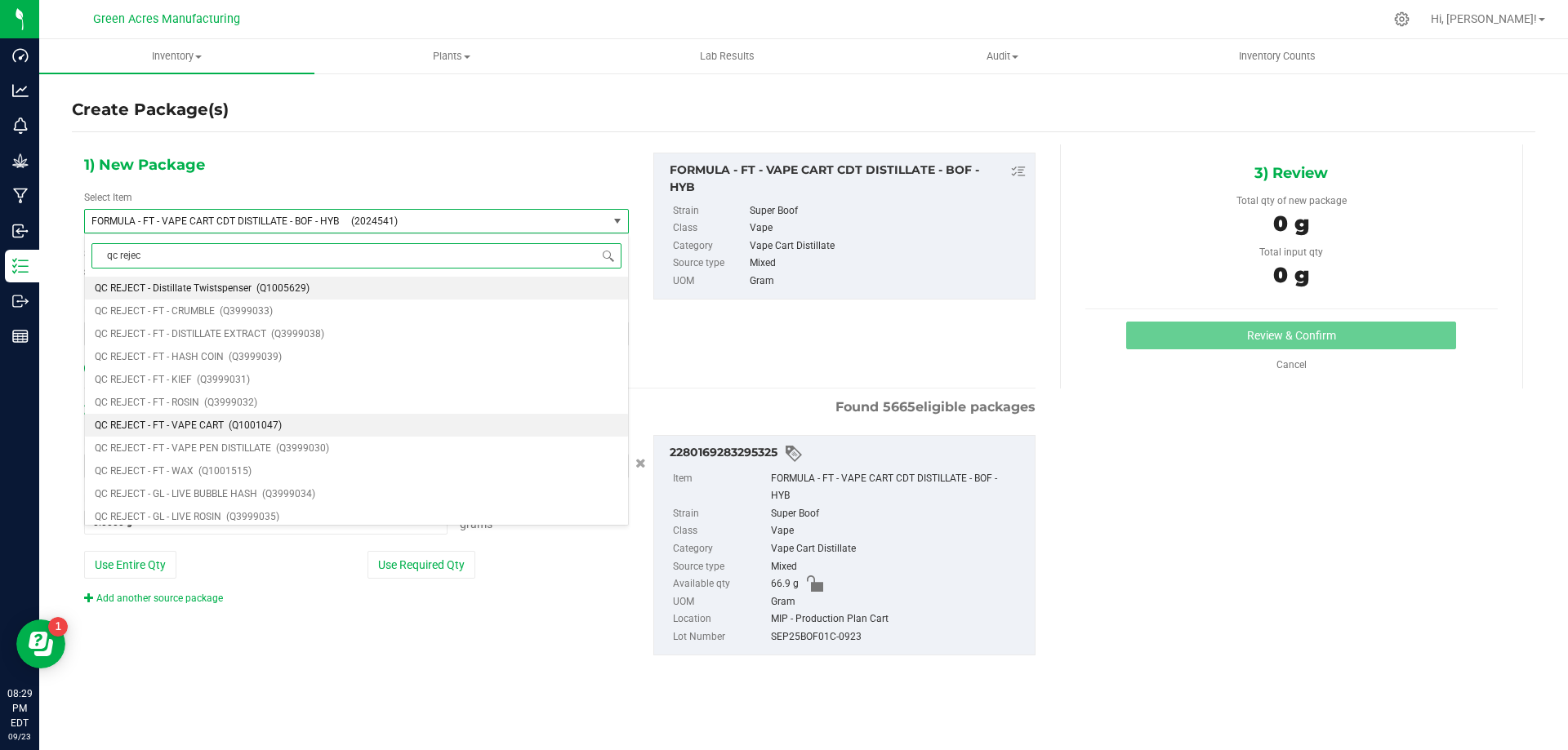
click at [452, 434] on li "QC REJECT - FT - VAPE CART (Q1001047)" at bounding box center [356, 425] width 543 height 23
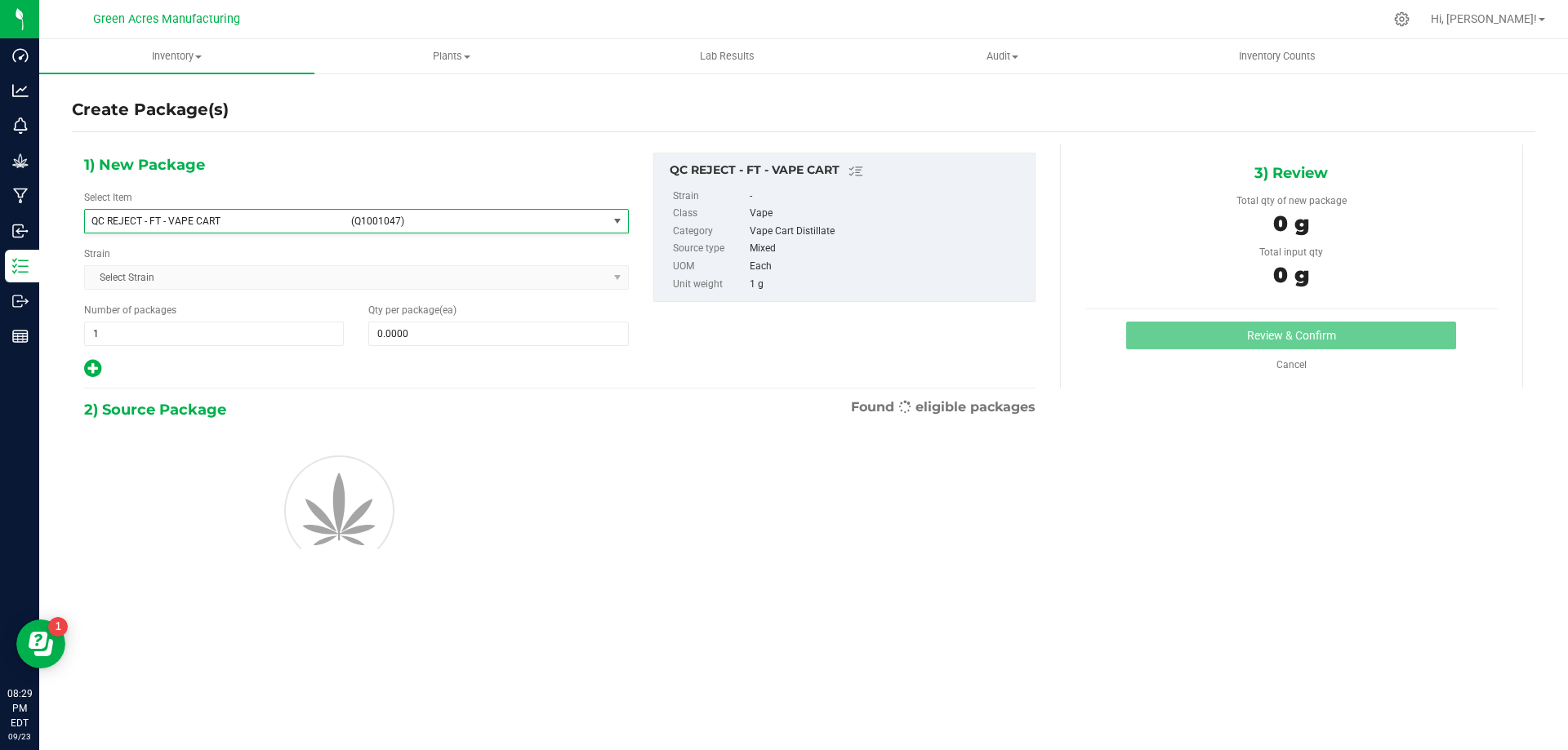
type input "0"
click at [570, 337] on span at bounding box center [498, 334] width 259 height 24
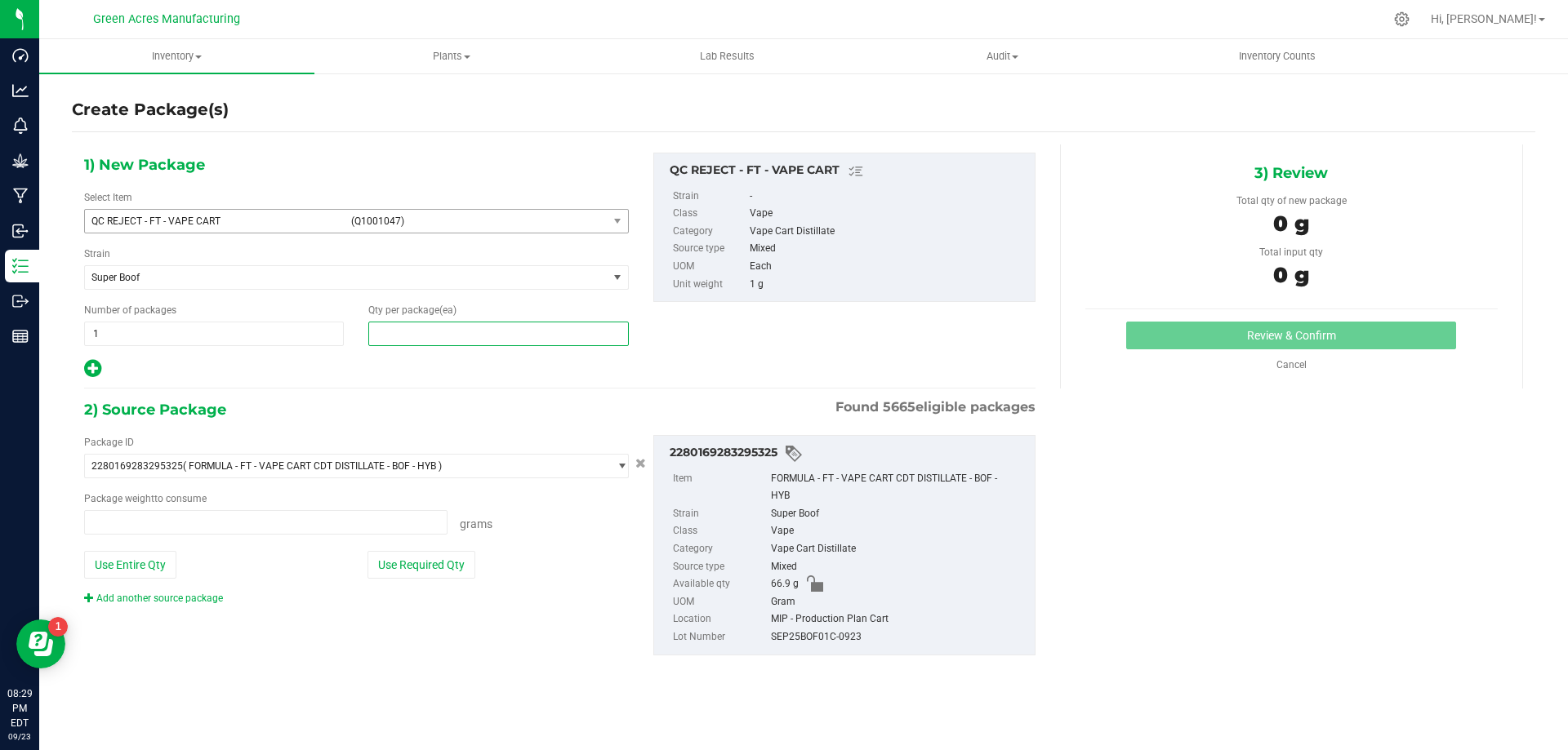
type input "0.0000 g"
type input "9"
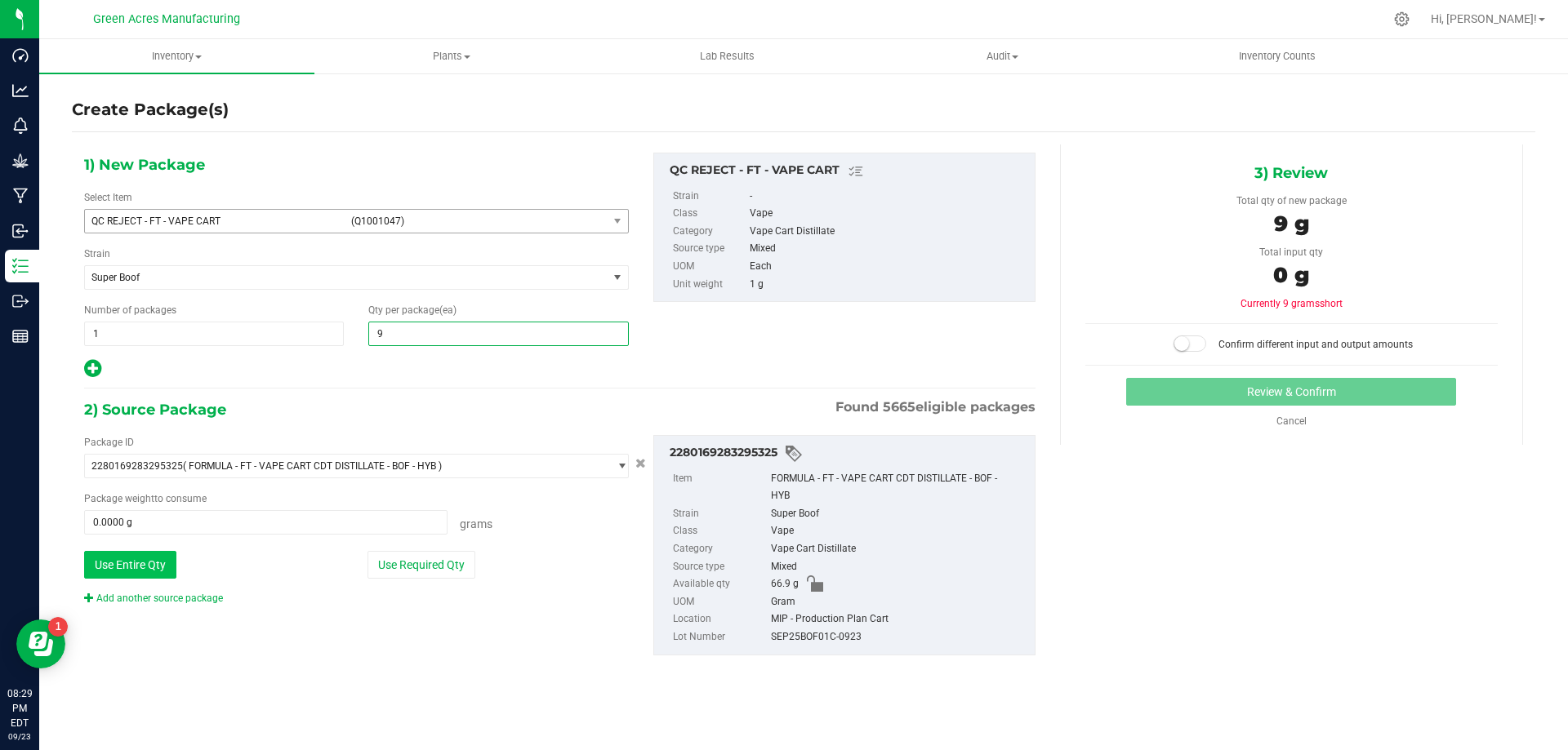
type input "9"
click at [175, 569] on button "Use Entire Qty" at bounding box center [130, 565] width 92 height 28
type input "66.9000 g"
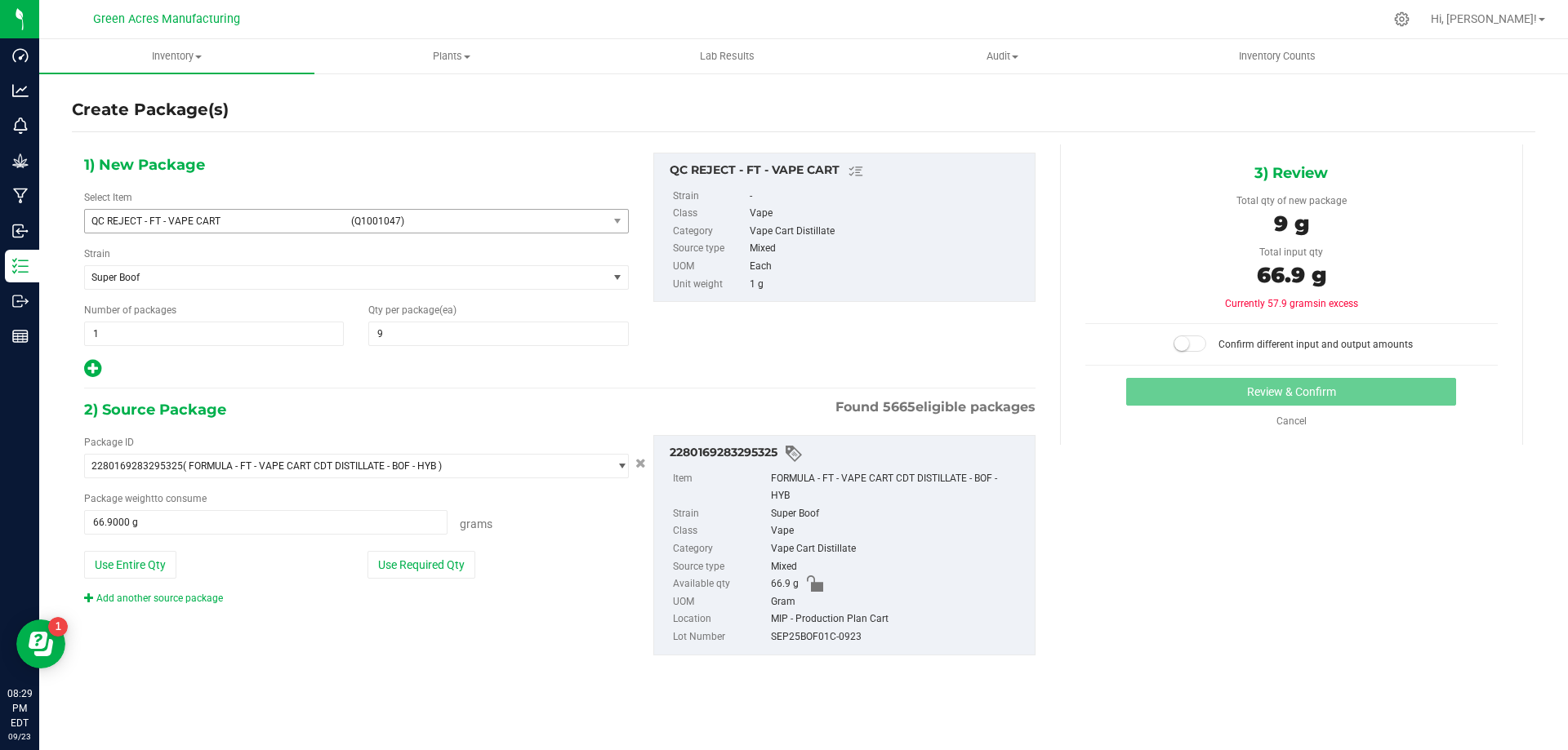
click at [1186, 351] on small at bounding box center [1182, 344] width 15 height 15
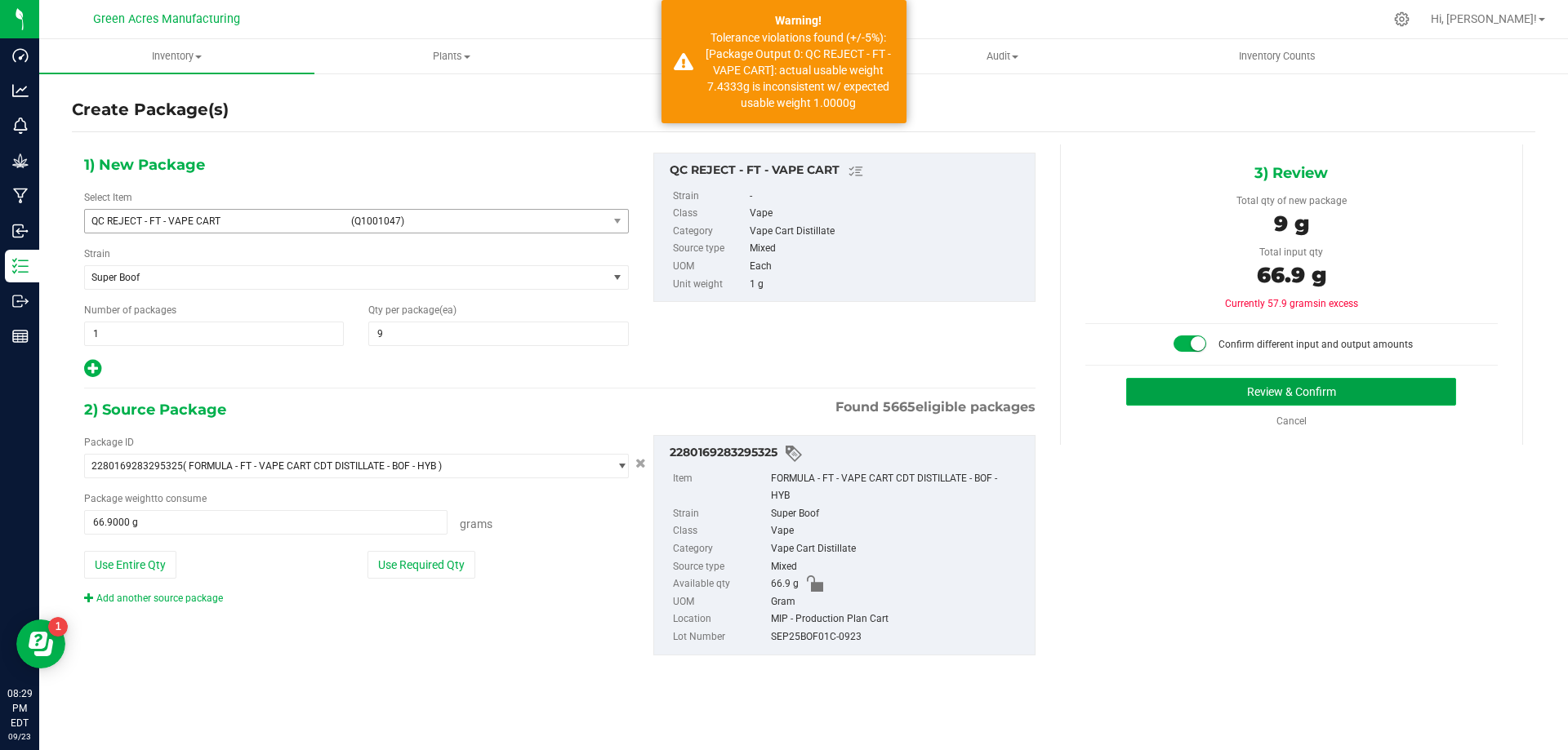
click at [1215, 398] on button "Review & Confirm" at bounding box center [1291, 392] width 330 height 28
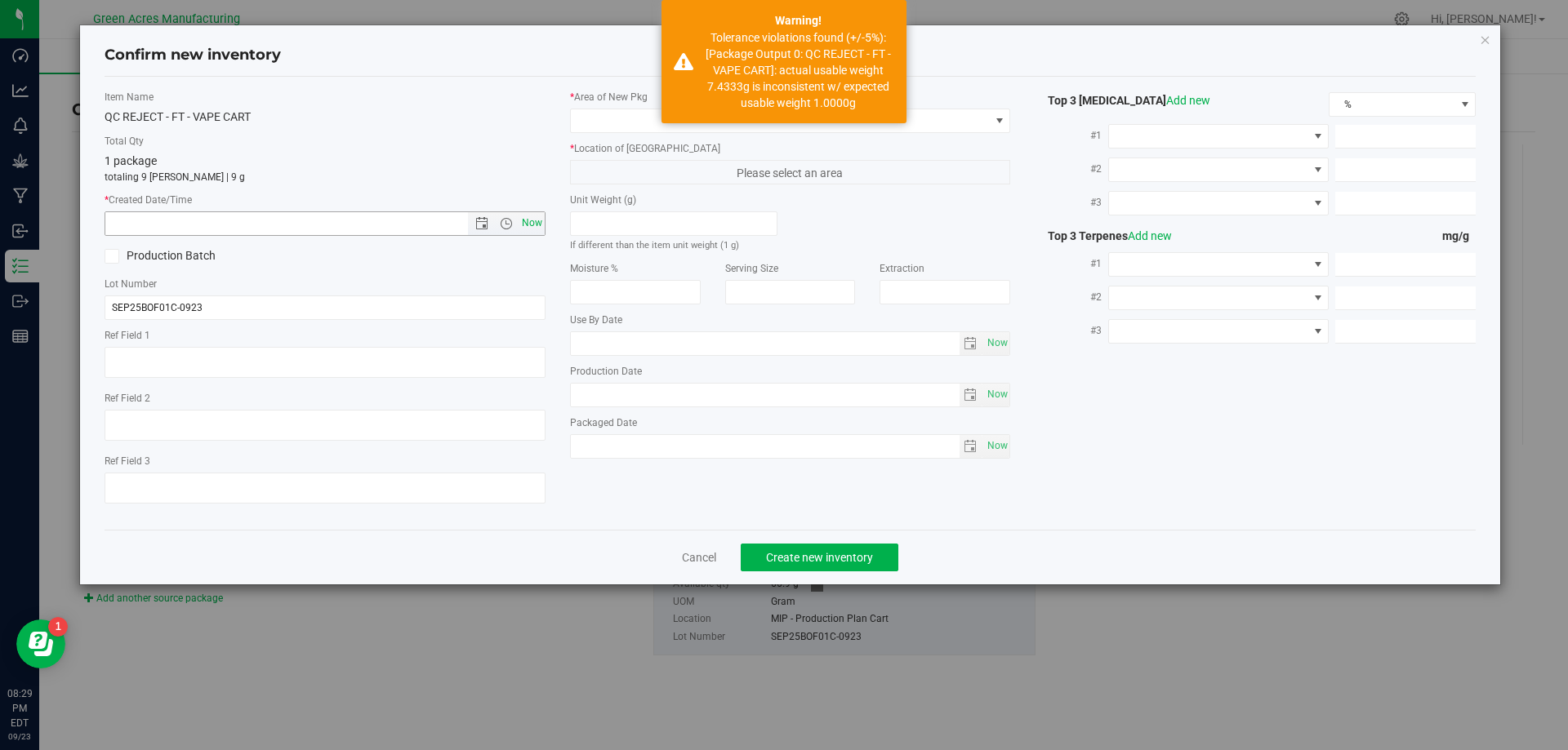
click at [534, 222] on span "Now" at bounding box center [532, 223] width 28 height 23
type input "9/23/2025 8:29 PM"
click at [631, 119] on span at bounding box center [780, 120] width 419 height 23
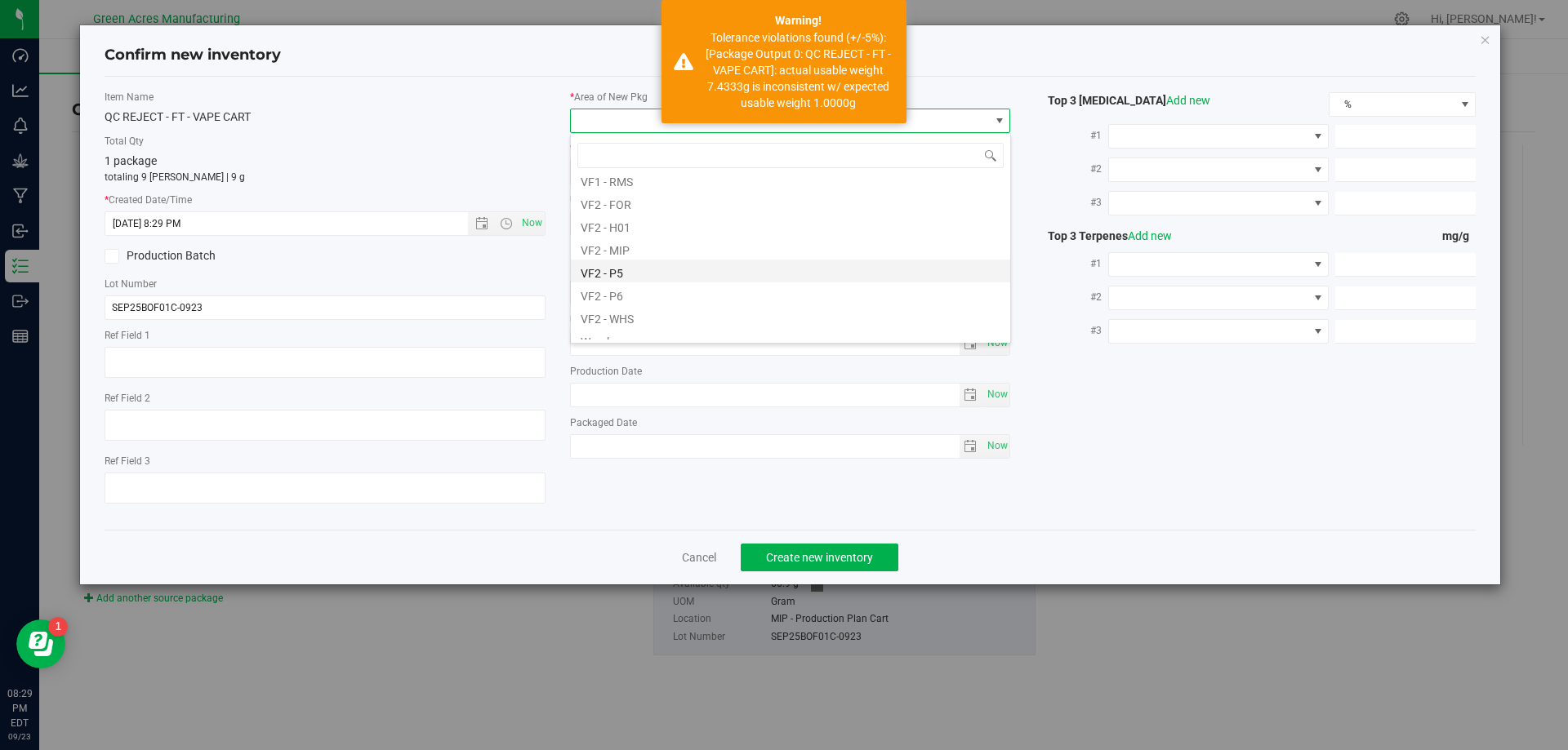
scroll to position [817, 0]
click at [675, 247] on li "VF2 - MIP" at bounding box center [790, 240] width 439 height 23
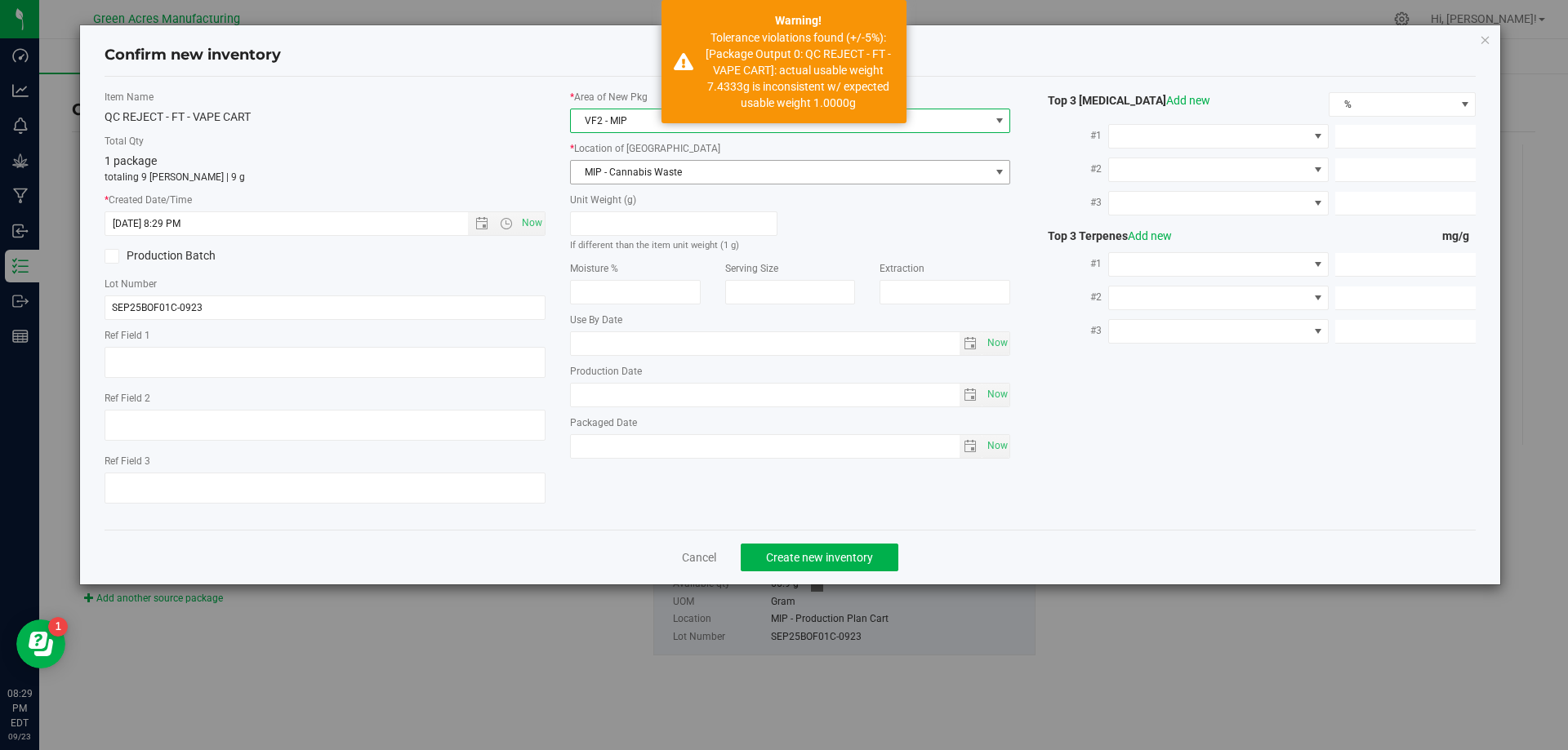
click at [667, 176] on span "MIP - Cannabis Waste" at bounding box center [780, 172] width 419 height 23
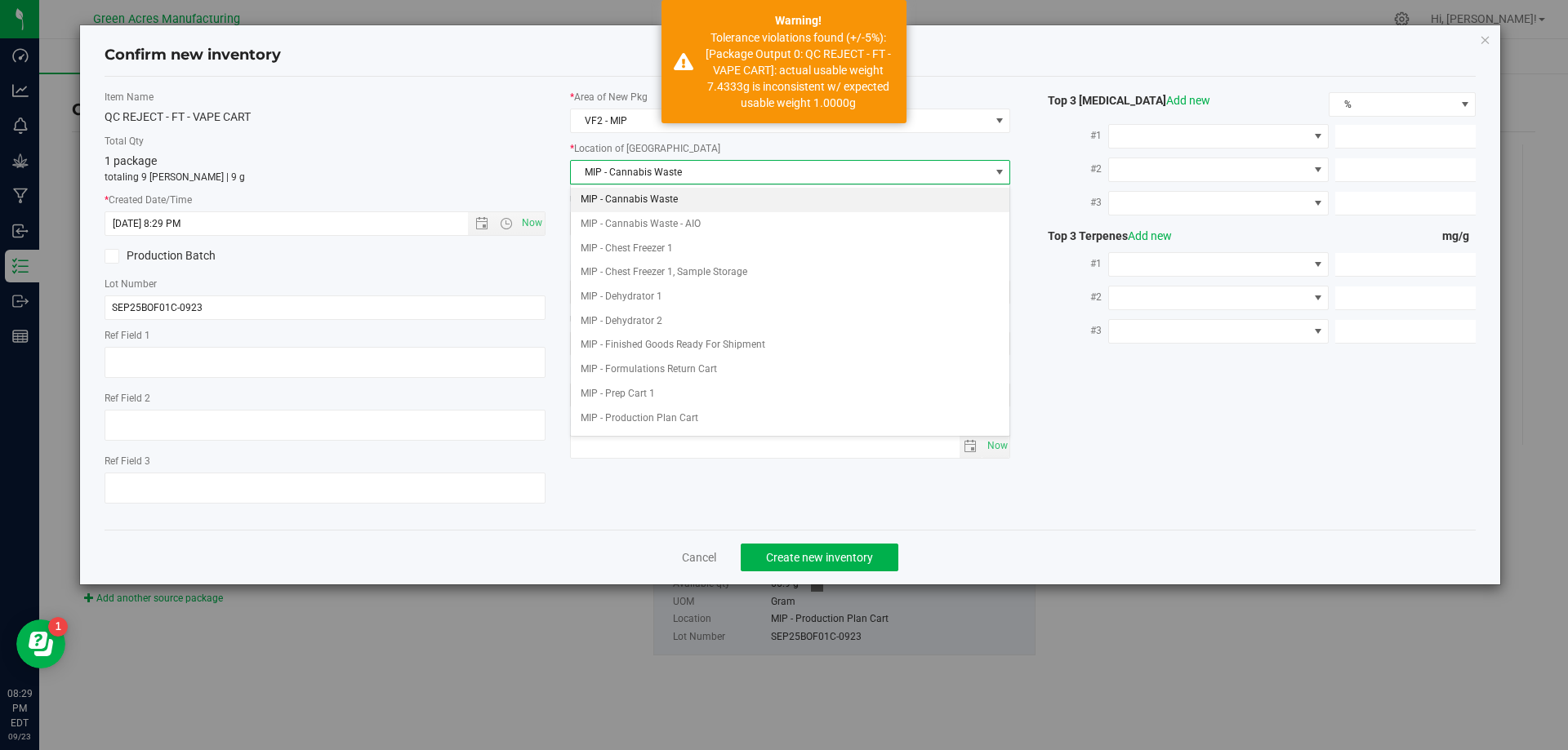
click at [635, 193] on li "MIP - Cannabis Waste" at bounding box center [790, 200] width 439 height 24
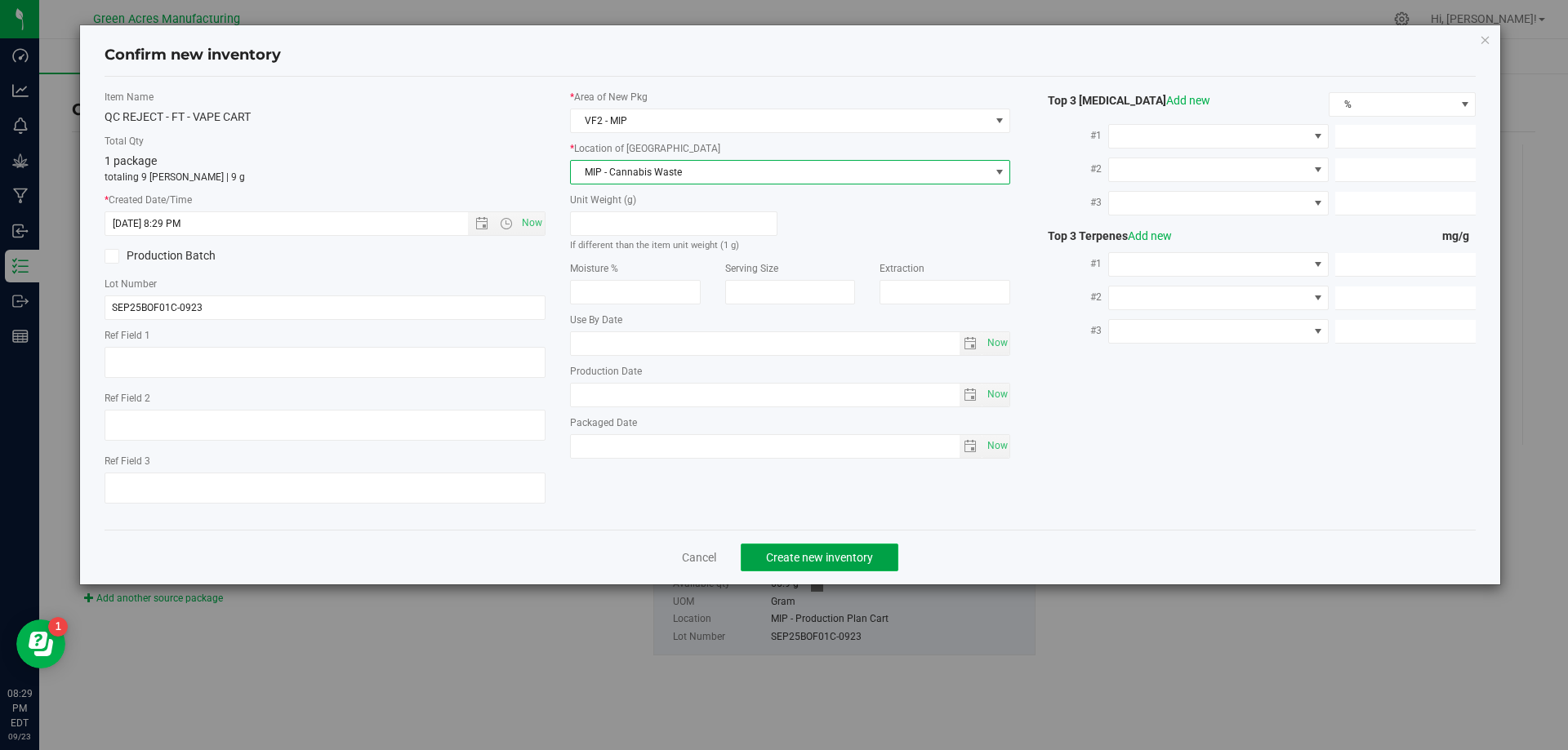
click at [813, 557] on span "Create new inventory" at bounding box center [820, 557] width 107 height 13
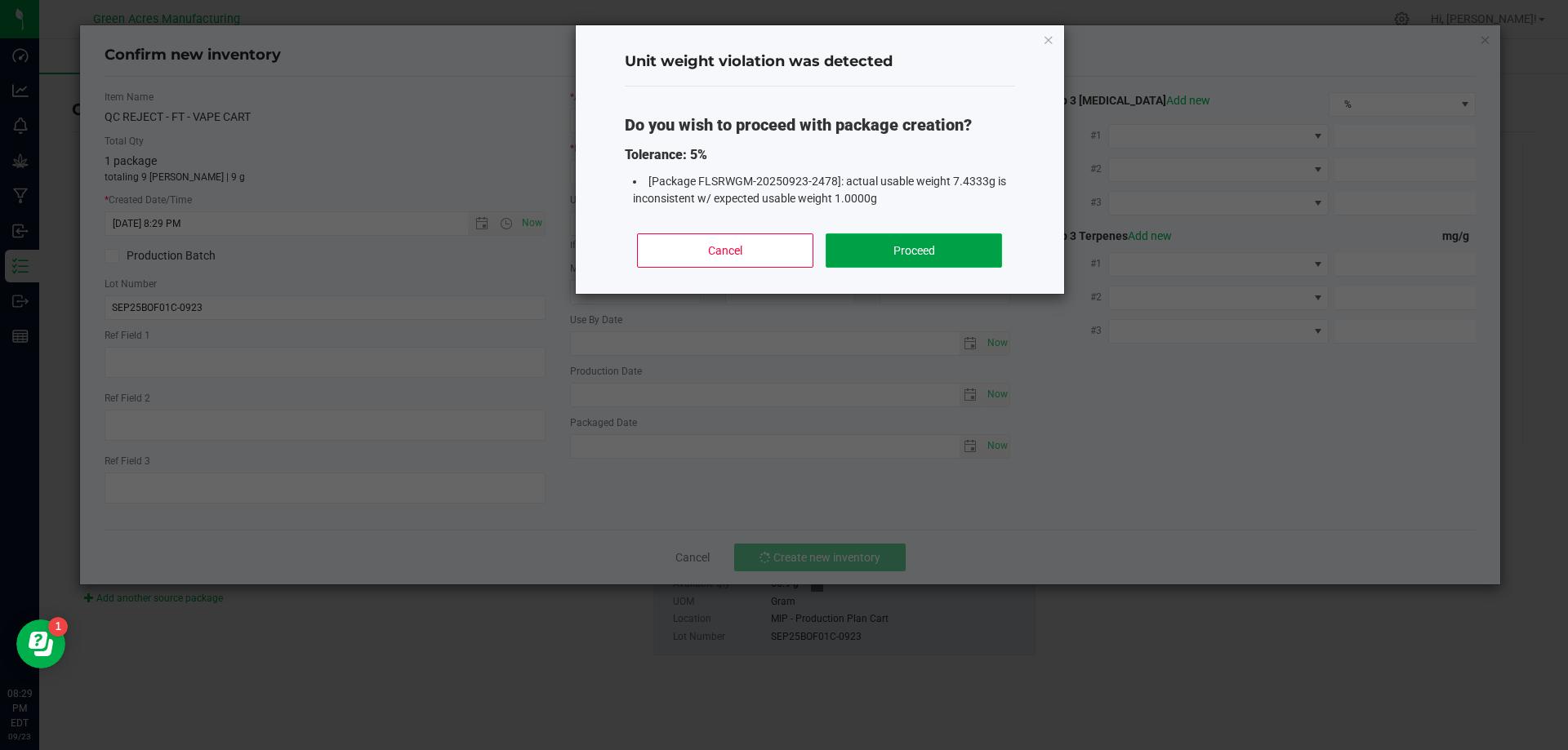
click at [860, 243] on button "Proceed" at bounding box center [913, 250] width 176 height 34
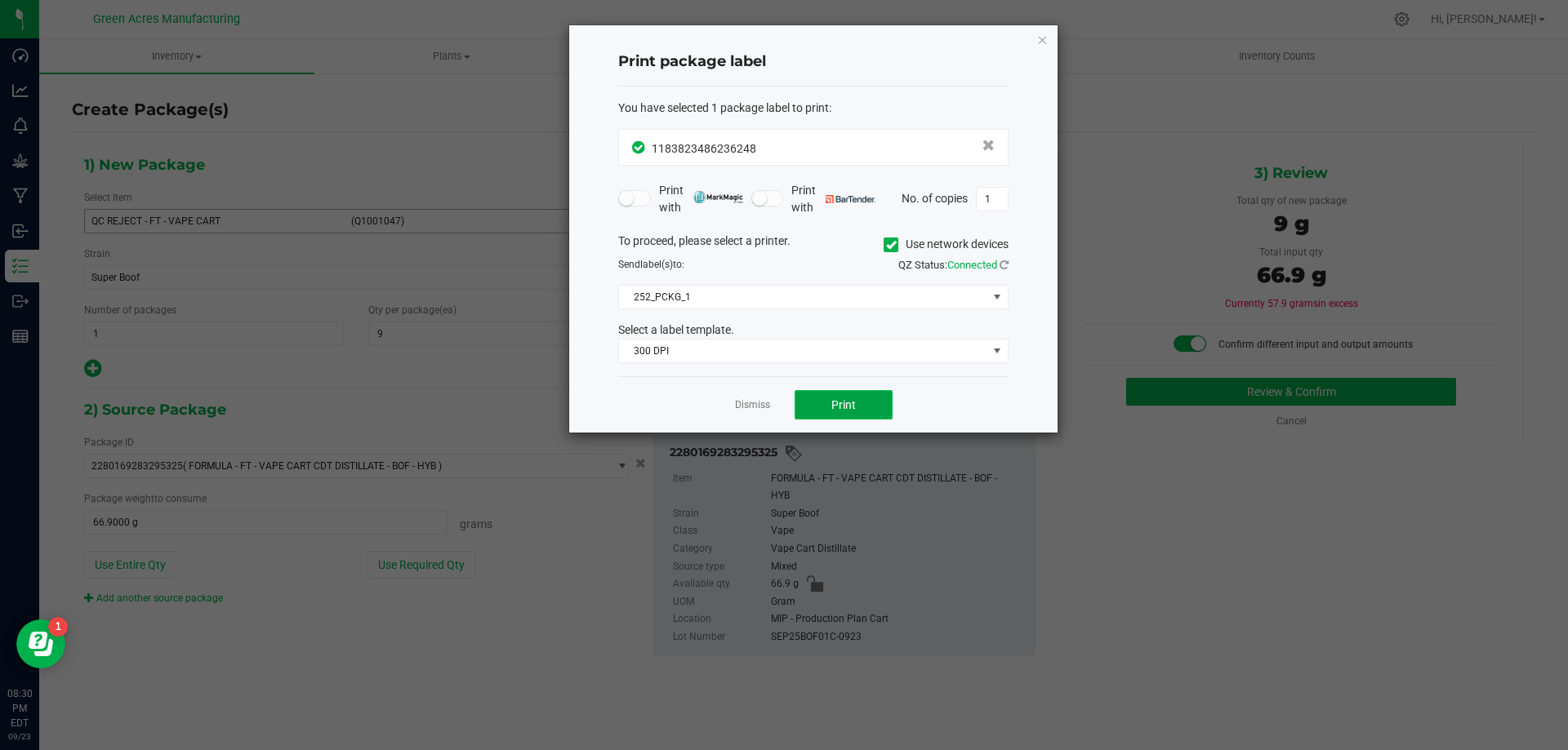
click at [858, 405] on button "Print" at bounding box center [843, 404] width 98 height 29
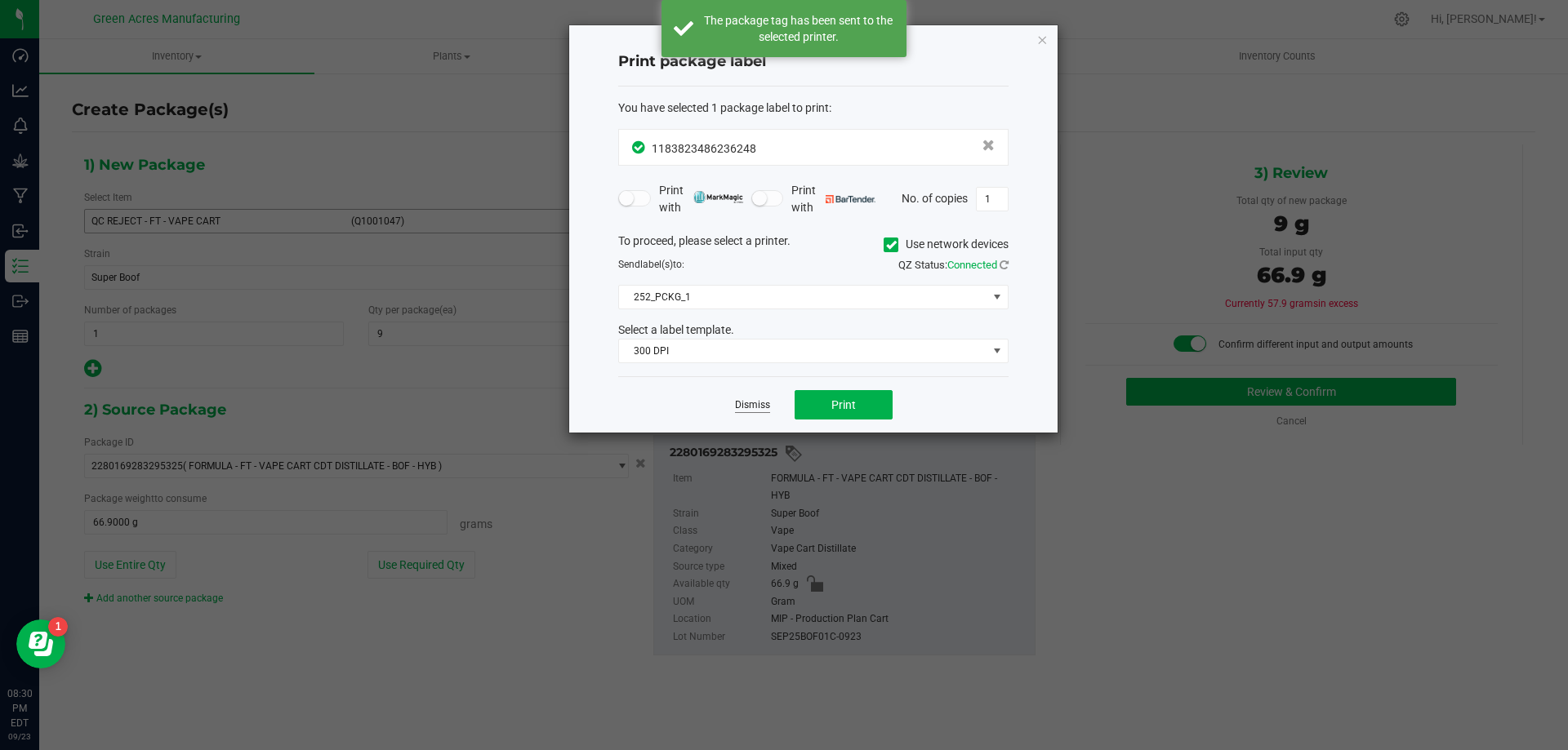
drag, startPoint x: 762, startPoint y: 410, endPoint x: 754, endPoint y: 412, distance: 8.2
click at [754, 412] on link "Dismiss" at bounding box center [752, 405] width 35 height 14
